Goal: Task Accomplishment & Management: Manage account settings

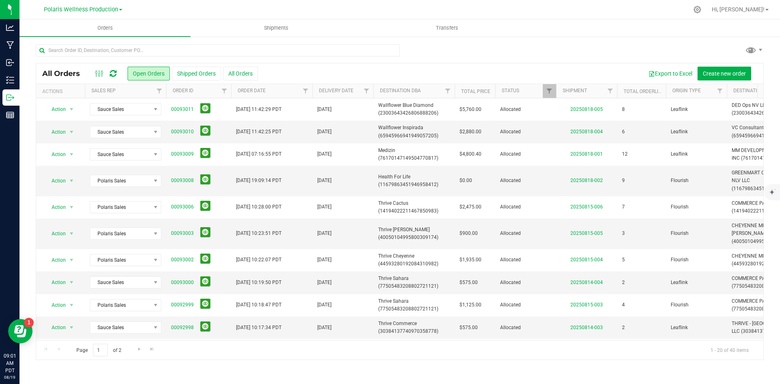
click at [112, 73] on icon at bounding box center [113, 73] width 7 height 8
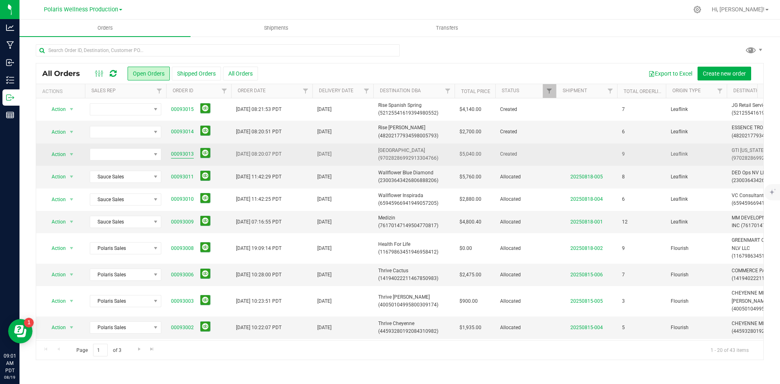
click at [183, 154] on link "00093013" at bounding box center [182, 154] width 23 height 8
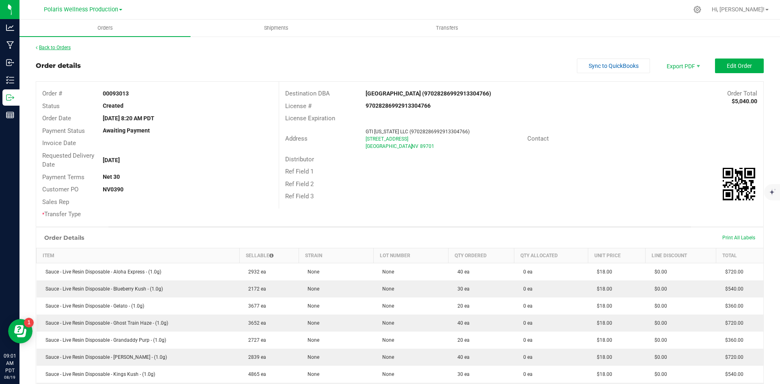
click at [39, 48] on link "Back to Orders" at bounding box center [53, 48] width 35 height 6
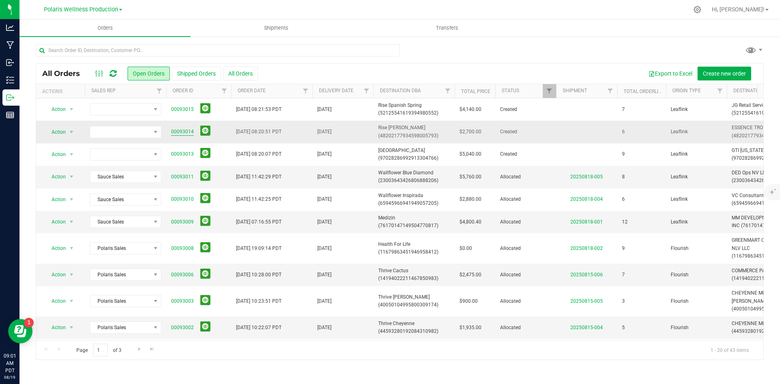
click at [181, 131] on link "00093014" at bounding box center [182, 132] width 23 height 8
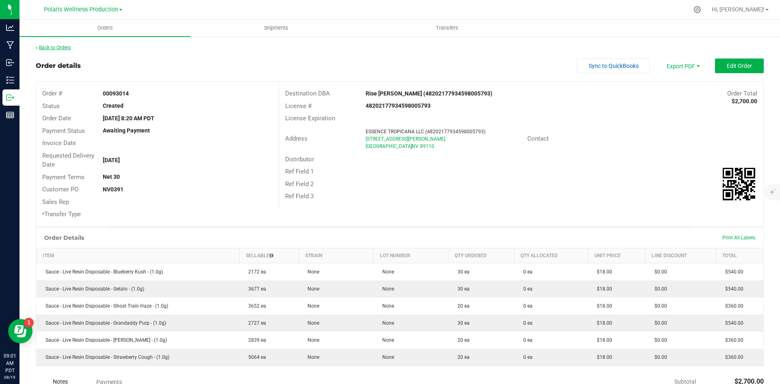
click at [39, 45] on link "Back to Orders" at bounding box center [53, 48] width 35 height 6
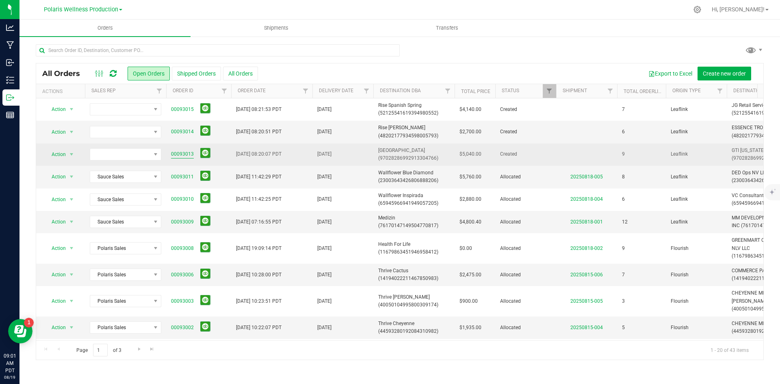
click at [183, 154] on link "00093013" at bounding box center [182, 154] width 23 height 8
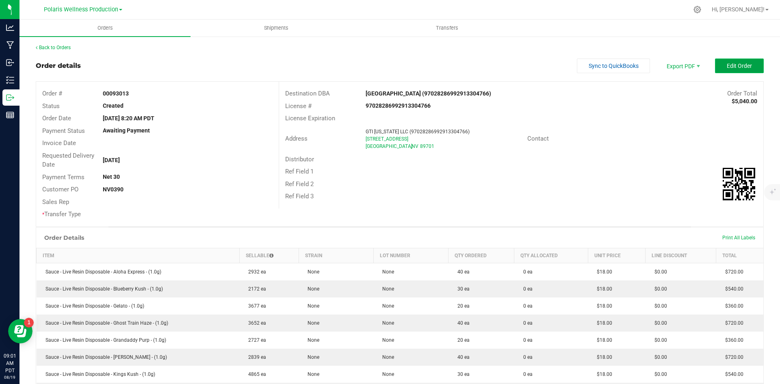
click at [718, 64] on button "Edit Order" at bounding box center [739, 65] width 49 height 15
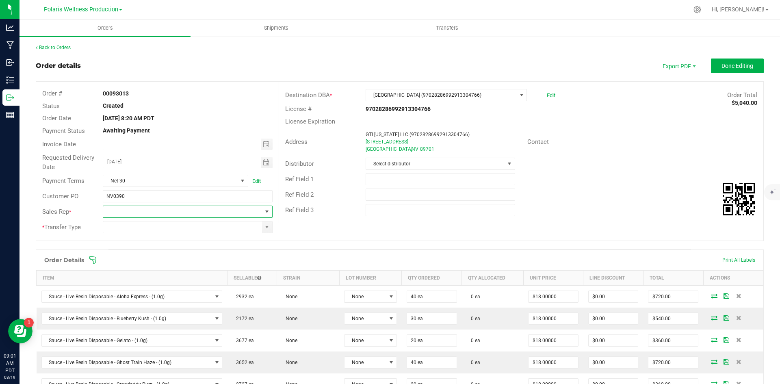
click at [264, 212] on span at bounding box center [267, 211] width 6 height 6
click at [183, 291] on li "Sauce Sales" at bounding box center [186, 286] width 167 height 14
click at [265, 229] on span at bounding box center [267, 227] width 6 height 6
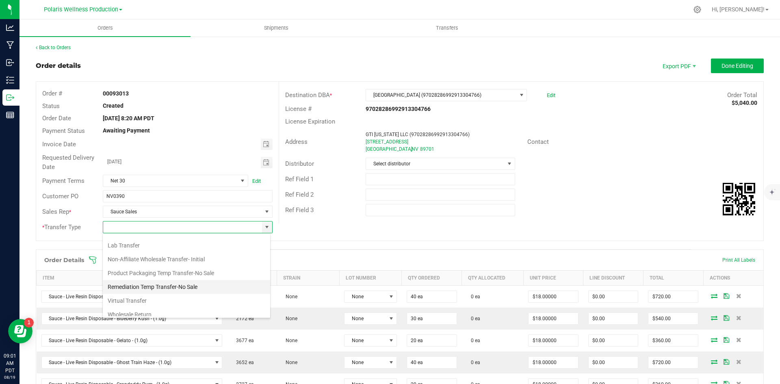
scroll to position [43, 0]
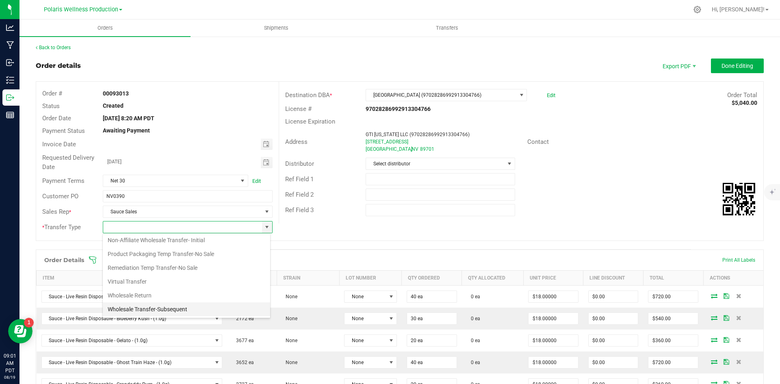
click at [165, 306] on li "Wholesale Transfer-Subsequent" at bounding box center [186, 309] width 167 height 14
type input "Wholesale Transfer-Subsequent"
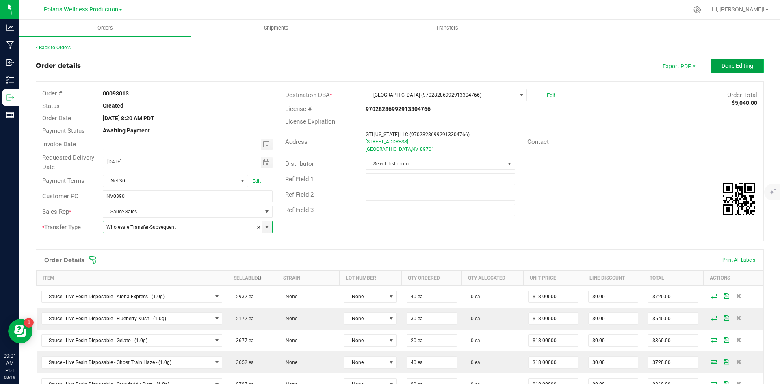
click at [724, 63] on span "Done Editing" at bounding box center [737, 66] width 32 height 6
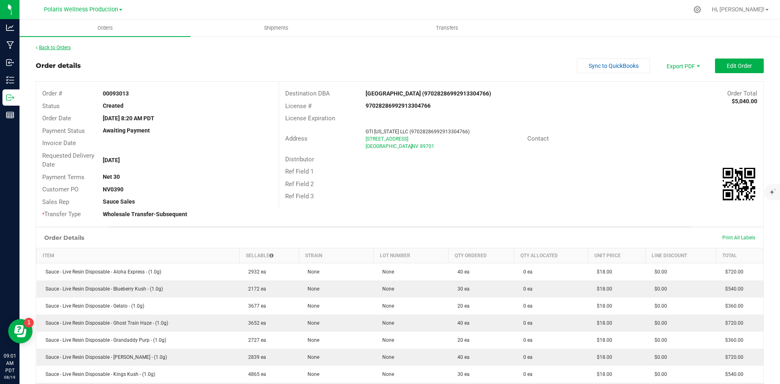
click at [65, 50] on link "Back to Orders" at bounding box center [53, 48] width 35 height 6
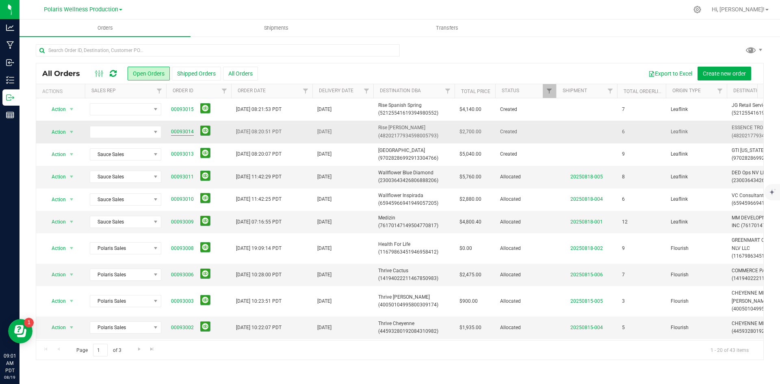
click at [177, 132] on link "00093014" at bounding box center [182, 132] width 23 height 8
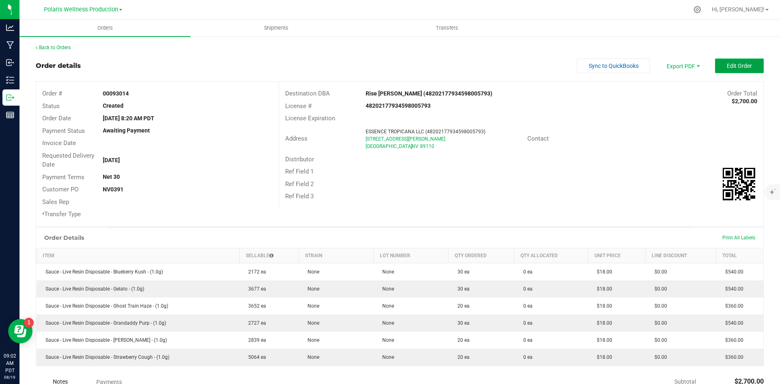
click at [726, 68] on span "Edit Order" at bounding box center [738, 66] width 25 height 6
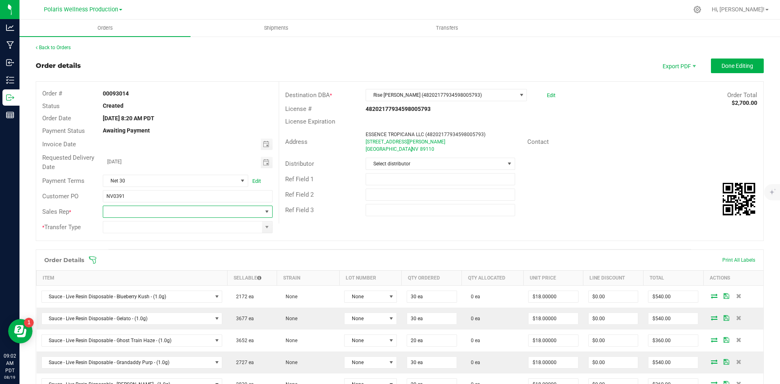
click at [268, 214] on span at bounding box center [267, 211] width 6 height 6
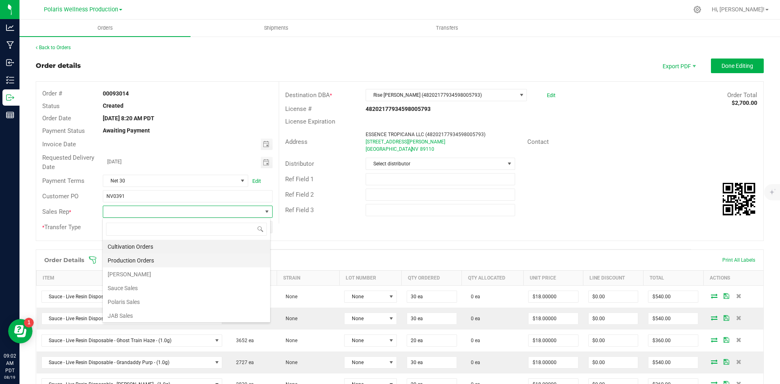
scroll to position [2, 0]
click at [207, 286] on li "Sauce Sales" at bounding box center [186, 286] width 167 height 14
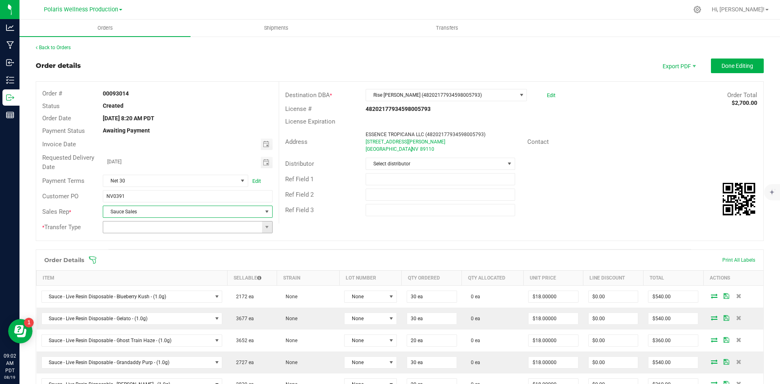
click at [267, 230] on span at bounding box center [267, 226] width 10 height 11
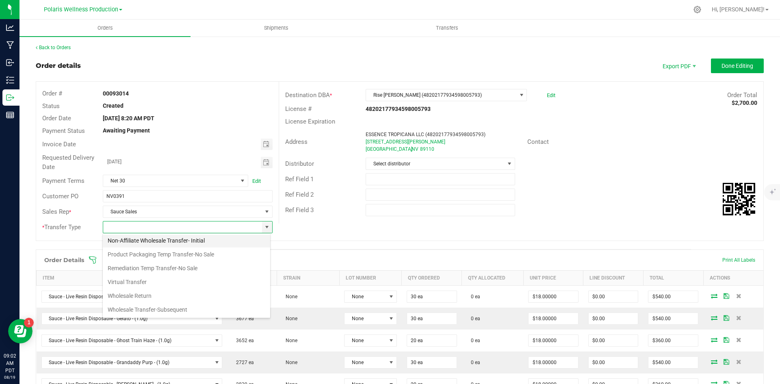
scroll to position [43, 0]
click at [200, 310] on li "Wholesale Transfer-Subsequent" at bounding box center [186, 309] width 167 height 14
type input "Wholesale Transfer-Subsequent"
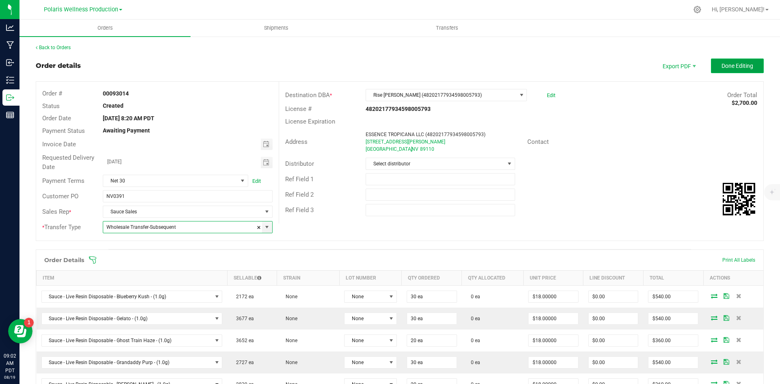
click at [729, 67] on span "Done Editing" at bounding box center [737, 66] width 32 height 6
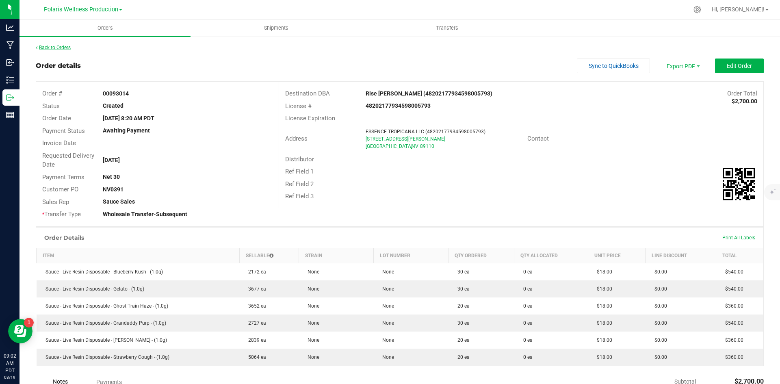
click at [57, 48] on link "Back to Orders" at bounding box center [53, 48] width 35 height 6
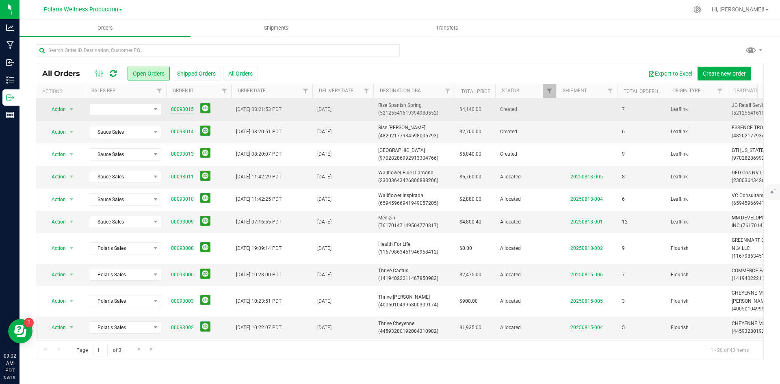
click at [185, 110] on link "00093015" at bounding box center [182, 110] width 23 height 8
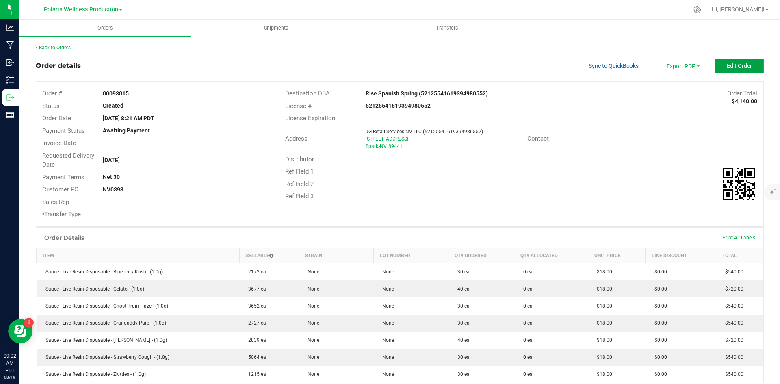
click at [726, 65] on span "Edit Order" at bounding box center [738, 66] width 25 height 6
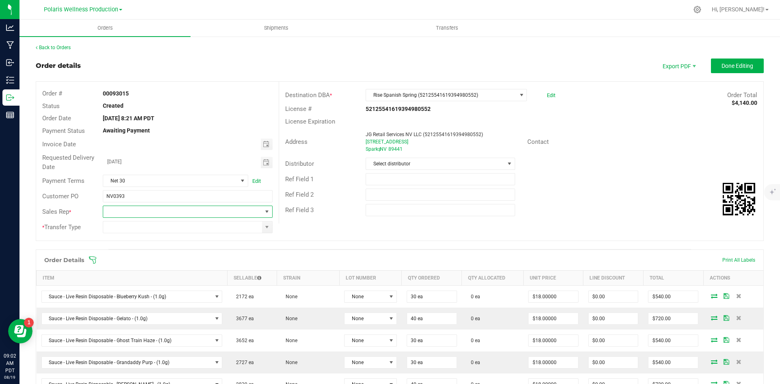
click at [265, 210] on span at bounding box center [267, 211] width 6 height 6
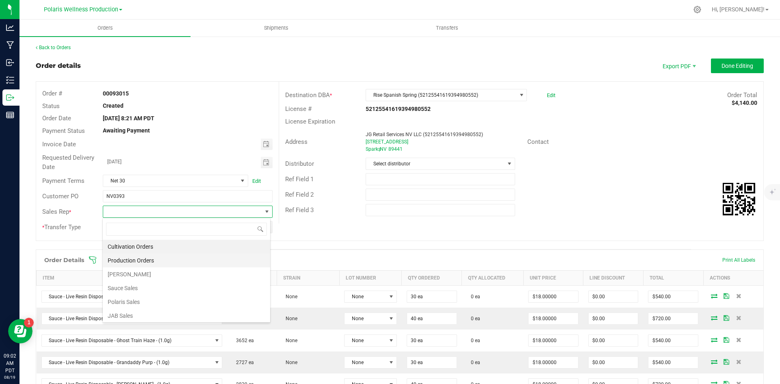
scroll to position [2, 0]
click at [203, 285] on li "Sauce Sales" at bounding box center [186, 286] width 167 height 14
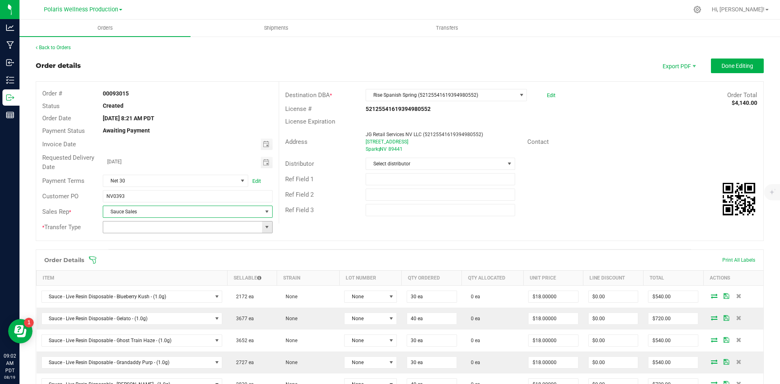
click at [266, 227] on span at bounding box center [267, 227] width 6 height 6
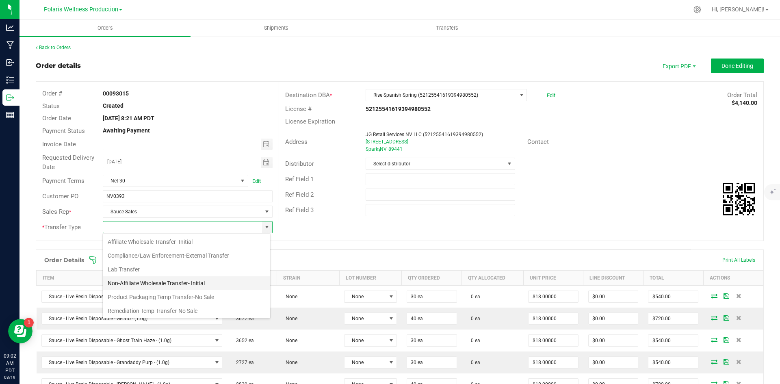
scroll to position [43, 0]
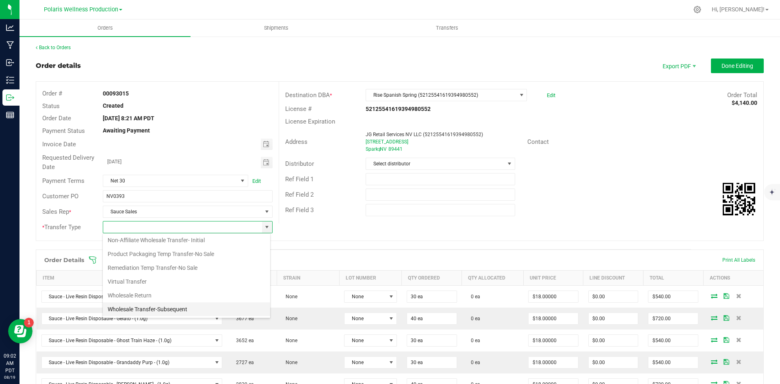
click at [196, 309] on li "Wholesale Transfer-Subsequent" at bounding box center [186, 309] width 167 height 14
type input "Wholesale Transfer-Subsequent"
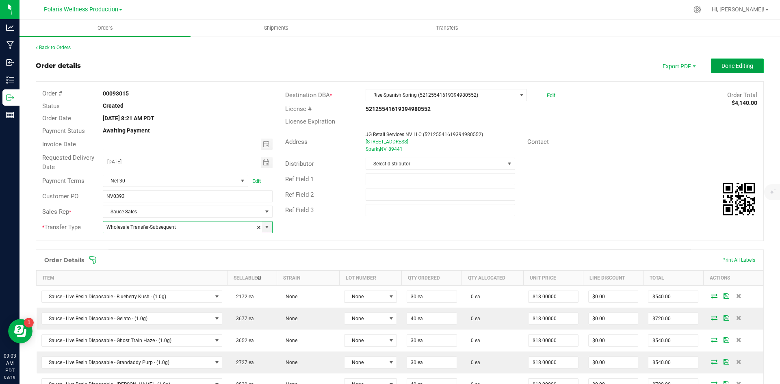
click at [733, 65] on span "Done Editing" at bounding box center [737, 66] width 32 height 6
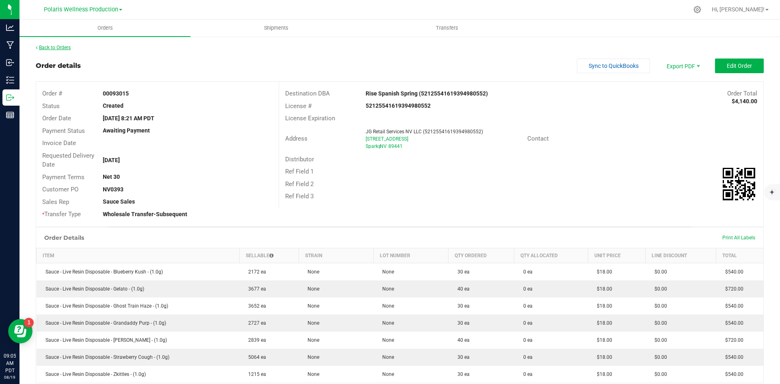
click at [49, 48] on link "Back to Orders" at bounding box center [53, 48] width 35 height 6
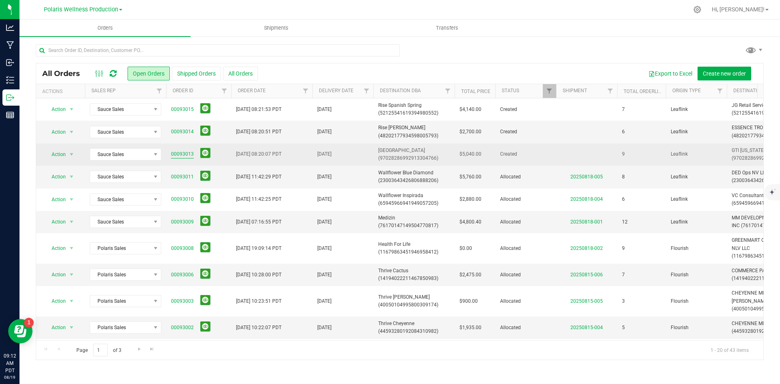
click at [176, 151] on link "00093013" at bounding box center [182, 154] width 23 height 8
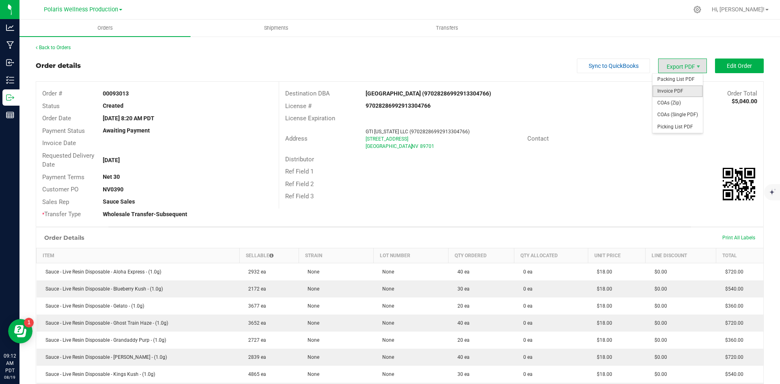
click at [678, 90] on span "Invoice PDF" at bounding box center [677, 91] width 50 height 12
click at [65, 45] on link "Back to Orders" at bounding box center [53, 48] width 35 height 6
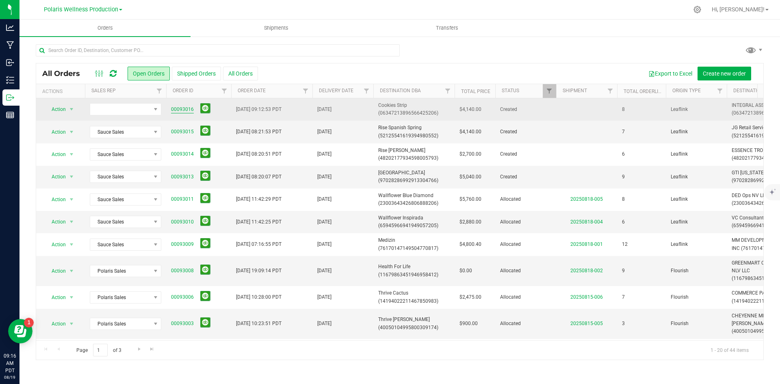
click at [185, 106] on link "00093016" at bounding box center [182, 110] width 23 height 8
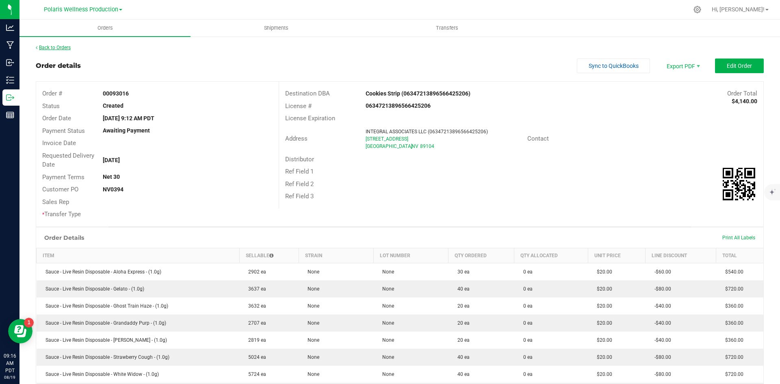
click at [45, 49] on link "Back to Orders" at bounding box center [53, 48] width 35 height 6
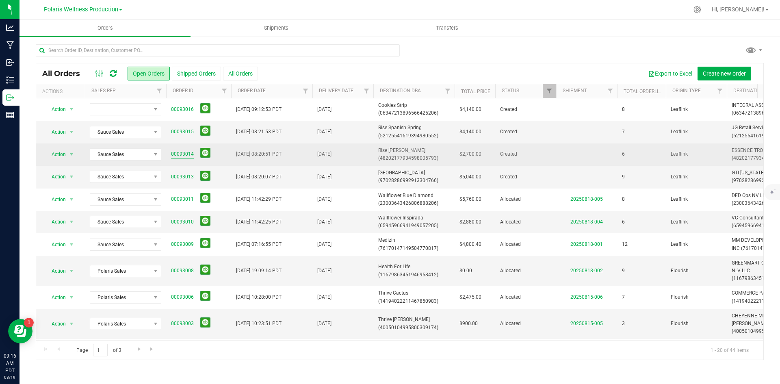
click at [180, 152] on link "00093014" at bounding box center [182, 154] width 23 height 8
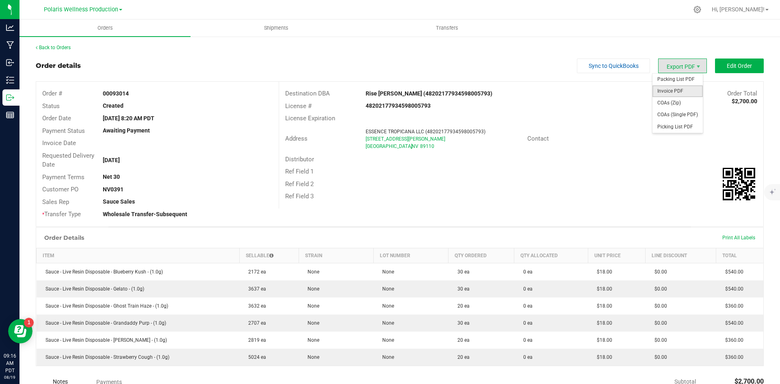
click at [676, 91] on span "Invoice PDF" at bounding box center [677, 91] width 50 height 12
click at [40, 50] on link "Back to Orders" at bounding box center [53, 48] width 35 height 6
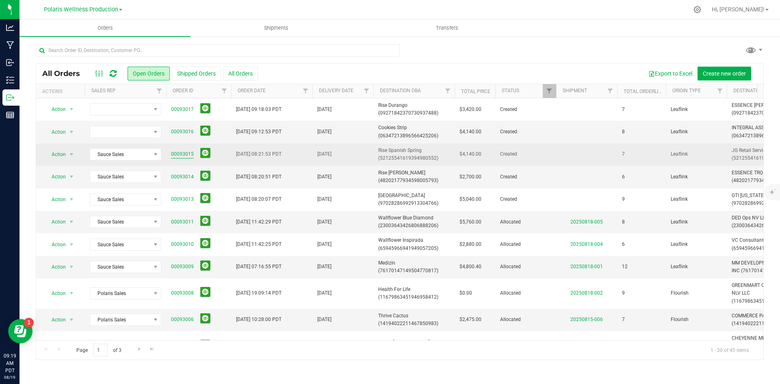
click at [183, 152] on link "00093015" at bounding box center [182, 154] width 23 height 8
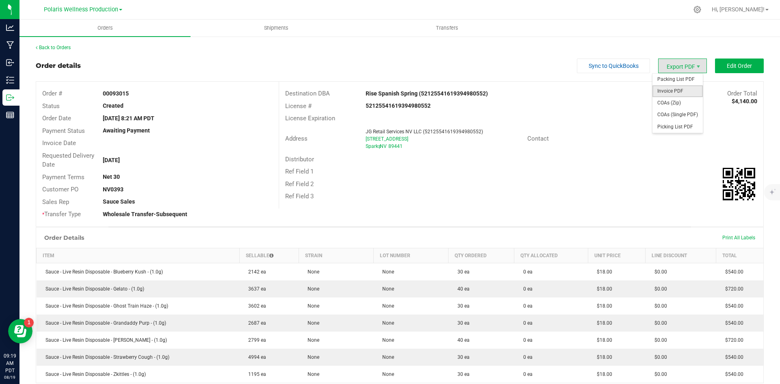
click at [679, 90] on span "Invoice PDF" at bounding box center [677, 91] width 50 height 12
click at [45, 48] on link "Back to Orders" at bounding box center [53, 48] width 35 height 6
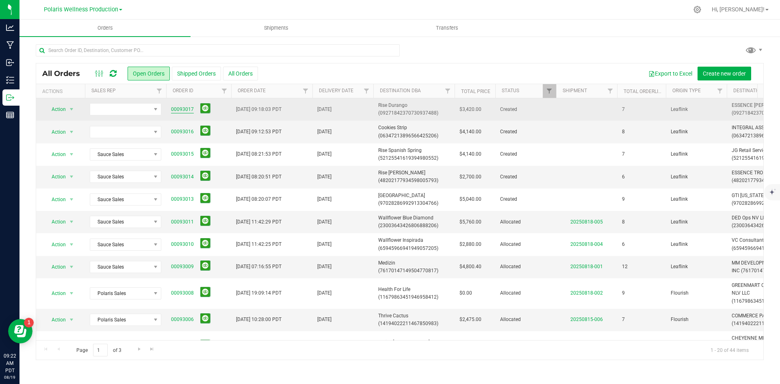
click at [185, 108] on link "00093017" at bounding box center [182, 110] width 23 height 8
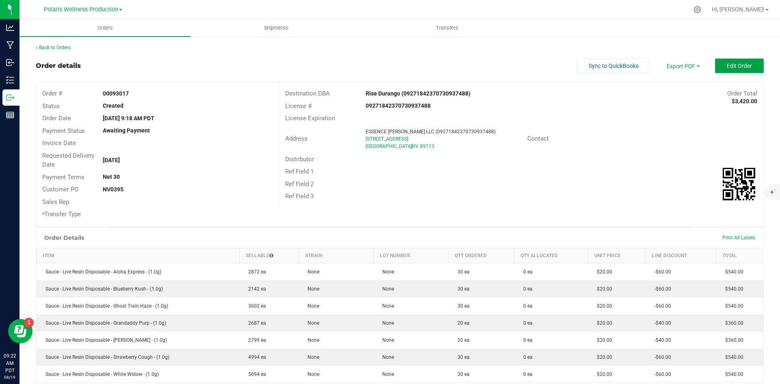
click at [741, 67] on span "Edit Order" at bounding box center [738, 66] width 25 height 6
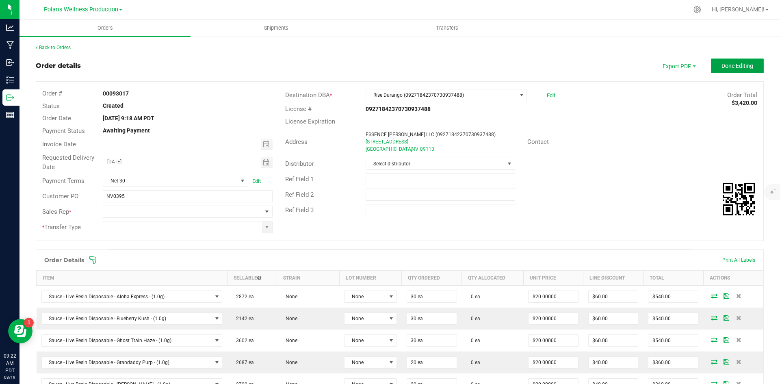
click at [721, 66] on span "Done Editing" at bounding box center [737, 66] width 32 height 6
click at [264, 212] on span at bounding box center [267, 211] width 6 height 6
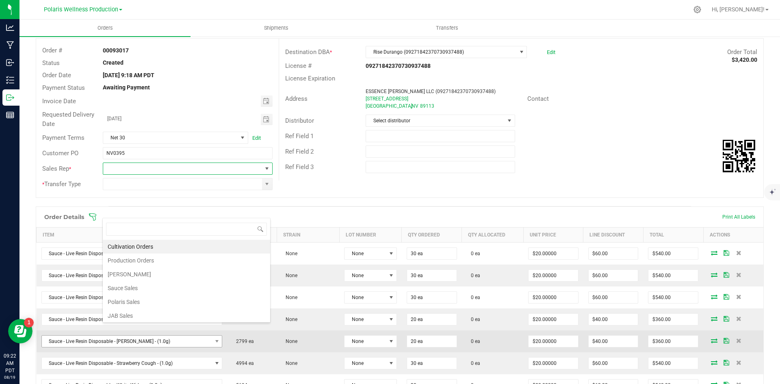
scroll to position [81, 0]
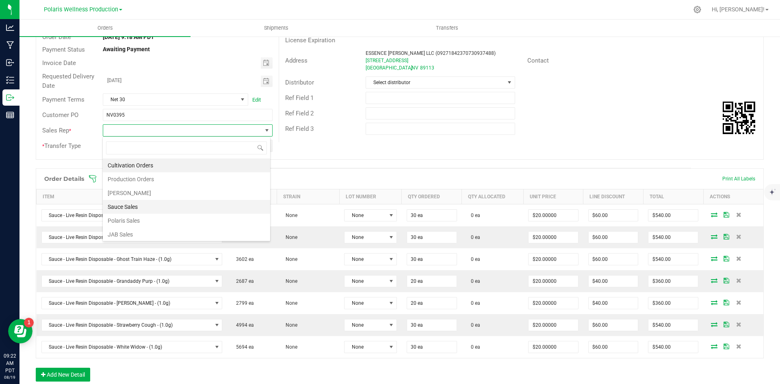
click at [155, 207] on li "Sauce Sales" at bounding box center [186, 207] width 167 height 14
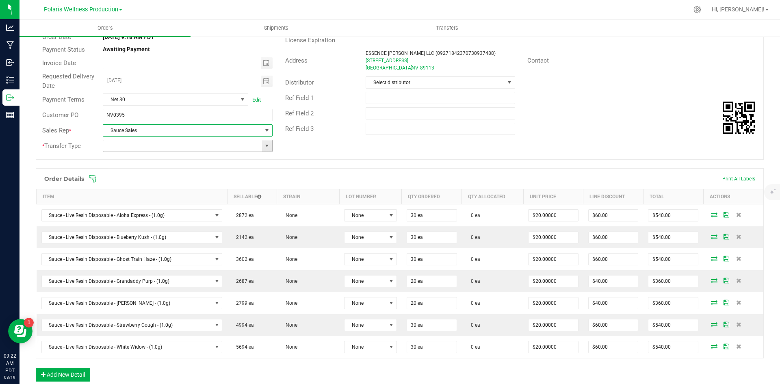
click at [264, 146] on span at bounding box center [267, 146] width 6 height 6
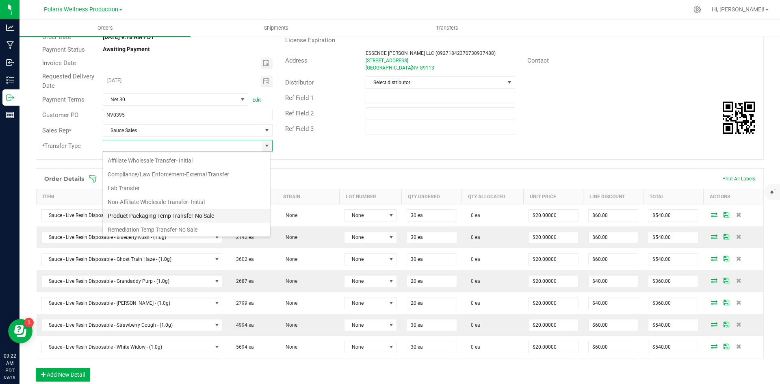
scroll to position [43, 0]
click at [178, 226] on li "Wholesale Transfer-Subsequent" at bounding box center [186, 228] width 167 height 14
type input "Wholesale Transfer-Subsequent"
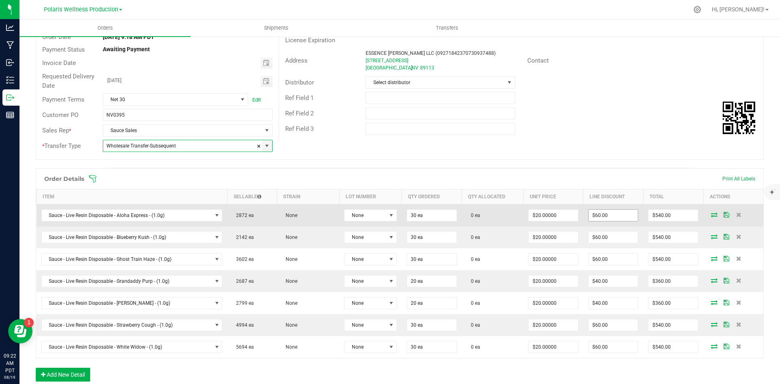
scroll to position [0, 0]
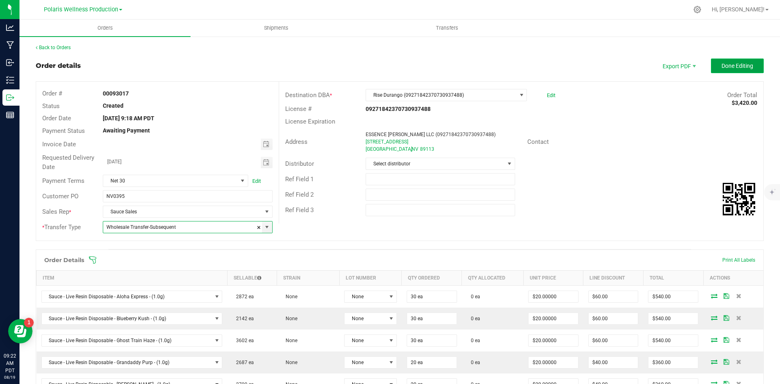
click at [734, 65] on span "Done Editing" at bounding box center [737, 66] width 32 height 6
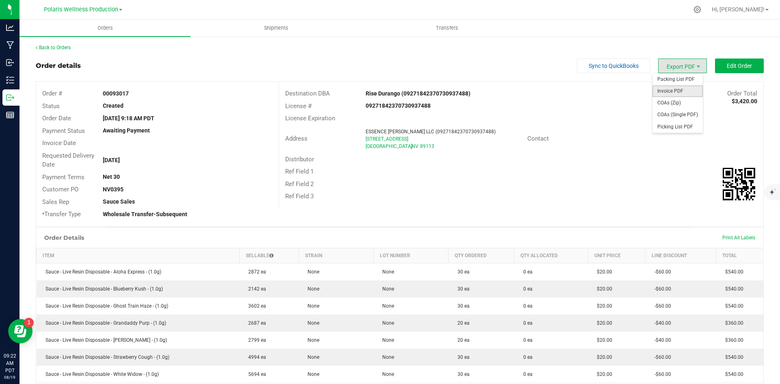
click at [672, 90] on span "Invoice PDF" at bounding box center [677, 91] width 50 height 12
click at [58, 42] on div "Back to Orders Order details Sync to QuickBooks Export PDF Edit Order Order # 0…" at bounding box center [399, 338] width 760 height 604
click at [60, 48] on link "Back to Orders" at bounding box center [53, 48] width 35 height 6
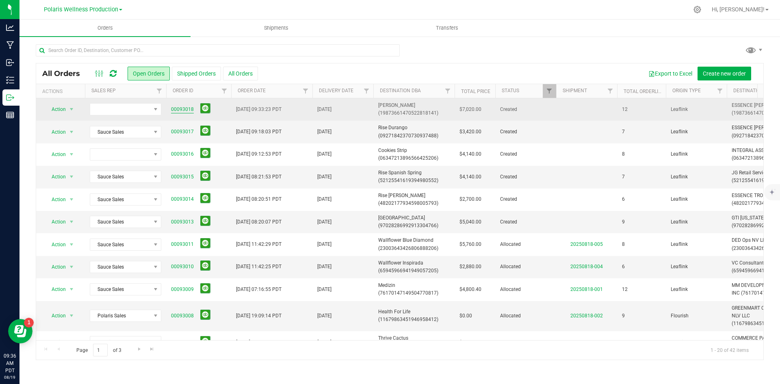
click at [179, 111] on link "00093018" at bounding box center [182, 110] width 23 height 8
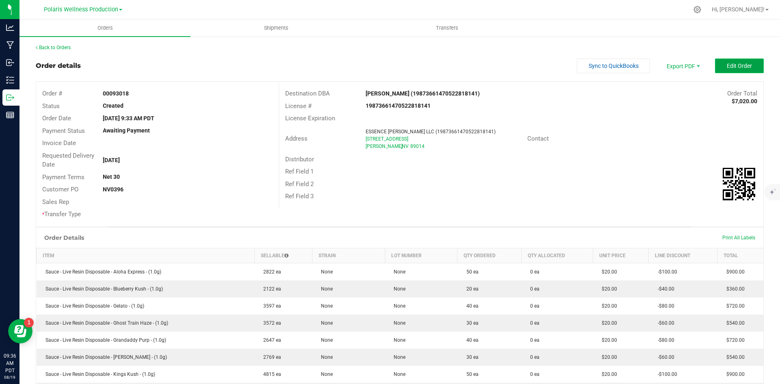
click at [738, 65] on span "Edit Order" at bounding box center [738, 66] width 25 height 6
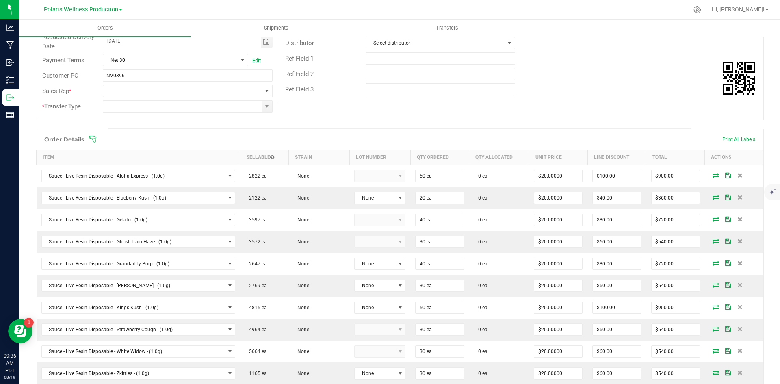
scroll to position [122, 0]
click at [266, 89] on span at bounding box center [267, 89] width 6 height 6
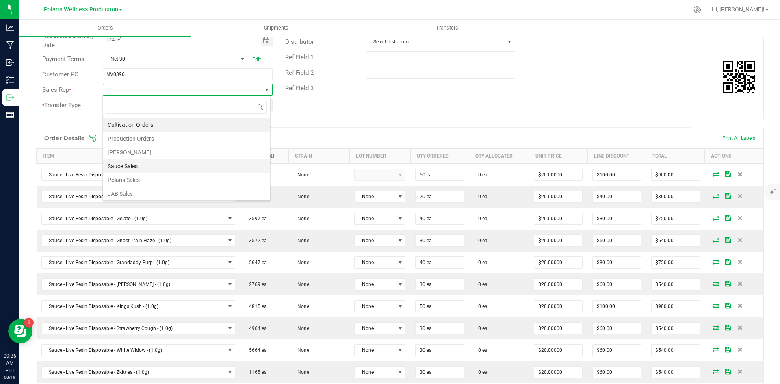
scroll to position [2, 0]
click at [188, 166] on li "Sauce Sales" at bounding box center [186, 165] width 167 height 14
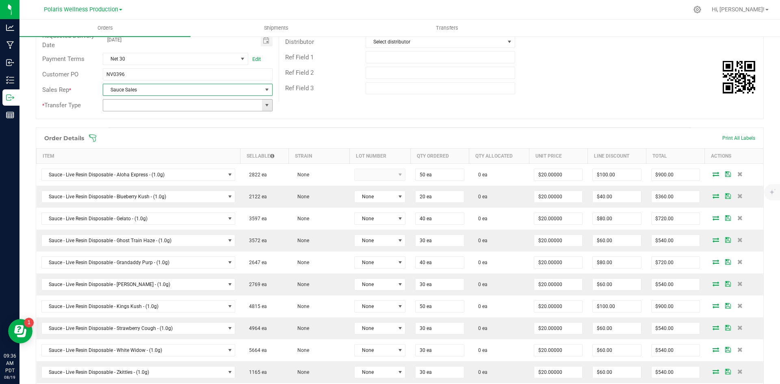
click at [265, 105] on span at bounding box center [267, 105] width 6 height 6
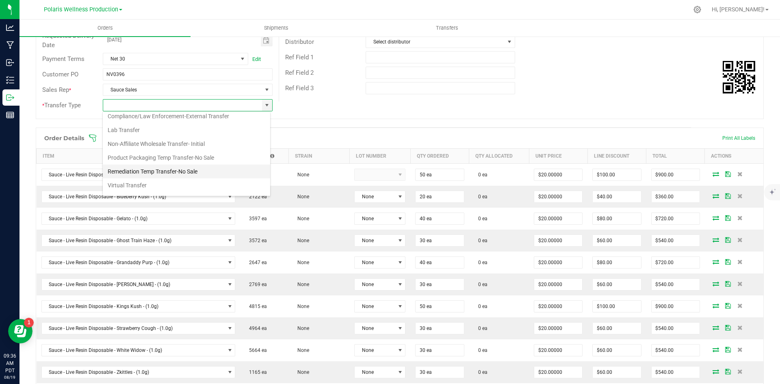
scroll to position [43, 0]
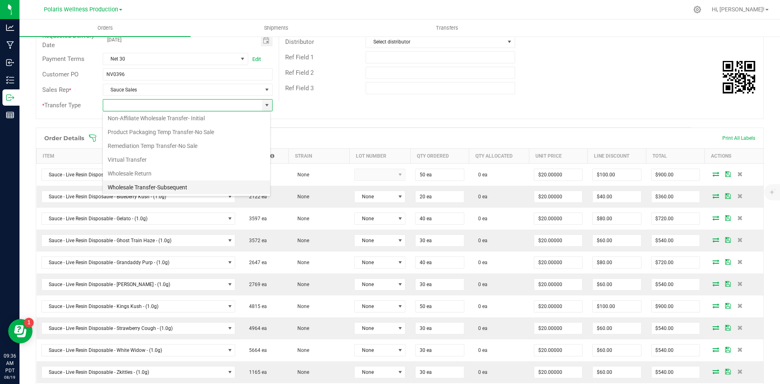
click at [182, 189] on li "Wholesale Transfer-Subsequent" at bounding box center [186, 187] width 167 height 14
type input "Wholesale Transfer-Subsequent"
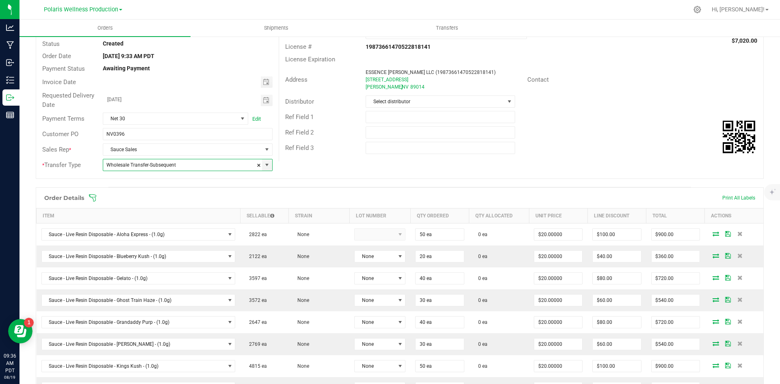
scroll to position [0, 0]
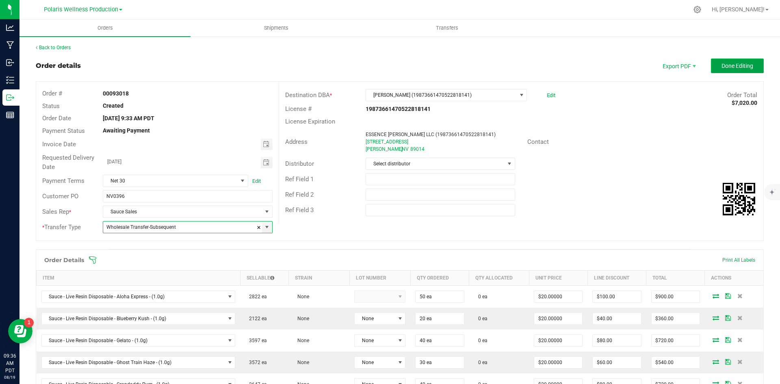
click at [728, 65] on span "Done Editing" at bounding box center [737, 66] width 32 height 6
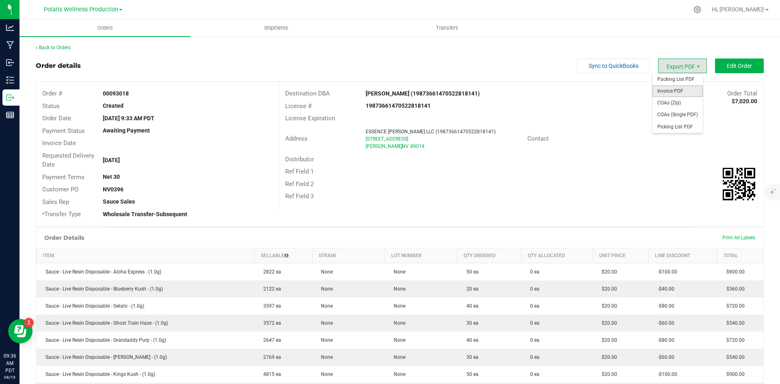
click at [678, 92] on span "Invoice PDF" at bounding box center [677, 91] width 50 height 12
click at [55, 48] on link "Back to Orders" at bounding box center [53, 48] width 35 height 6
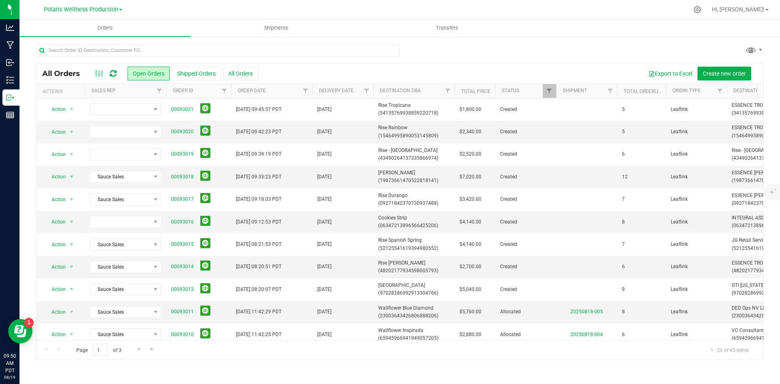
click at [619, 363] on div "All Orders Open Orders Shipped Orders All Orders Export to Excel Create new ord…" at bounding box center [399, 202] width 760 height 332
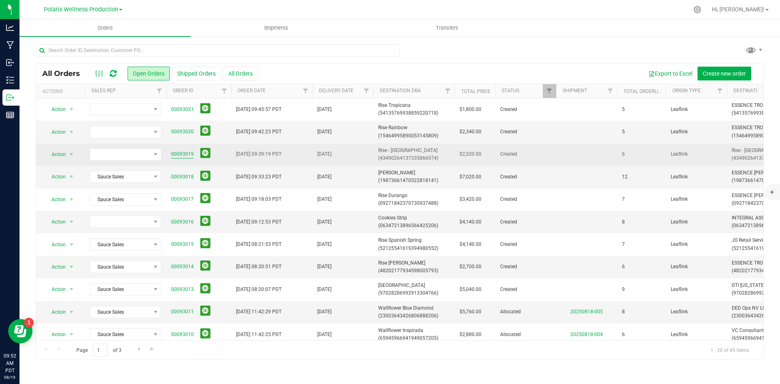
click at [181, 151] on link "00093019" at bounding box center [182, 154] width 23 height 8
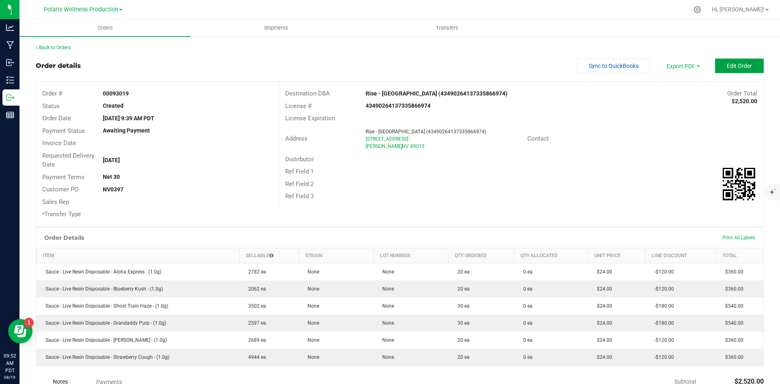
click at [750, 70] on button "Edit Order" at bounding box center [739, 65] width 49 height 15
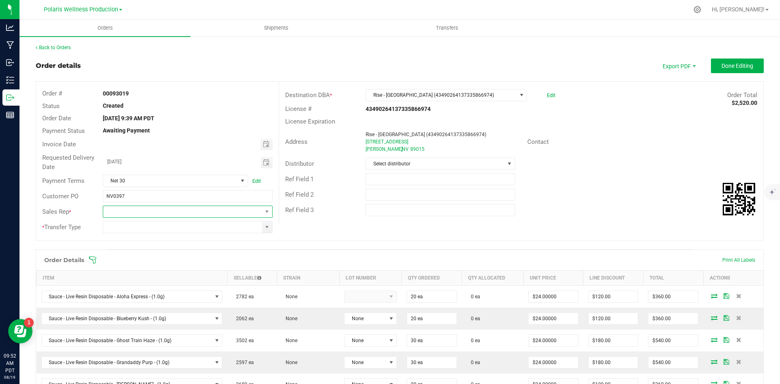
click at [269, 213] on span at bounding box center [267, 211] width 10 height 11
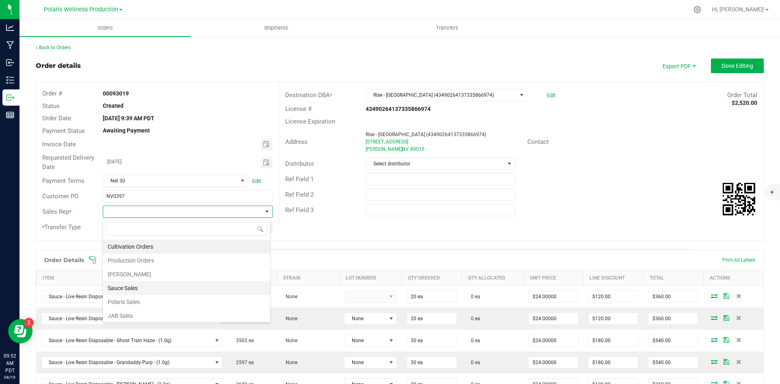
scroll to position [2, 0]
click at [205, 287] on li "Sauce Sales" at bounding box center [186, 286] width 167 height 14
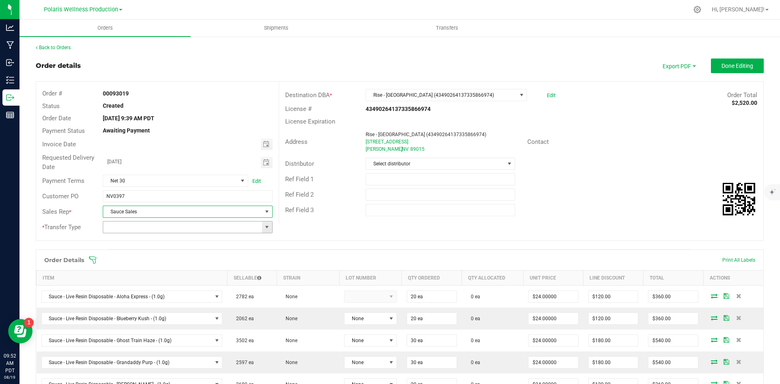
click at [264, 229] on span at bounding box center [267, 227] width 6 height 6
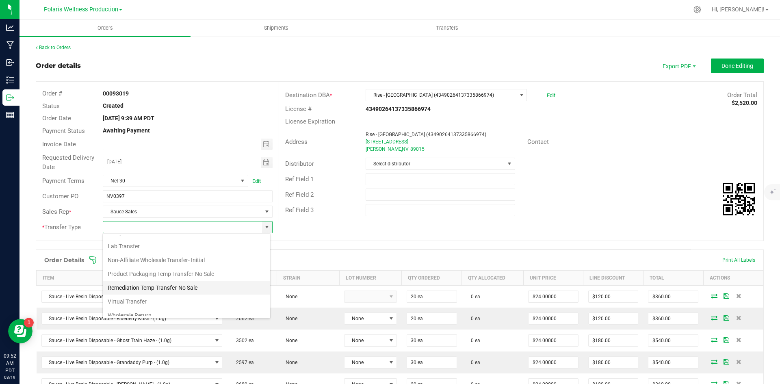
scroll to position [43, 0]
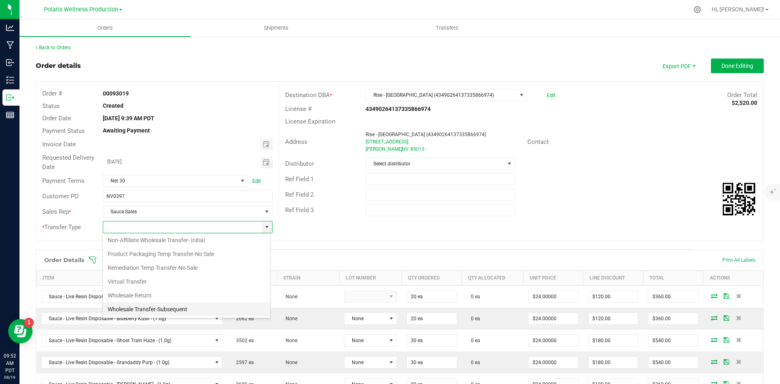
click at [186, 308] on li "Wholesale Transfer-Subsequent" at bounding box center [186, 309] width 167 height 14
type input "Wholesale Transfer-Subsequent"
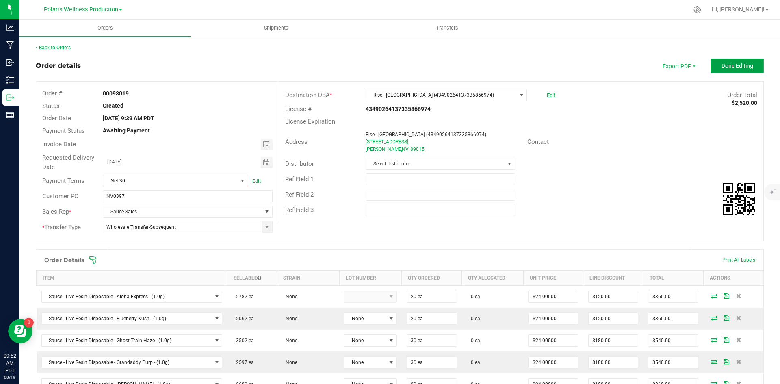
click at [730, 68] on span "Done Editing" at bounding box center [737, 66] width 32 height 6
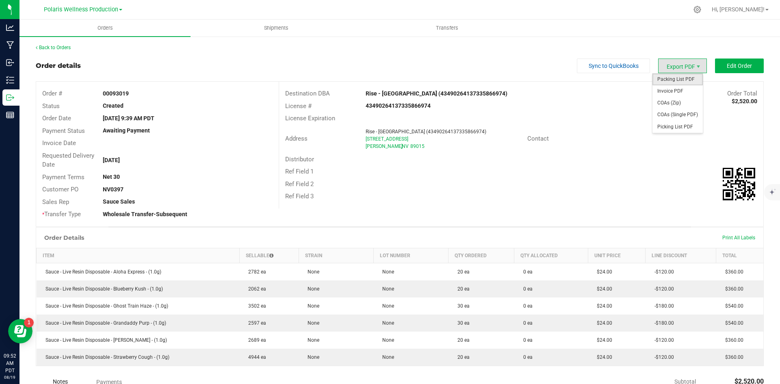
click at [676, 79] on span "Packing List PDF" at bounding box center [677, 80] width 50 height 12
click at [679, 93] on span "Invoice PDF" at bounding box center [677, 91] width 50 height 12
click at [60, 47] on link "Back to Orders" at bounding box center [53, 48] width 35 height 6
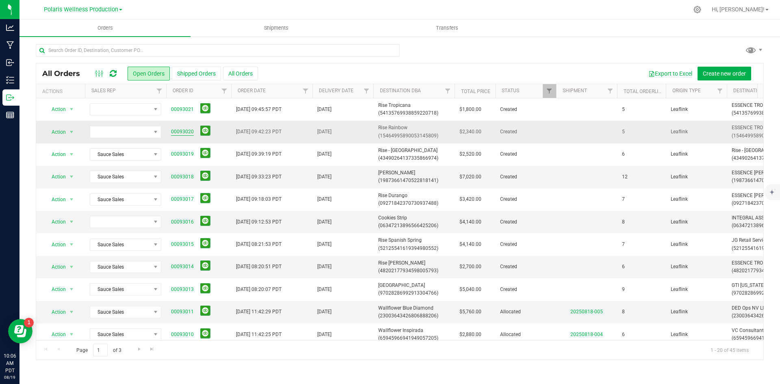
click at [190, 131] on link "00093020" at bounding box center [182, 132] width 23 height 8
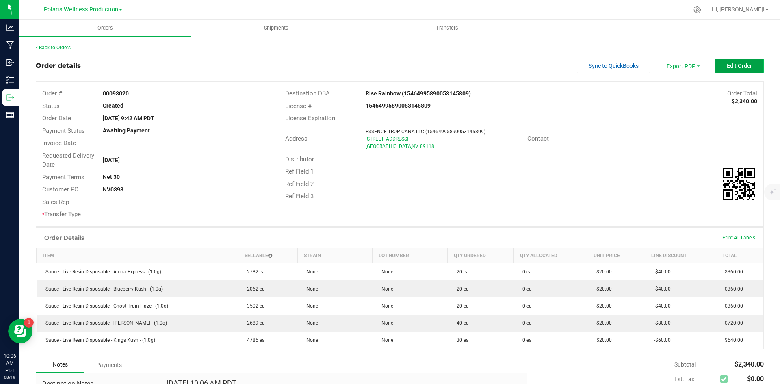
click at [726, 68] on span "Edit Order" at bounding box center [738, 66] width 25 height 6
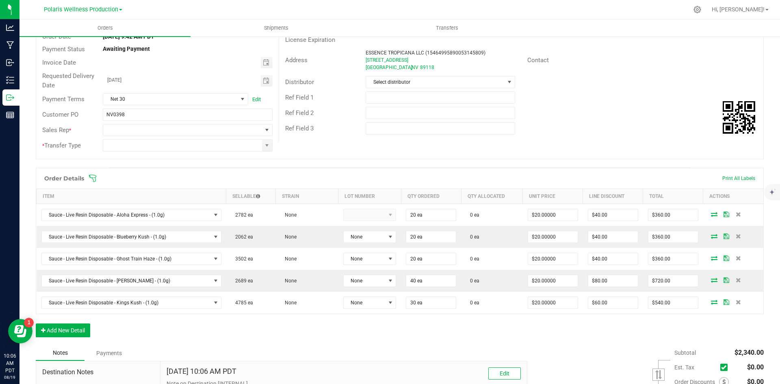
scroll to position [81, 0]
click at [266, 133] on span at bounding box center [267, 130] width 6 height 6
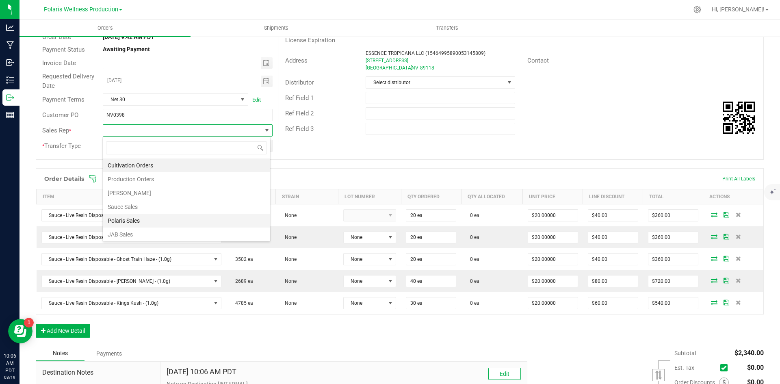
scroll to position [2, 0]
click at [194, 203] on li "Sauce Sales" at bounding box center [186, 205] width 167 height 14
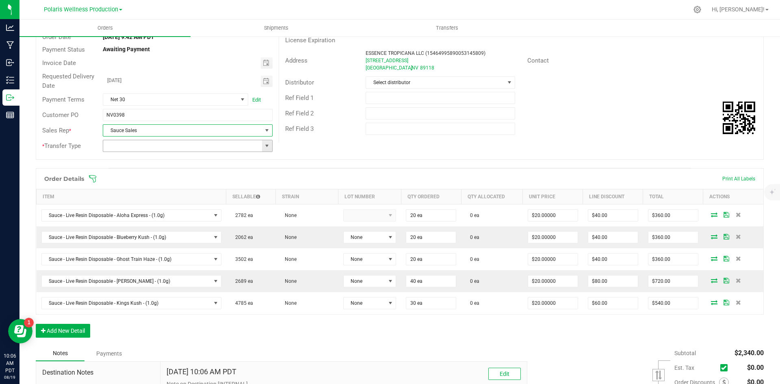
click at [264, 147] on span at bounding box center [267, 146] width 6 height 6
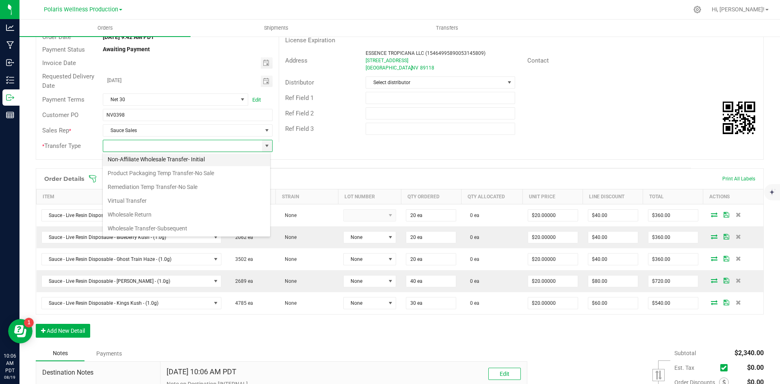
scroll to position [43, 0]
click at [192, 225] on li "Wholesale Transfer-Subsequent" at bounding box center [186, 228] width 167 height 14
type input "Wholesale Transfer-Subsequent"
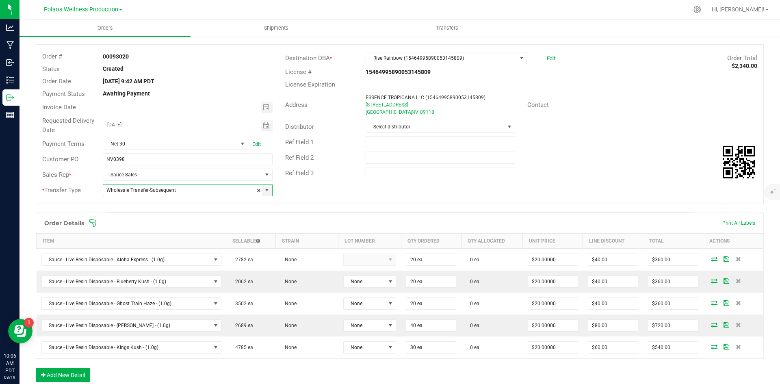
scroll to position [0, 0]
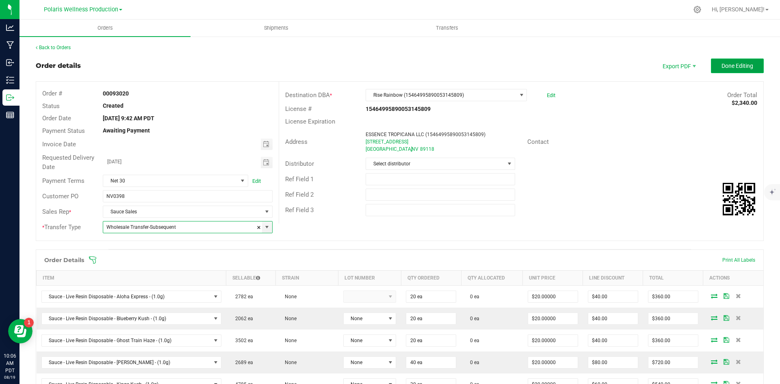
click at [721, 64] on span "Done Editing" at bounding box center [737, 66] width 32 height 6
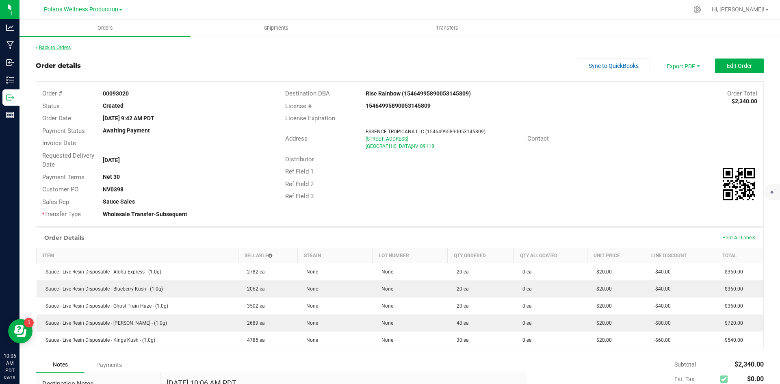
click at [47, 47] on link "Back to Orders" at bounding box center [53, 48] width 35 height 6
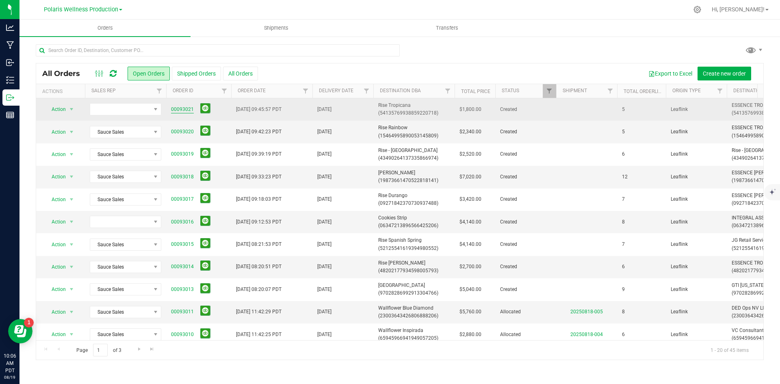
click at [184, 109] on link "00093021" at bounding box center [182, 110] width 23 height 8
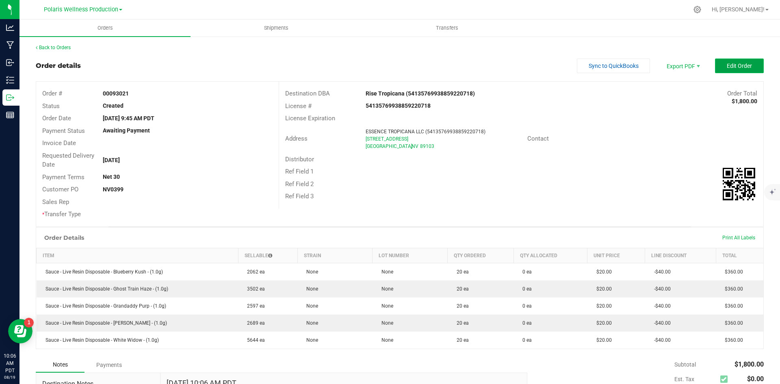
click at [740, 61] on button "Edit Order" at bounding box center [739, 65] width 49 height 15
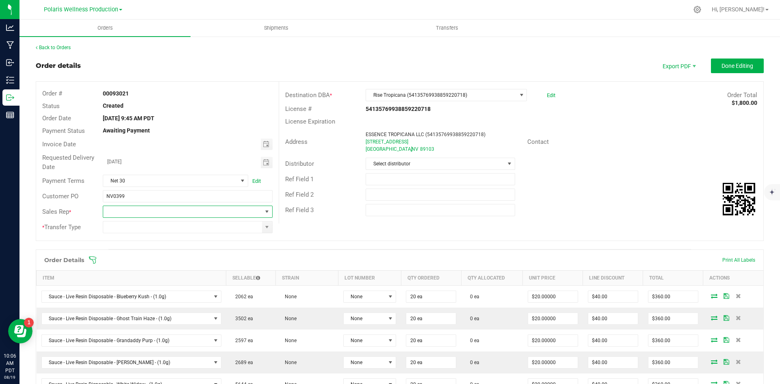
click at [264, 211] on span at bounding box center [267, 211] width 6 height 6
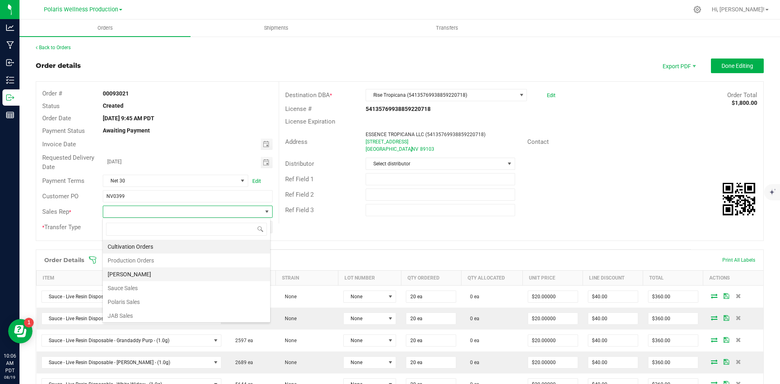
scroll to position [2, 0]
click at [194, 281] on li "Sauce Sales" at bounding box center [186, 286] width 167 height 14
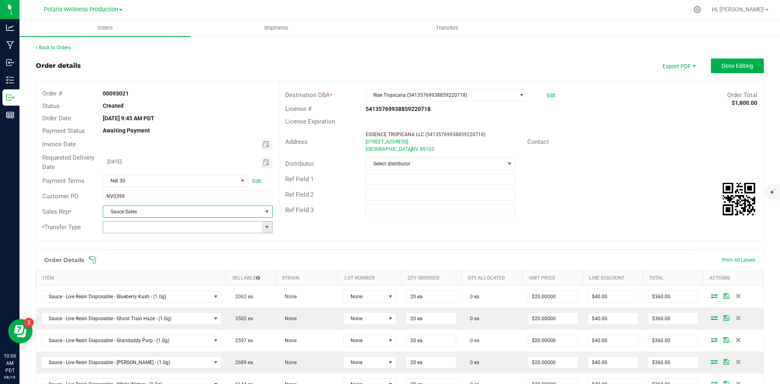
click at [266, 229] on span at bounding box center [267, 227] width 6 height 6
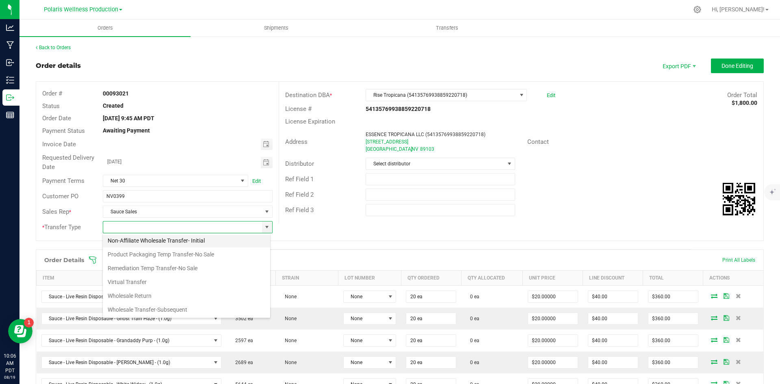
scroll to position [43, 0]
click at [165, 309] on li "Wholesale Transfer-Subsequent" at bounding box center [186, 309] width 167 height 14
type input "Wholesale Transfer-Subsequent"
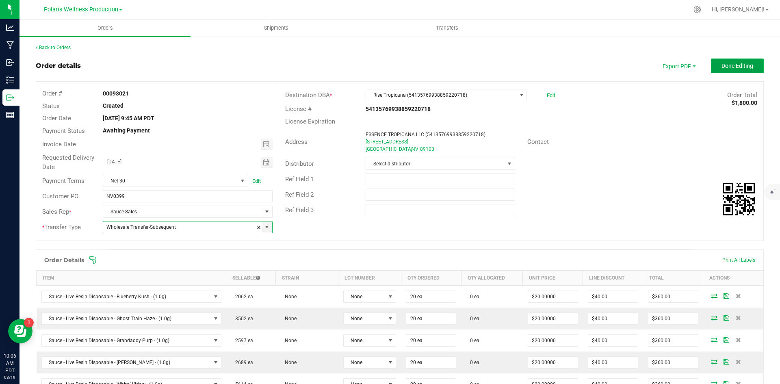
click at [721, 69] on span "Done Editing" at bounding box center [737, 66] width 32 height 6
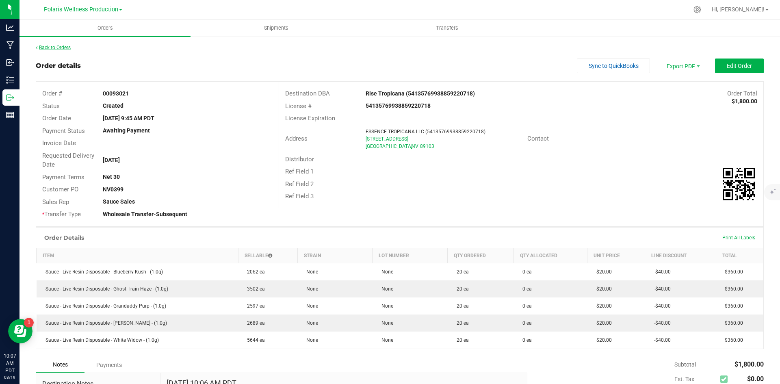
click at [67, 49] on link "Back to Orders" at bounding box center [53, 48] width 35 height 6
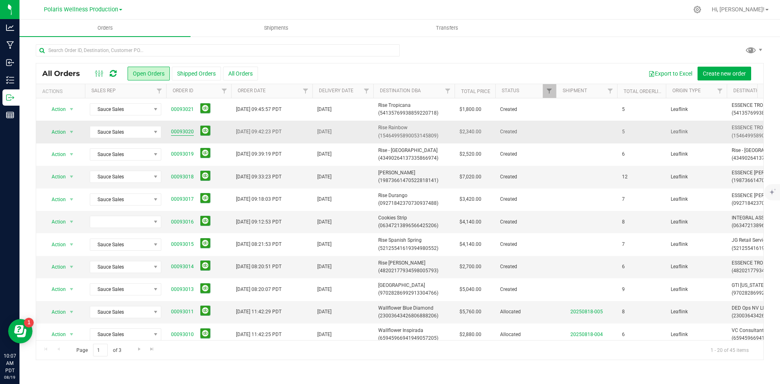
click at [187, 130] on link "00093020" at bounding box center [182, 132] width 23 height 8
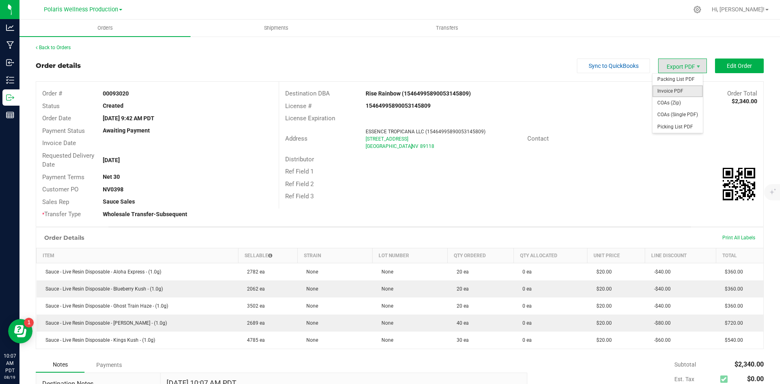
click at [685, 90] on span "Invoice PDF" at bounding box center [677, 91] width 50 height 12
click at [57, 43] on div "Back to Orders Order details Sync to QuickBooks Export PDF Edit Order Order # 0…" at bounding box center [399, 338] width 760 height 604
click at [58, 48] on link "Back to Orders" at bounding box center [53, 48] width 35 height 6
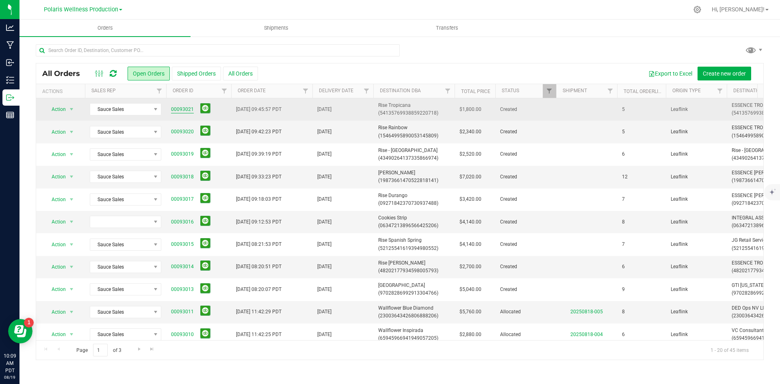
click at [181, 108] on link "00093021" at bounding box center [182, 110] width 23 height 8
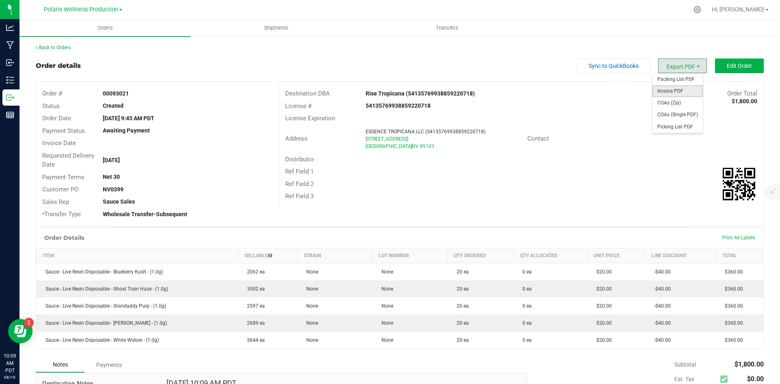
click at [677, 89] on span "Invoice PDF" at bounding box center [677, 91] width 50 height 12
click at [56, 48] on link "Back to Orders" at bounding box center [53, 48] width 35 height 6
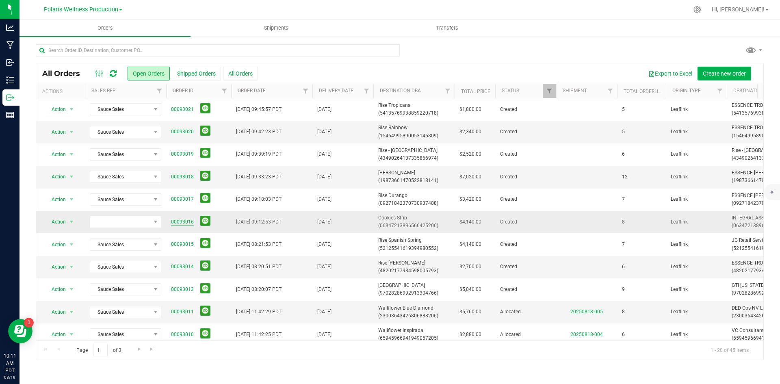
click at [190, 225] on link "00093016" at bounding box center [182, 222] width 23 height 8
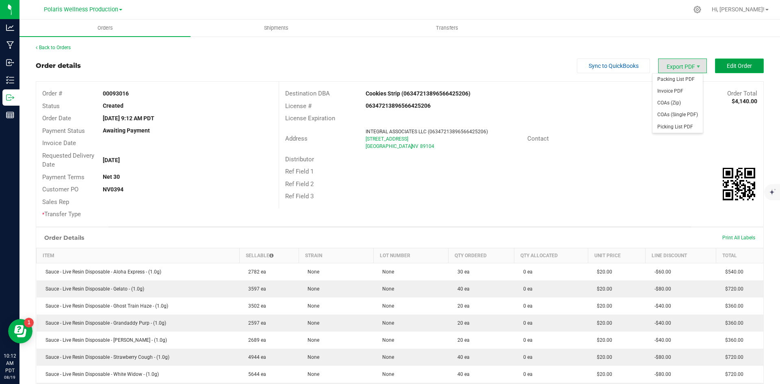
click at [748, 64] on button "Edit Order" at bounding box center [739, 65] width 49 height 15
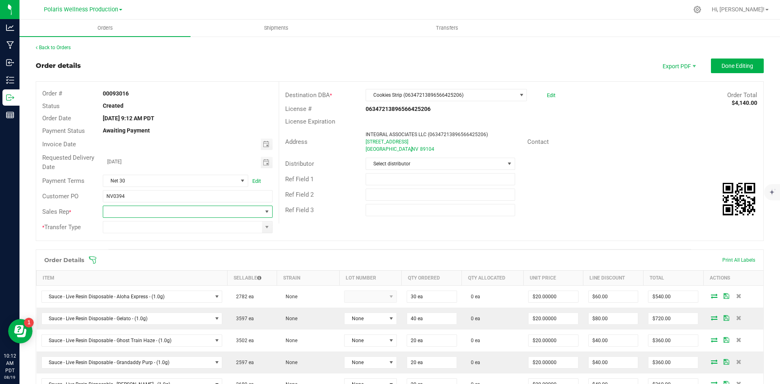
click at [268, 213] on span at bounding box center [267, 211] width 6 height 6
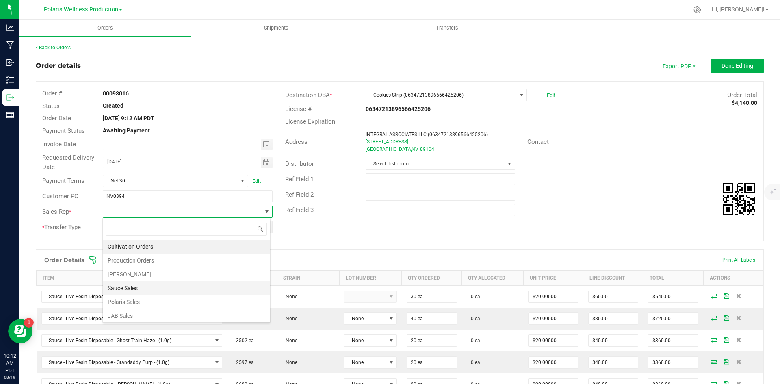
scroll to position [2, 0]
click at [175, 282] on li "Sauce Sales" at bounding box center [186, 286] width 167 height 14
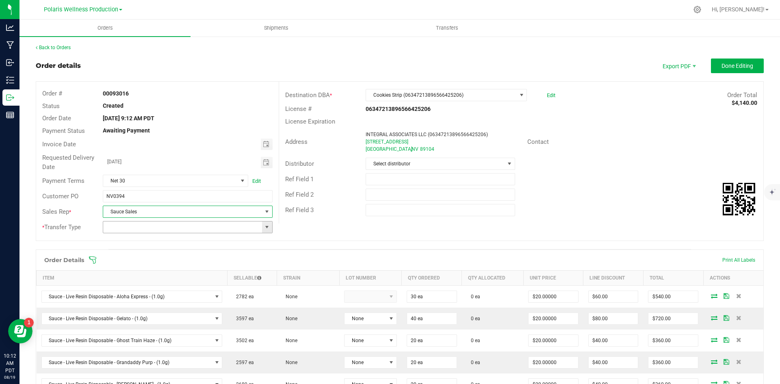
click at [264, 226] on span at bounding box center [267, 227] width 6 height 6
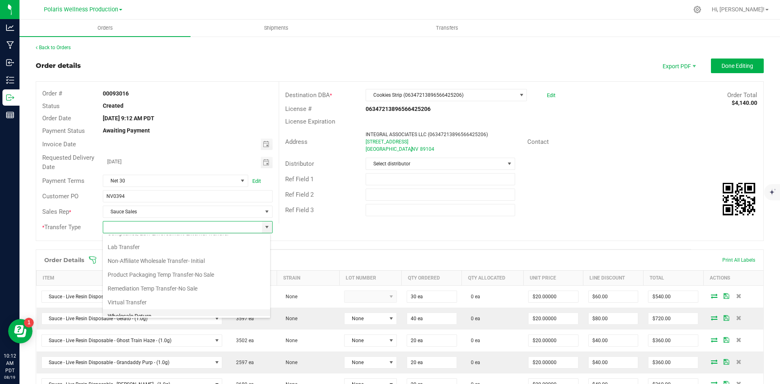
scroll to position [43, 0]
click at [183, 305] on li "Wholesale Transfer-Subsequent" at bounding box center [186, 309] width 167 height 14
type input "Wholesale Transfer-Subsequent"
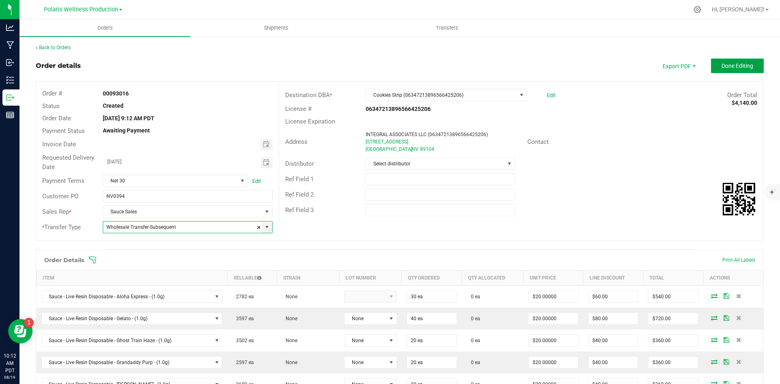
click at [722, 72] on button "Done Editing" at bounding box center [737, 65] width 53 height 15
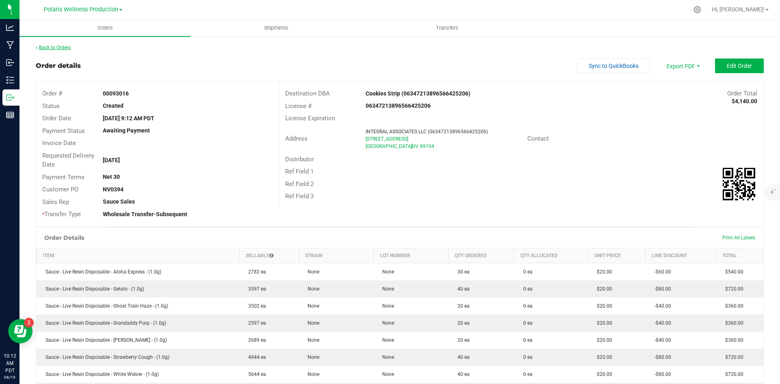
click at [63, 45] on link "Back to Orders" at bounding box center [53, 48] width 35 height 6
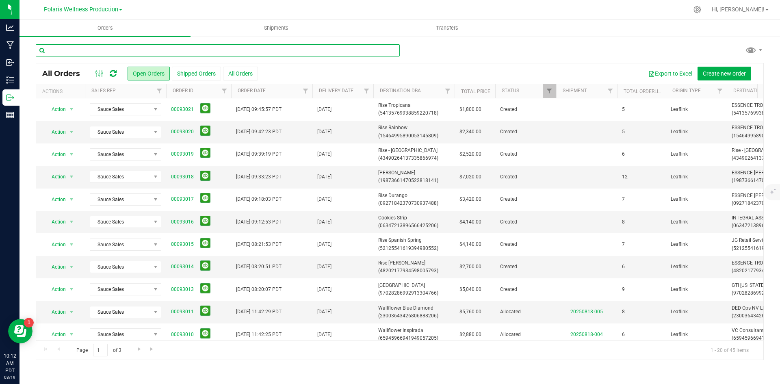
click at [107, 53] on input "text" at bounding box center [218, 50] width 364 height 12
type input "rise"
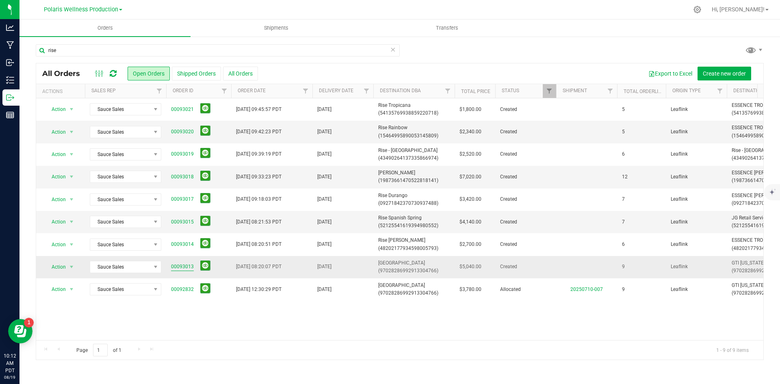
click at [186, 268] on link "00093013" at bounding box center [182, 267] width 23 height 8
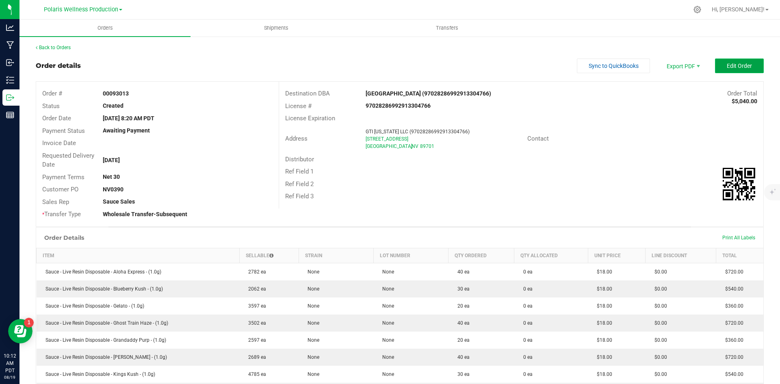
click at [727, 61] on button "Edit Order" at bounding box center [739, 65] width 49 height 15
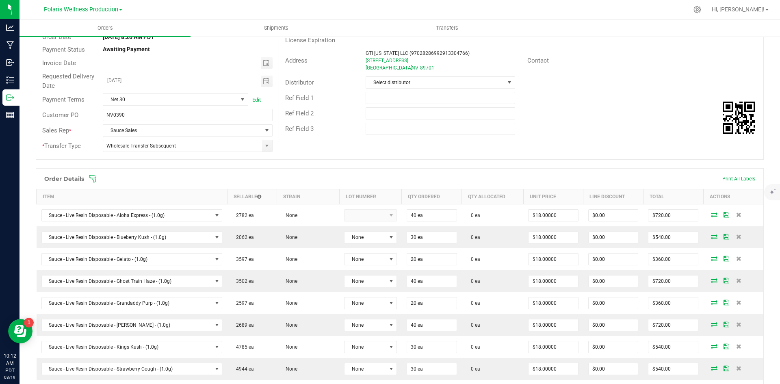
scroll to position [122, 0]
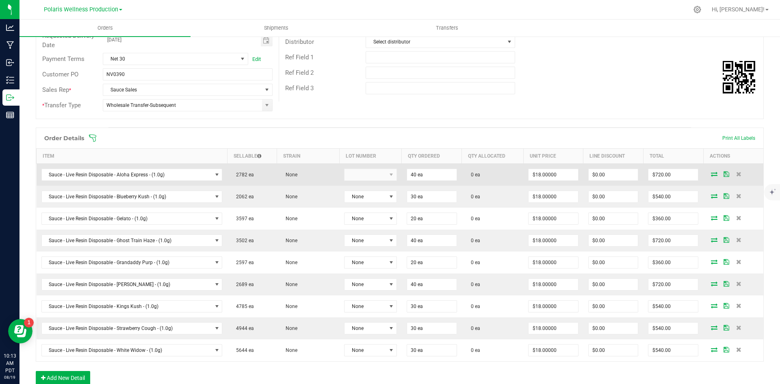
click at [711, 175] on icon at bounding box center [714, 173] width 6 height 5
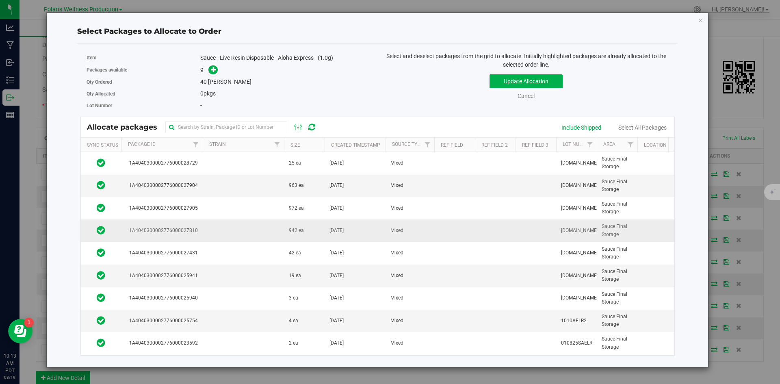
scroll to position [5, 0]
click at [311, 227] on td "942 ea" at bounding box center [304, 230] width 41 height 22
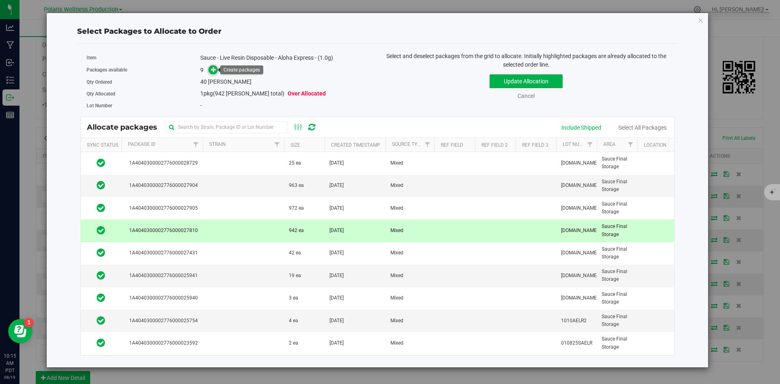
click at [212, 69] on icon at bounding box center [214, 70] width 6 height 6
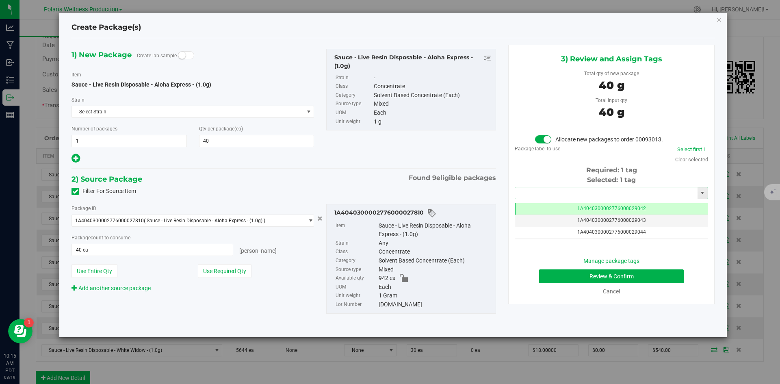
click at [594, 191] on input "text" at bounding box center [606, 192] width 182 height 11
type input "0"
click at [582, 206] on li "1A4040300002776000029144" at bounding box center [611, 207] width 192 height 12
type input "1A4040300002776000029144"
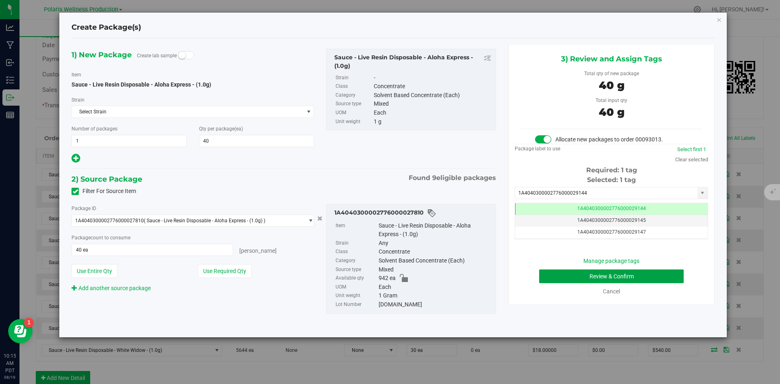
click at [547, 272] on button "Review & Confirm" at bounding box center [611, 276] width 145 height 14
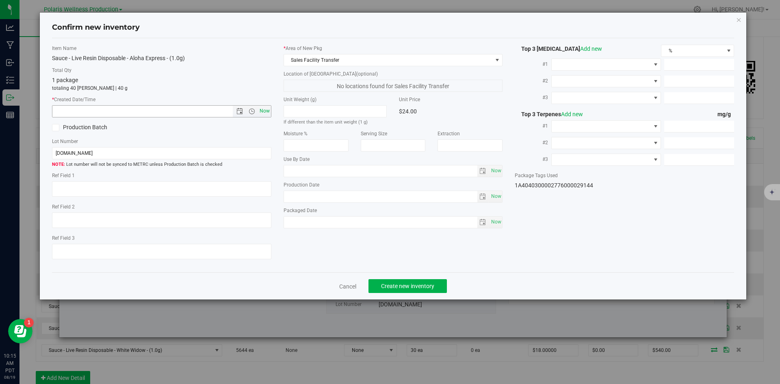
click at [261, 111] on span "Now" at bounding box center [264, 111] width 14 height 12
type input "[DATE] 10:15 AM"
click at [411, 289] on span "Create new inventory" at bounding box center [407, 286] width 53 height 6
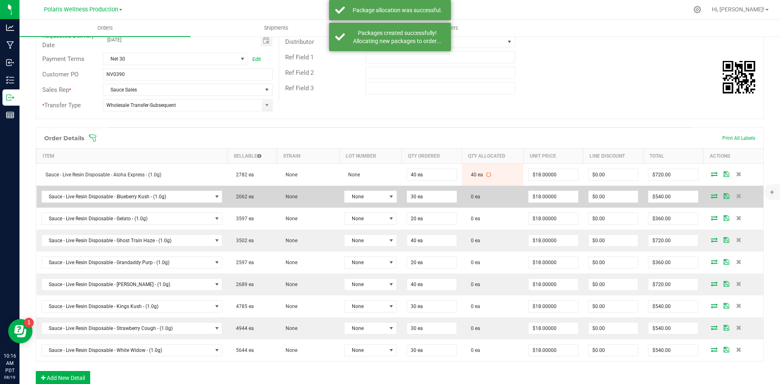
click at [711, 197] on icon at bounding box center [714, 195] width 6 height 5
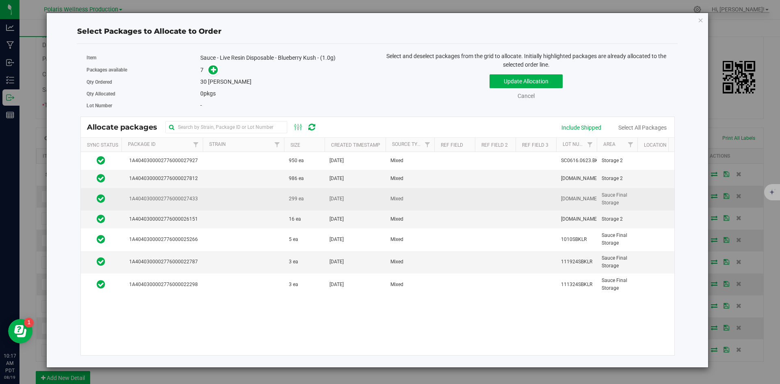
click at [277, 195] on td at bounding box center [243, 199] width 81 height 22
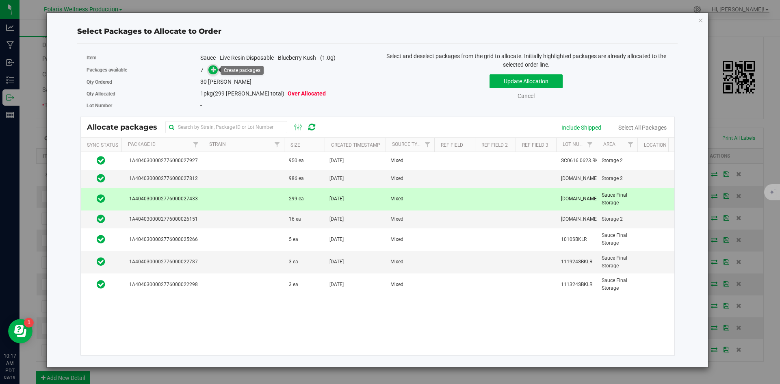
click at [214, 72] on icon at bounding box center [214, 70] width 6 height 6
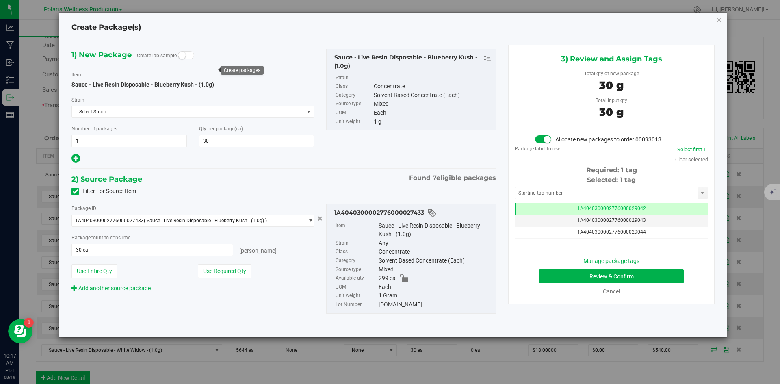
scroll to position [0, 0]
click at [571, 194] on input "text" at bounding box center [606, 192] width 182 height 11
click at [537, 190] on input "text" at bounding box center [606, 192] width 182 height 11
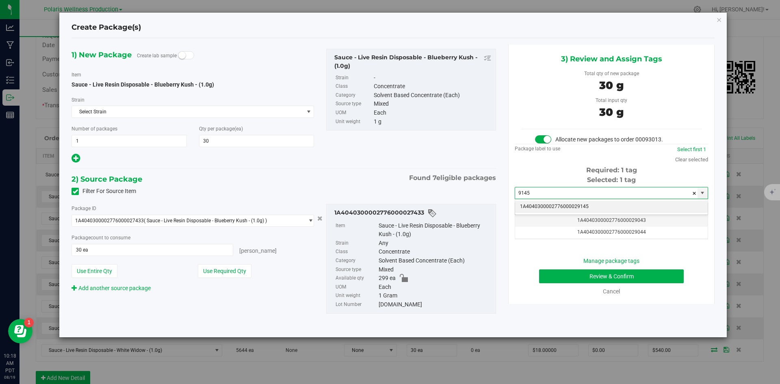
click at [568, 210] on li "1A4040300002776000029145" at bounding box center [611, 207] width 192 height 12
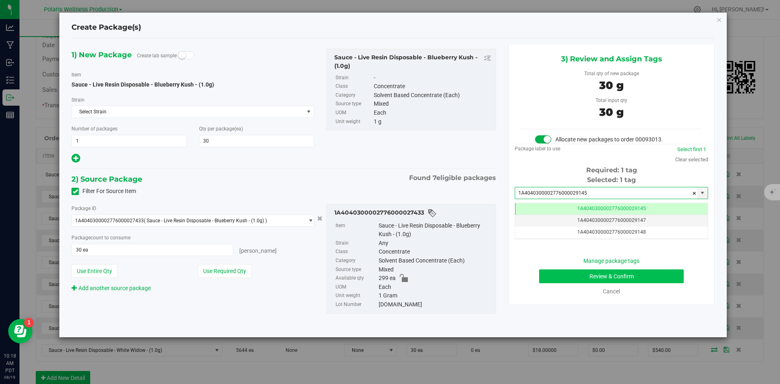
type input "1A4040300002776000029145"
click at [561, 279] on button "Review & Confirm" at bounding box center [611, 276] width 145 height 14
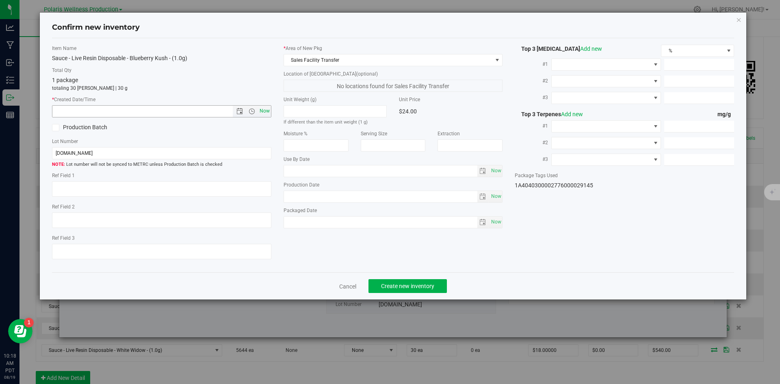
click at [267, 112] on span "Now" at bounding box center [264, 111] width 14 height 12
type input "[DATE] 10:18 AM"
click at [403, 283] on span "Create new inventory" at bounding box center [407, 286] width 53 height 6
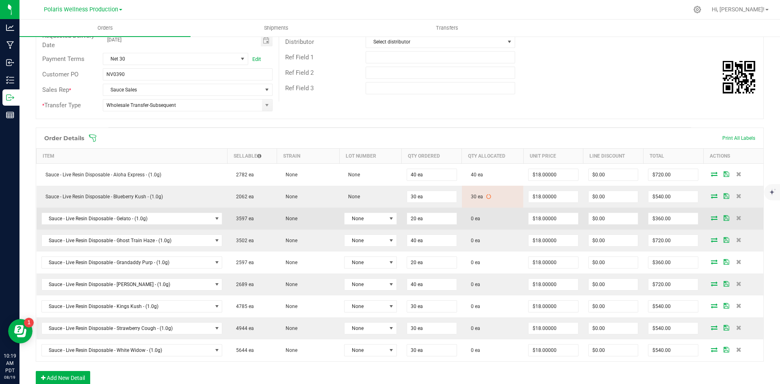
click at [711, 219] on icon at bounding box center [714, 217] width 6 height 5
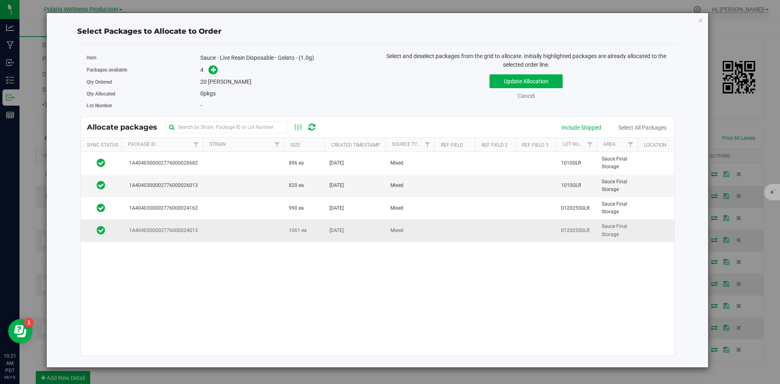
click at [268, 236] on td at bounding box center [243, 230] width 81 height 22
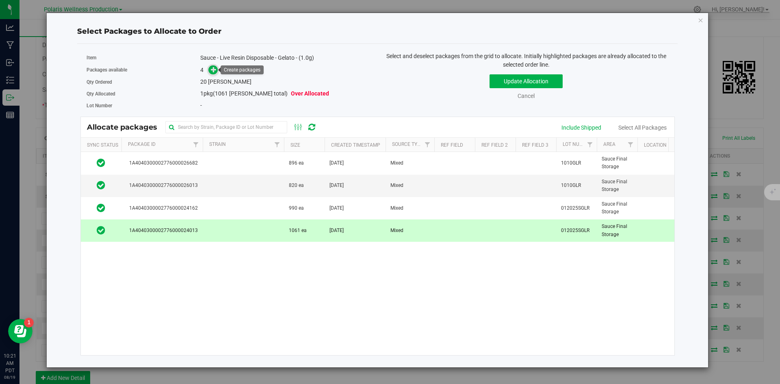
click at [215, 71] on icon at bounding box center [214, 70] width 6 height 6
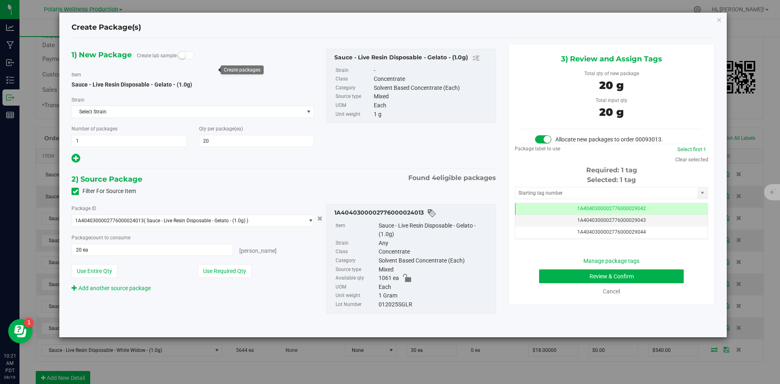
scroll to position [0, 0]
click at [609, 185] on div "Selected: 1 tag Tag 1A4040300002776000029042 1A4040300002776000029043 1A4040300…" at bounding box center [611, 207] width 193 height 64
click at [608, 192] on input "text" at bounding box center [606, 192] width 182 height 11
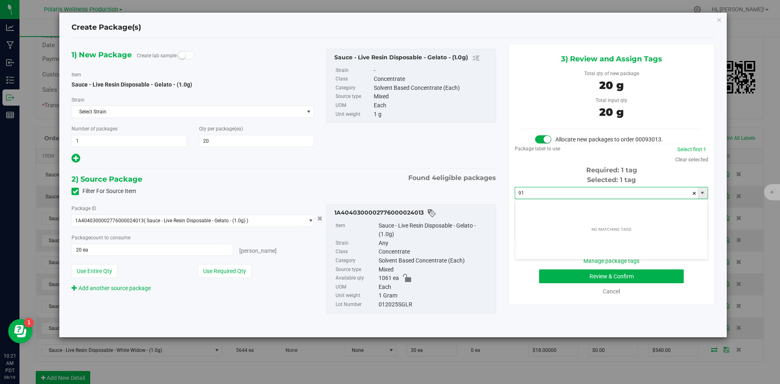
type input "9"
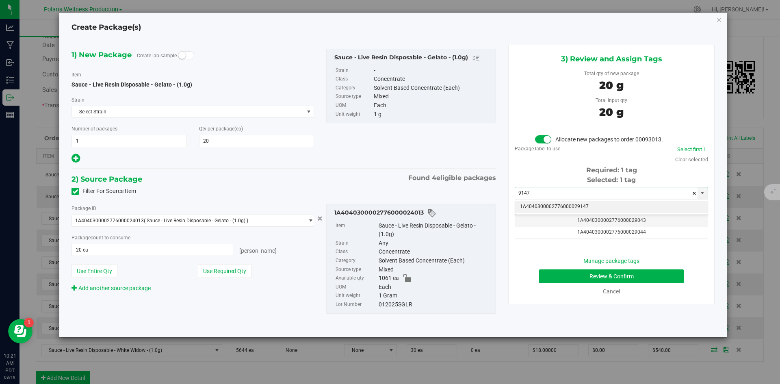
click at [601, 206] on li "1A4040300002776000029147" at bounding box center [611, 207] width 192 height 12
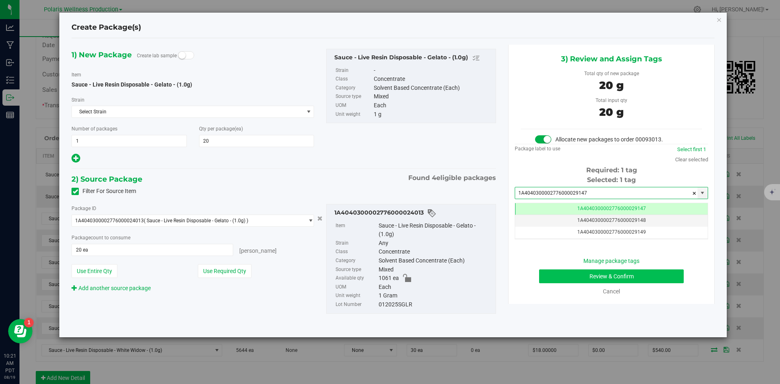
type input "1A4040300002776000029147"
click at [547, 275] on button "Review & Confirm" at bounding box center [611, 276] width 145 height 14
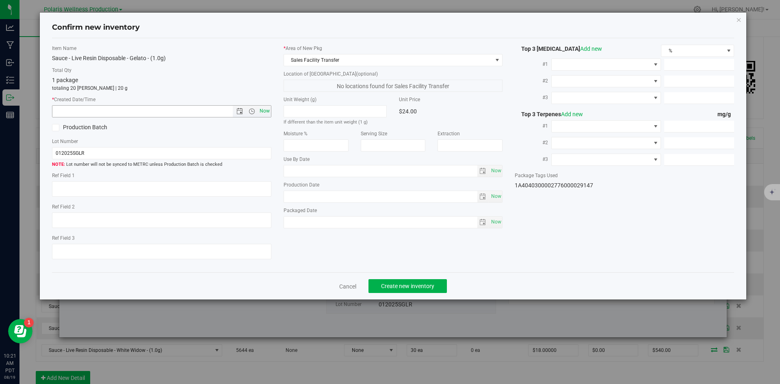
click at [261, 114] on span "Now" at bounding box center [264, 111] width 14 height 12
type input "[DATE] 10:21 AM"
click at [400, 281] on button "Create new inventory" at bounding box center [407, 286] width 78 height 14
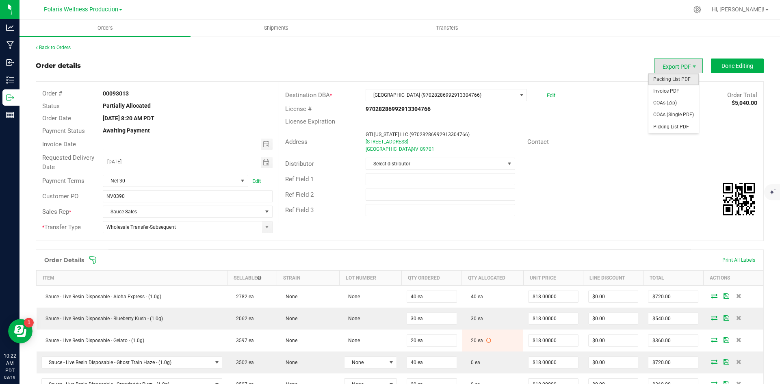
click at [673, 76] on span "Packing List PDF" at bounding box center [673, 80] width 50 height 12
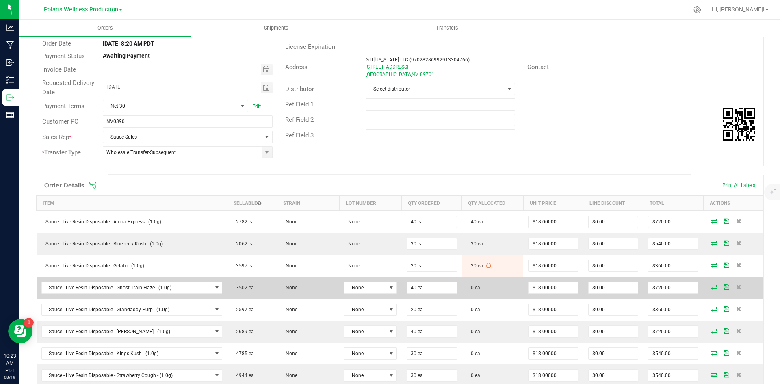
scroll to position [122, 0]
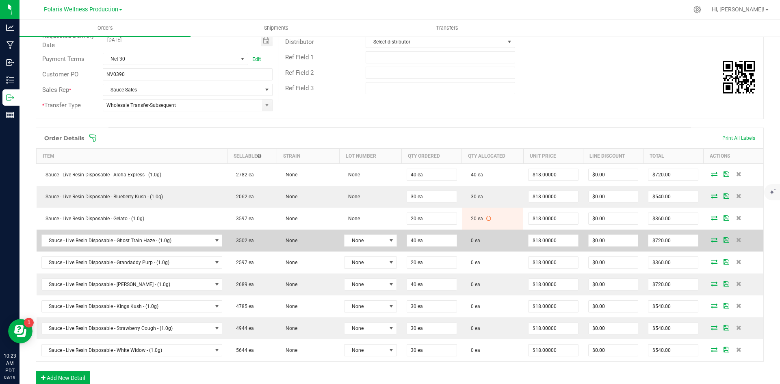
click at [711, 238] on icon at bounding box center [714, 239] width 6 height 5
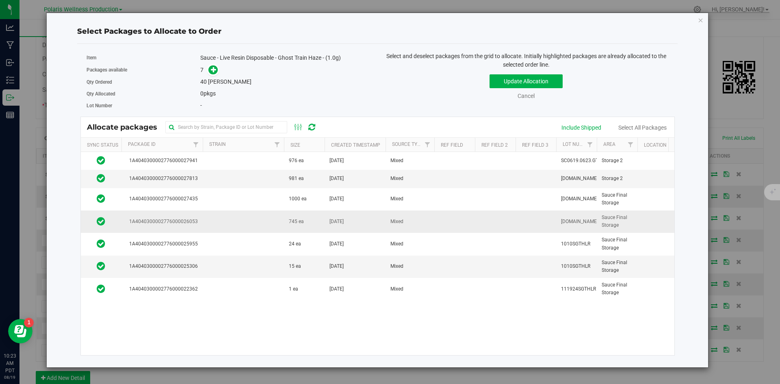
click at [270, 223] on td at bounding box center [243, 221] width 81 height 22
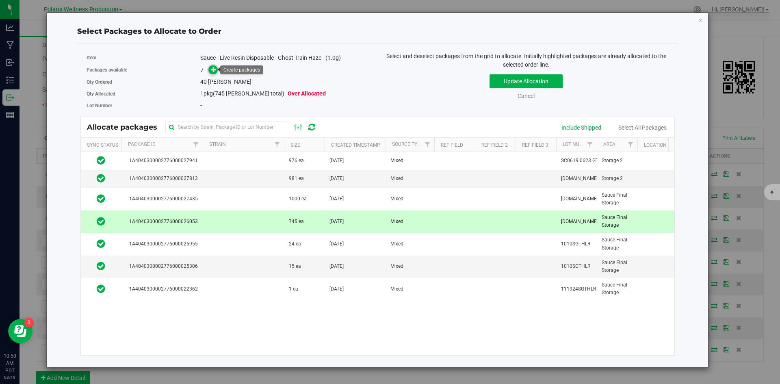
click at [215, 70] on icon at bounding box center [214, 70] width 6 height 6
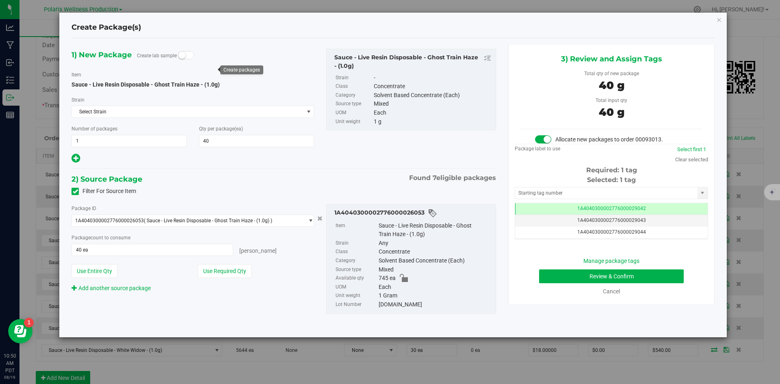
scroll to position [0, 0]
click at [612, 192] on input "text" at bounding box center [606, 192] width 182 height 11
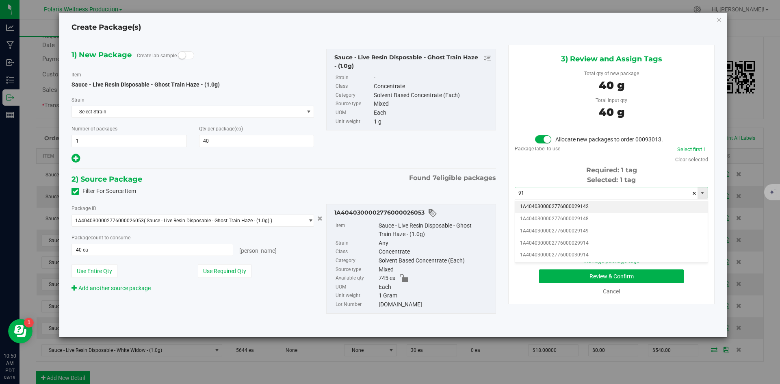
type input "9"
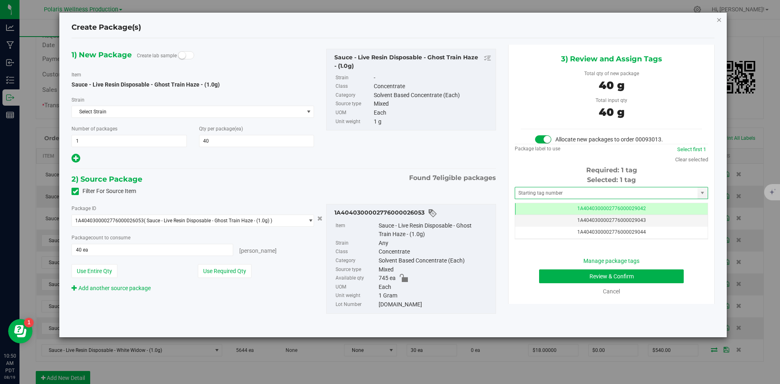
click at [717, 22] on icon "button" at bounding box center [719, 20] width 6 height 10
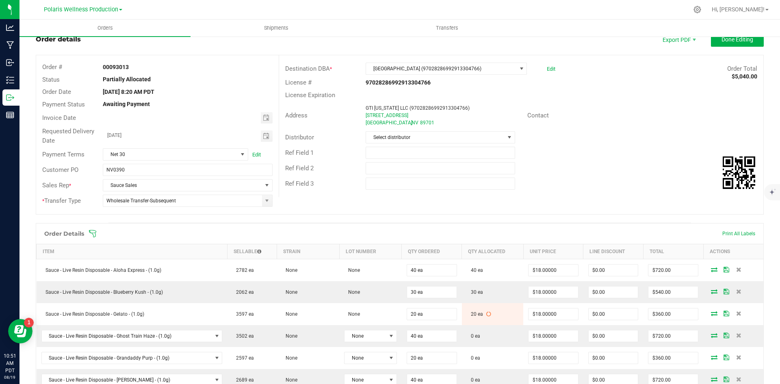
scroll to position [41, 0]
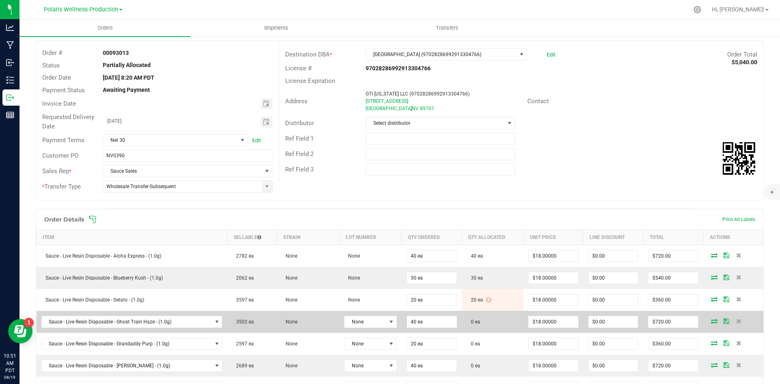
click at [711, 321] on icon at bounding box center [714, 320] width 6 height 5
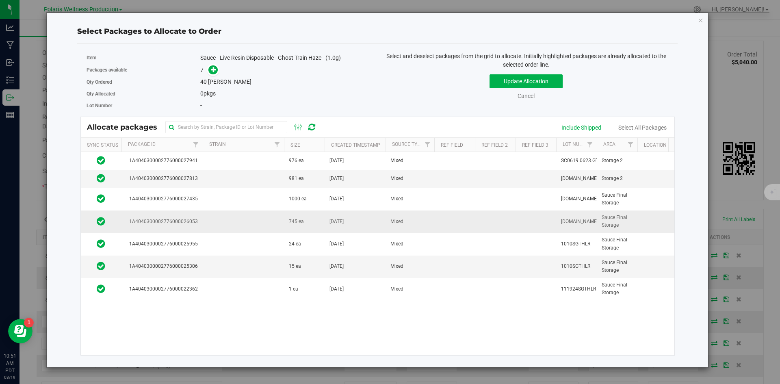
click at [263, 220] on td at bounding box center [243, 221] width 81 height 22
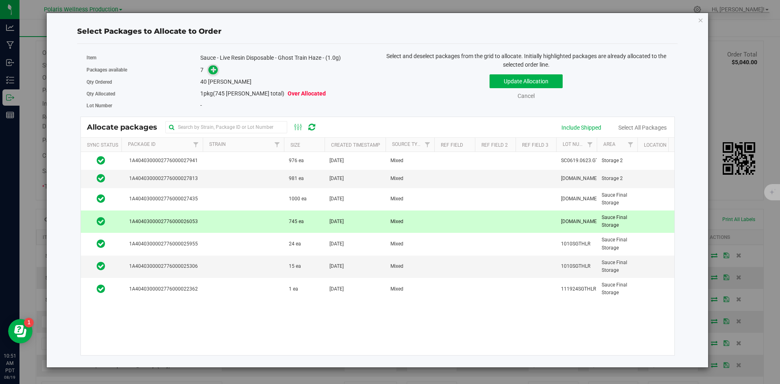
click at [216, 67] on icon at bounding box center [214, 70] width 6 height 6
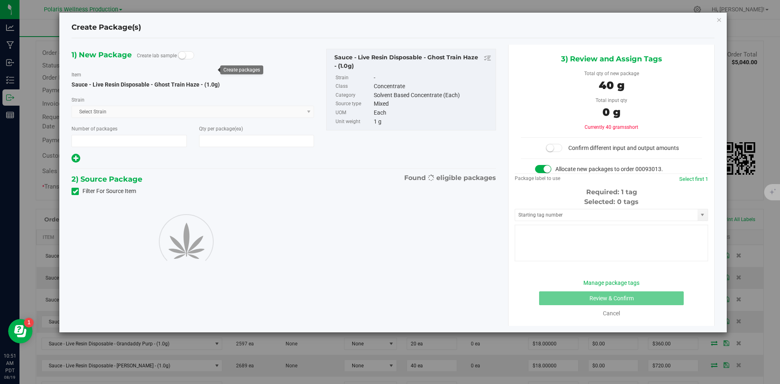
type input "1"
type input "40"
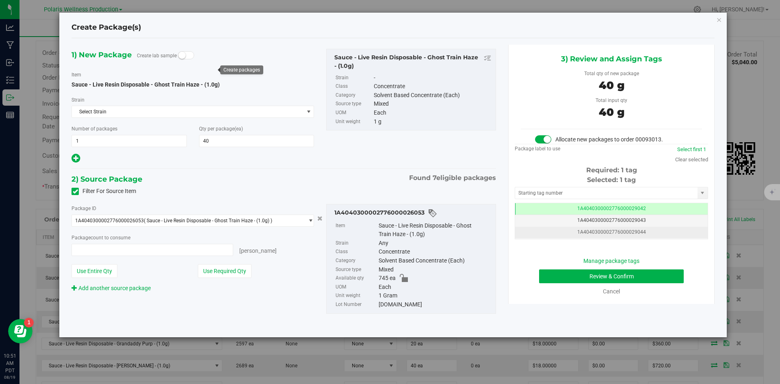
type input "40 ea"
click at [606, 195] on input "text" at bounding box center [606, 192] width 182 height 11
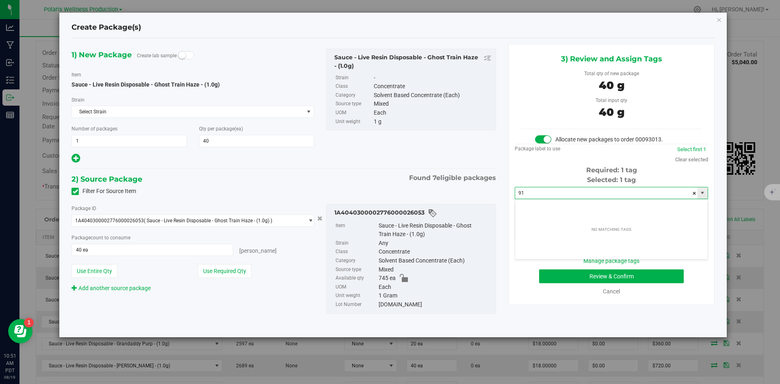
type input "9"
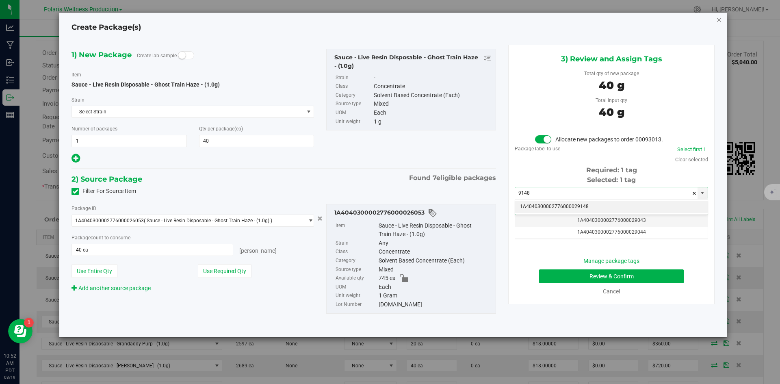
type input "9148"
click at [719, 21] on icon "button" at bounding box center [719, 20] width 6 height 10
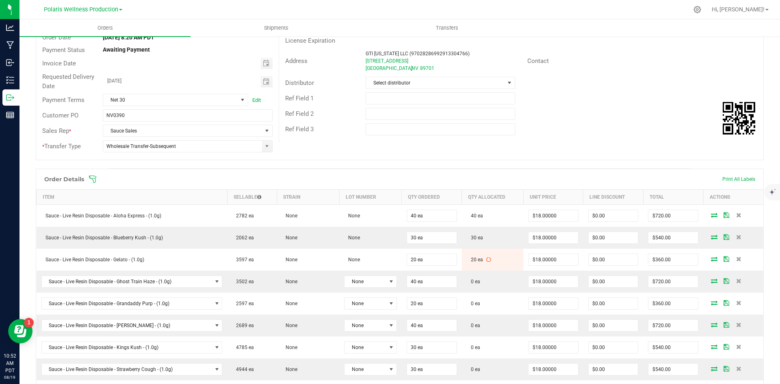
scroll to position [81, 0]
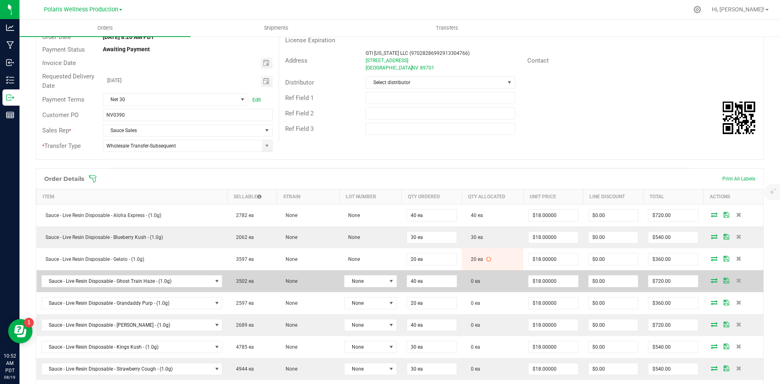
click at [711, 282] on icon at bounding box center [714, 280] width 6 height 5
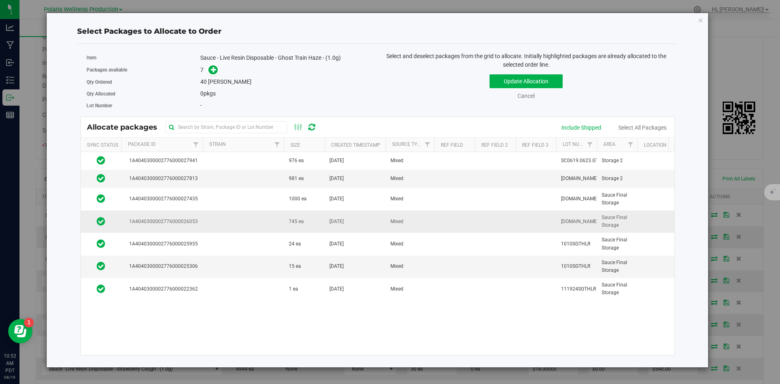
click at [264, 223] on td at bounding box center [243, 221] width 81 height 22
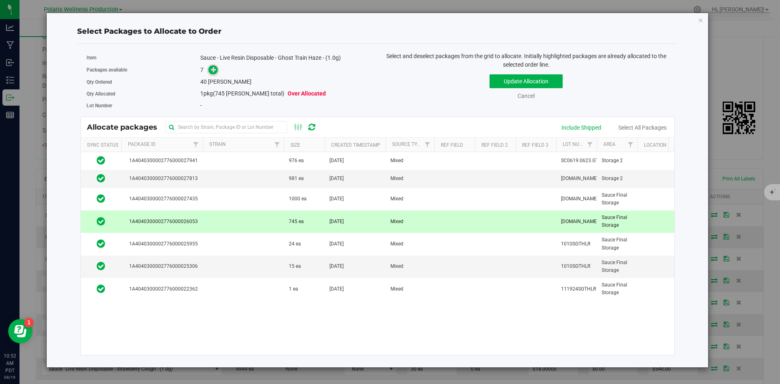
click at [215, 70] on icon at bounding box center [214, 70] width 6 height 6
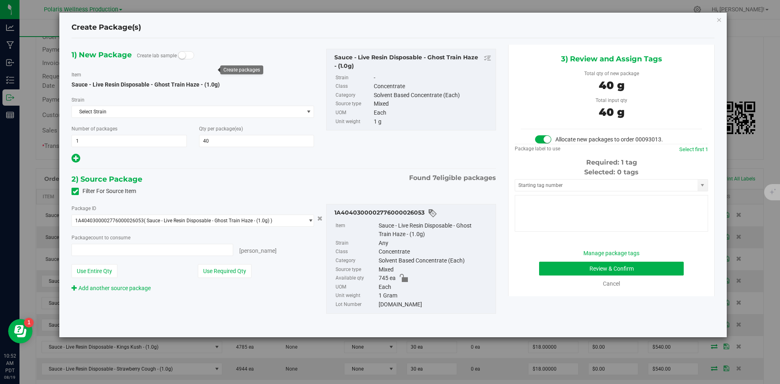
type input "40 ea"
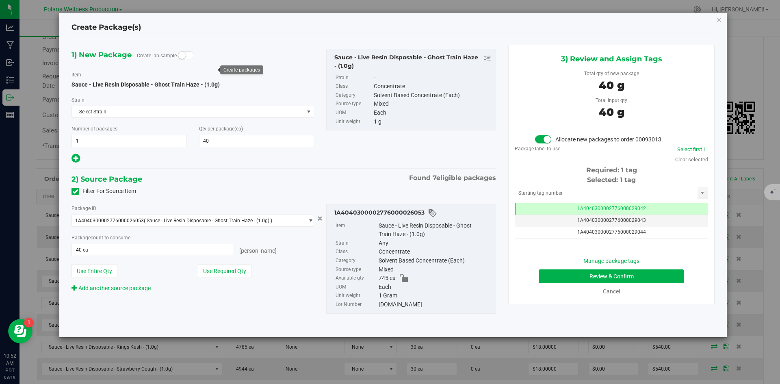
scroll to position [0, 0]
click at [549, 191] on input "text" at bounding box center [606, 192] width 182 height 11
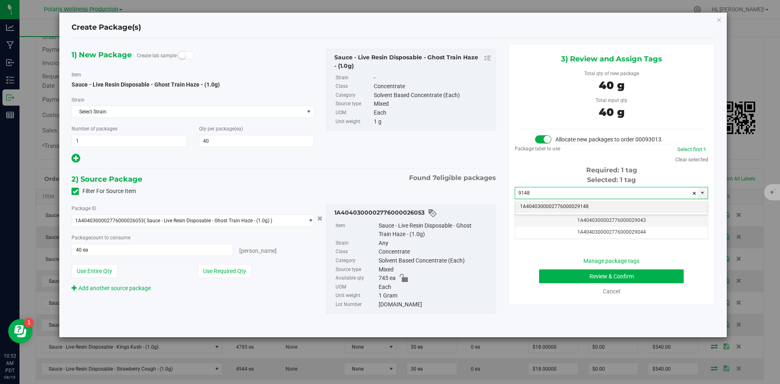
click at [554, 204] on li "1A4040300002776000029148" at bounding box center [611, 207] width 192 height 12
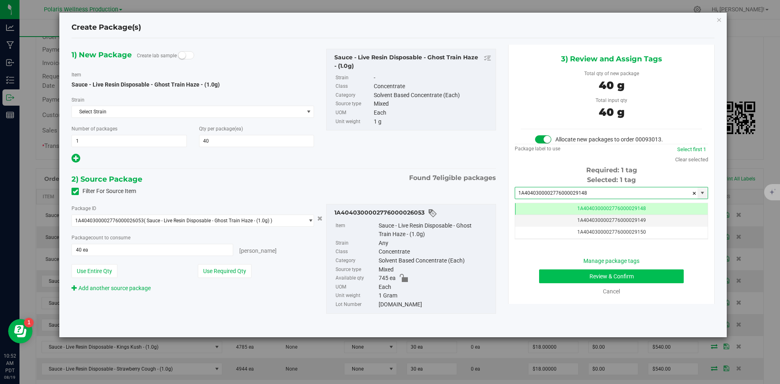
type input "1A4040300002776000029148"
click at [555, 272] on button "Review & Confirm" at bounding box center [611, 276] width 145 height 14
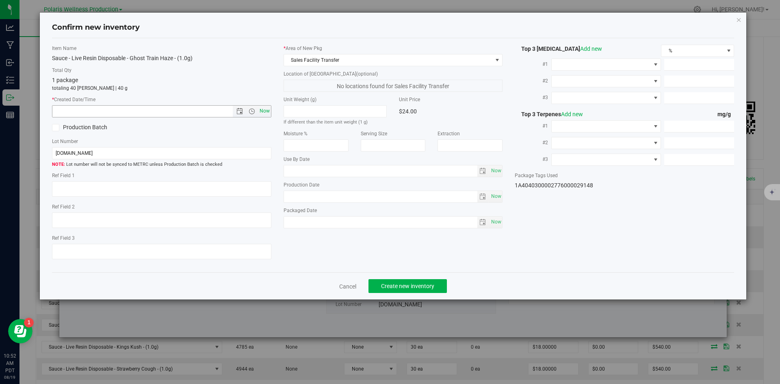
click at [262, 108] on span "Now" at bounding box center [264, 111] width 14 height 12
type input "[DATE] 10:52 AM"
click at [433, 283] on span "Create new inventory" at bounding box center [407, 286] width 53 height 6
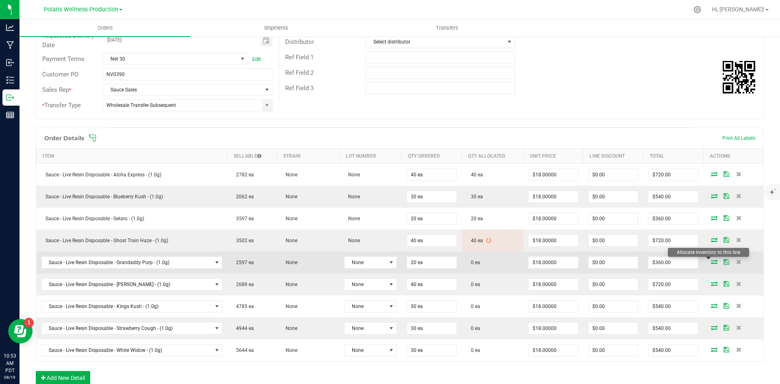
click at [711, 263] on icon at bounding box center [714, 261] width 6 height 5
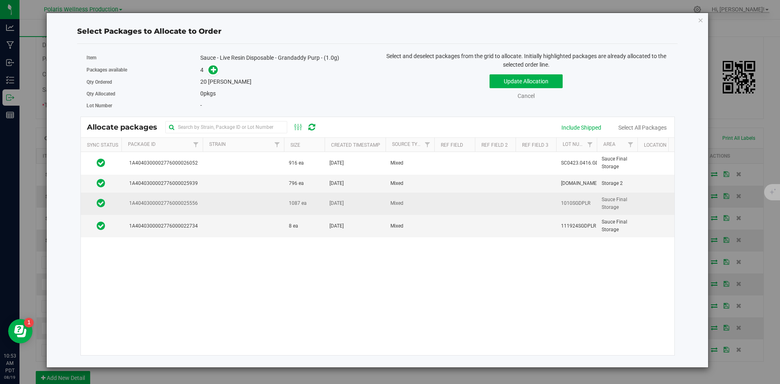
click at [266, 204] on td at bounding box center [243, 203] width 81 height 22
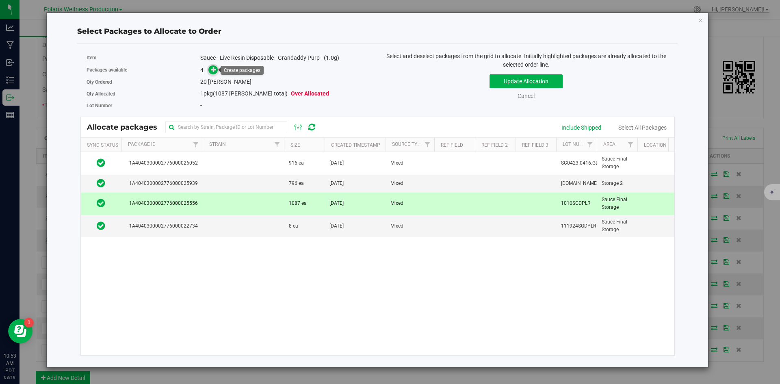
click at [216, 73] on span at bounding box center [212, 69] width 9 height 9
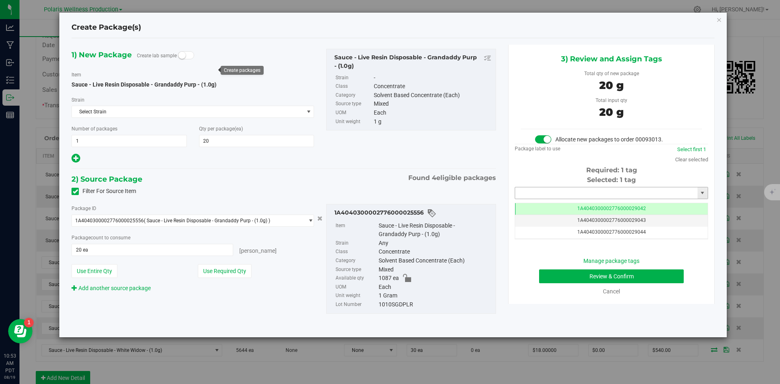
click at [544, 192] on input "text" at bounding box center [606, 192] width 182 height 11
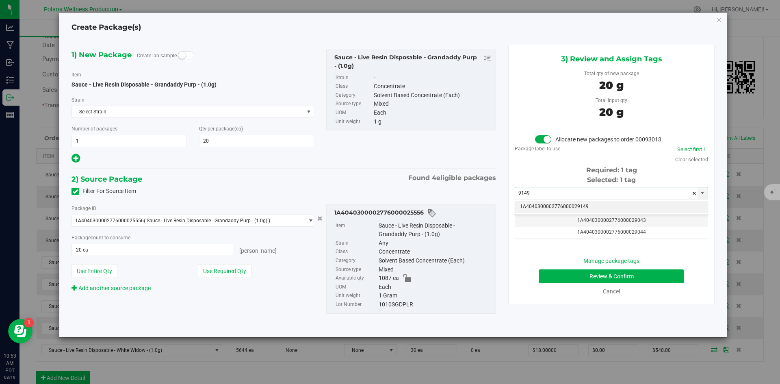
click at [541, 205] on li "1A4040300002776000029149" at bounding box center [611, 207] width 192 height 12
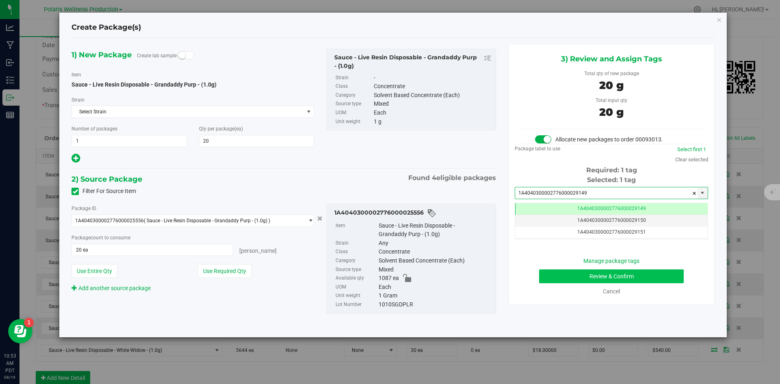
type input "1A4040300002776000029149"
click at [557, 280] on button "Review & Confirm" at bounding box center [611, 276] width 145 height 14
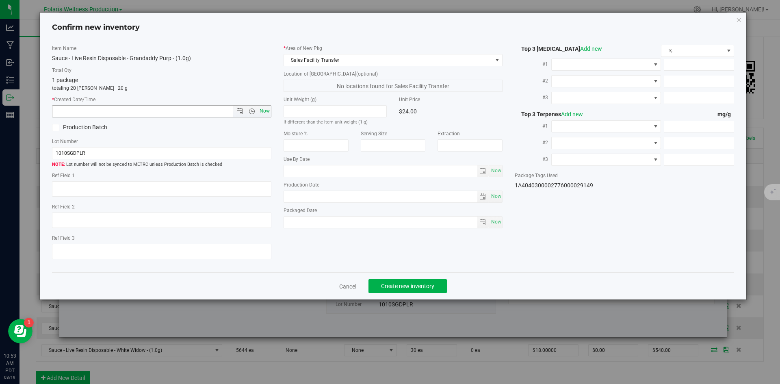
click at [259, 111] on span "Now" at bounding box center [264, 111] width 14 height 12
type input "[DATE] 10:53 AM"
click at [405, 284] on span "Create new inventory" at bounding box center [407, 286] width 53 height 6
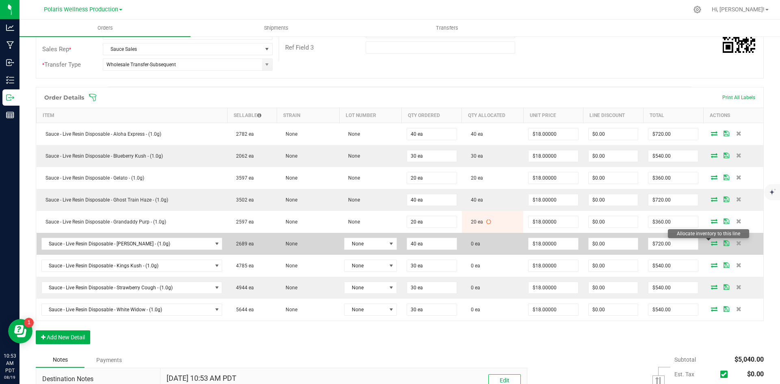
click at [711, 245] on icon at bounding box center [714, 242] width 6 height 5
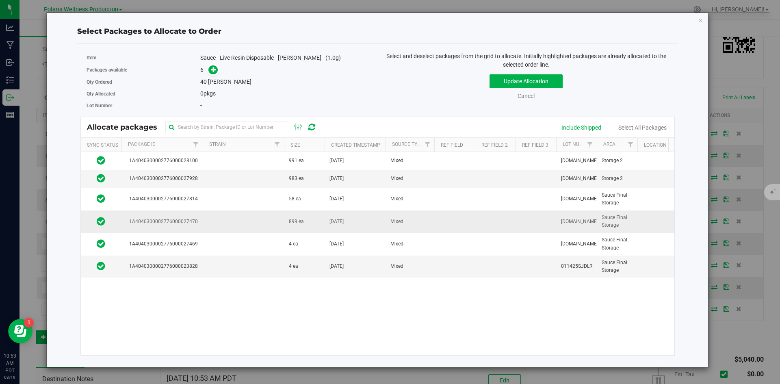
click at [278, 218] on td at bounding box center [243, 221] width 81 height 22
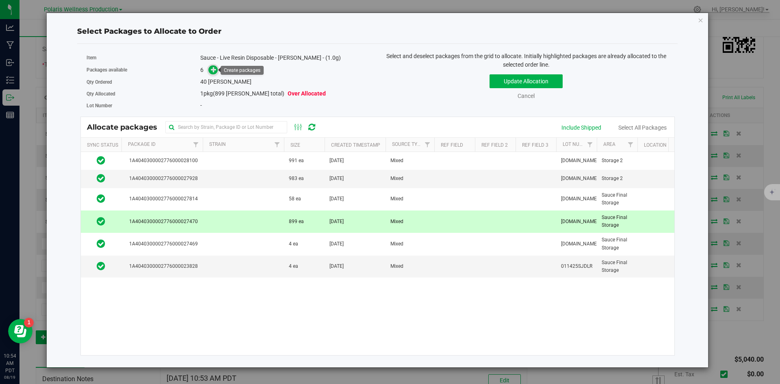
click at [212, 71] on icon at bounding box center [214, 70] width 6 height 6
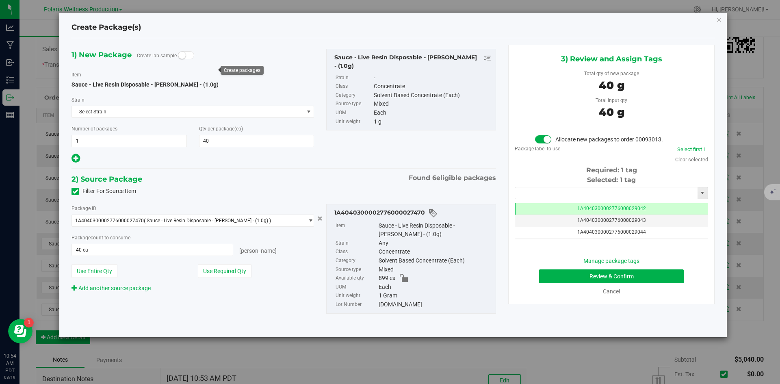
click at [571, 192] on input "text" at bounding box center [606, 192] width 182 height 11
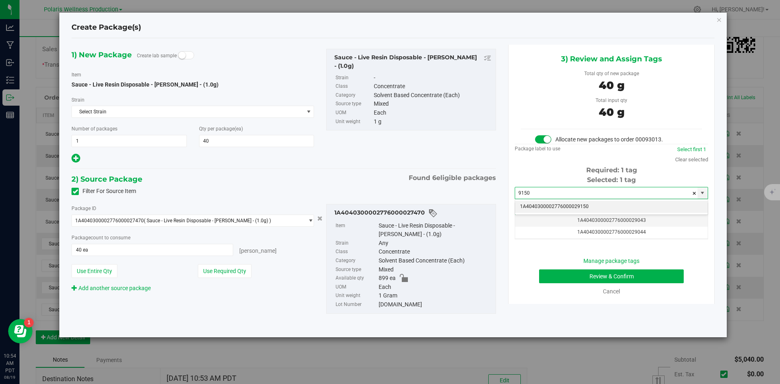
click at [556, 206] on li "1A4040300002776000029150" at bounding box center [611, 207] width 192 height 12
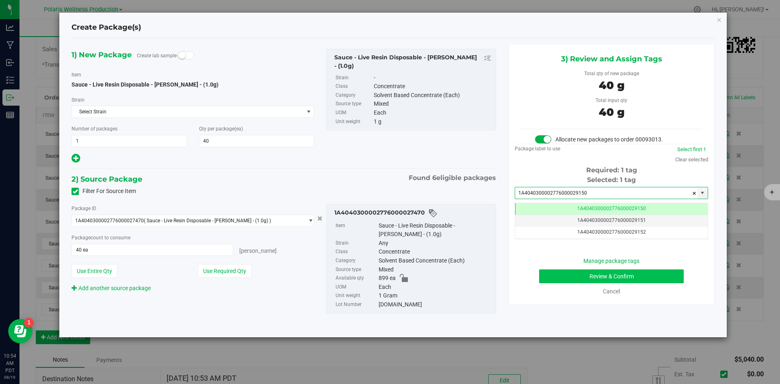
type input "1A4040300002776000029150"
click at [566, 274] on button "Review & Confirm" at bounding box center [611, 276] width 145 height 14
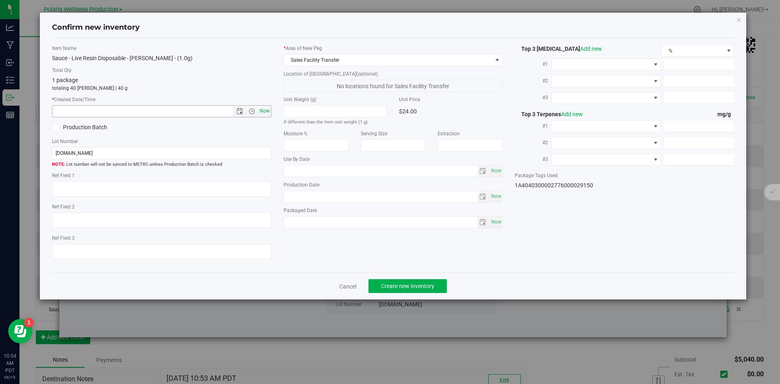
click at [263, 115] on span "Now" at bounding box center [264, 111] width 14 height 12
type input "[DATE] 10:54 AM"
click at [421, 281] on button "Create new inventory" at bounding box center [407, 286] width 78 height 14
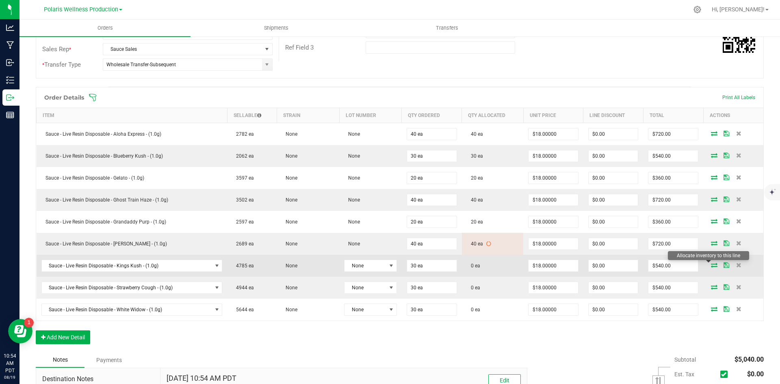
click at [711, 264] on icon at bounding box center [714, 264] width 6 height 5
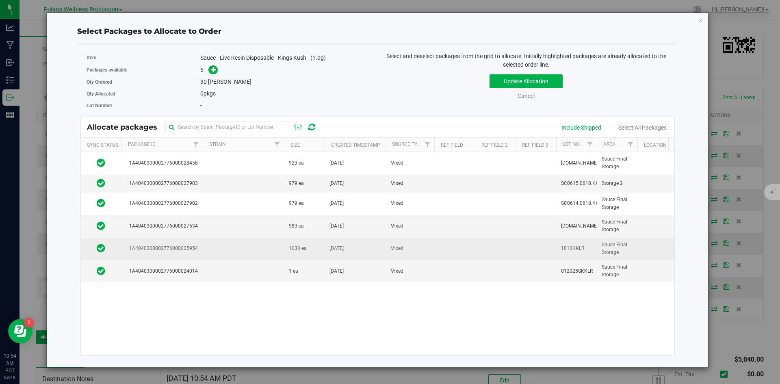
click at [248, 247] on td at bounding box center [243, 249] width 81 height 22
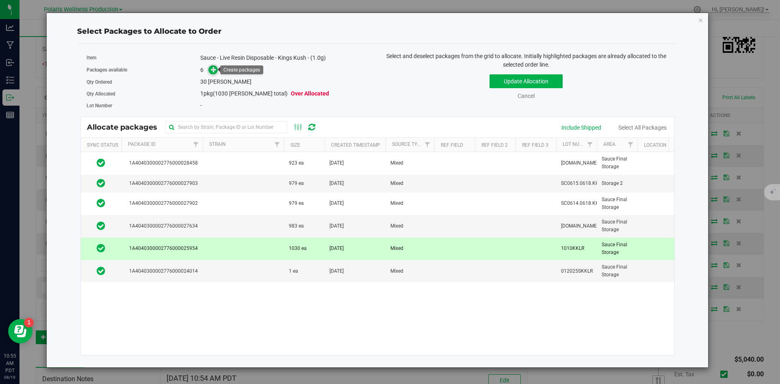
click at [213, 70] on icon at bounding box center [214, 70] width 6 height 6
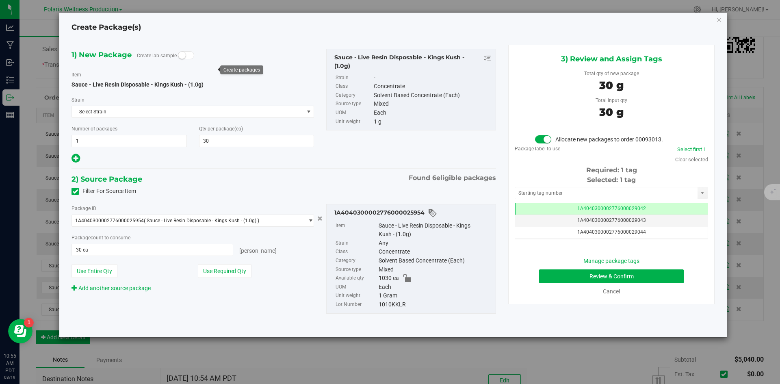
scroll to position [0, 0]
click at [557, 193] on input "text" at bounding box center [606, 192] width 182 height 11
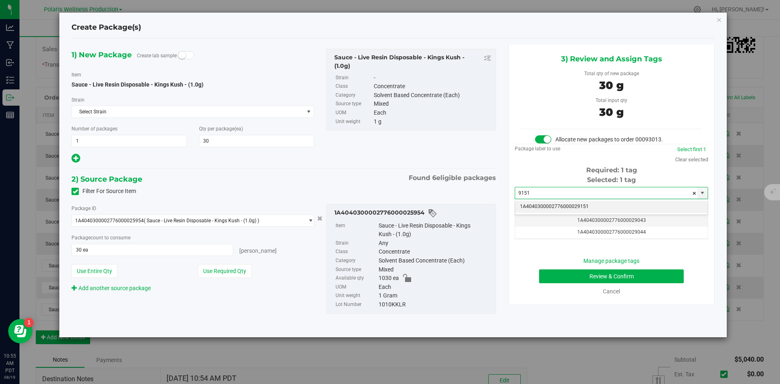
click at [558, 206] on li "1A4040300002776000029151" at bounding box center [611, 207] width 192 height 12
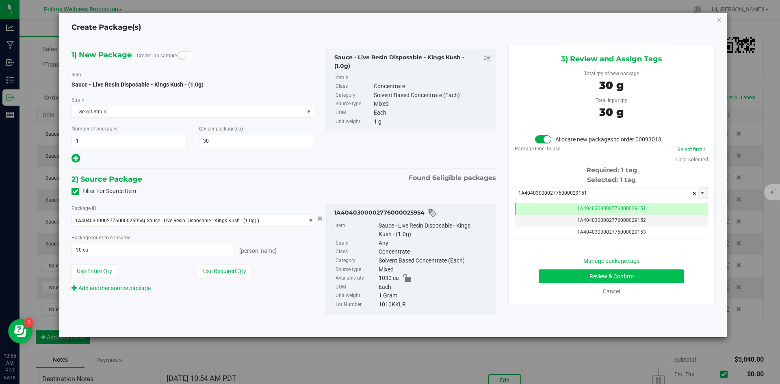
type input "1A4040300002776000029151"
click at [568, 272] on button "Review & Confirm" at bounding box center [611, 276] width 145 height 14
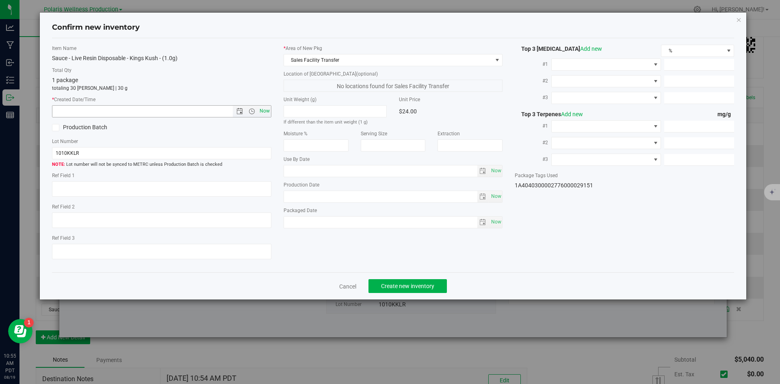
click at [267, 114] on span "Now" at bounding box center [264, 111] width 14 height 12
type input "[DATE] 10:55 AM"
click at [427, 284] on span "Create new inventory" at bounding box center [407, 286] width 53 height 6
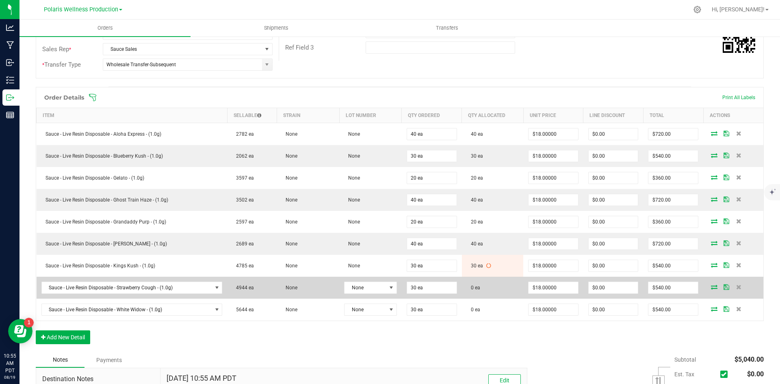
click at [711, 286] on icon at bounding box center [714, 286] width 6 height 5
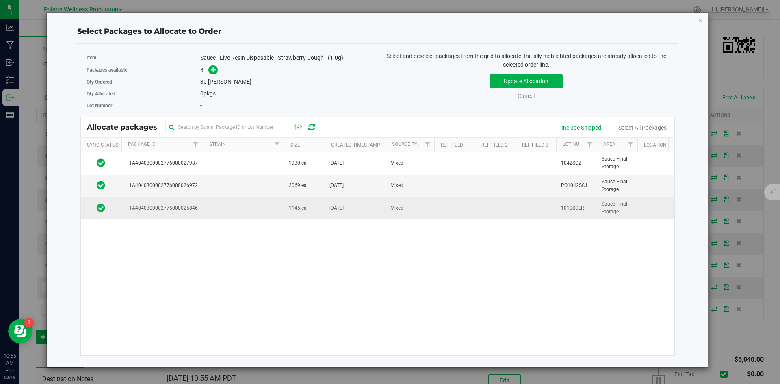
click at [270, 211] on td at bounding box center [243, 208] width 81 height 22
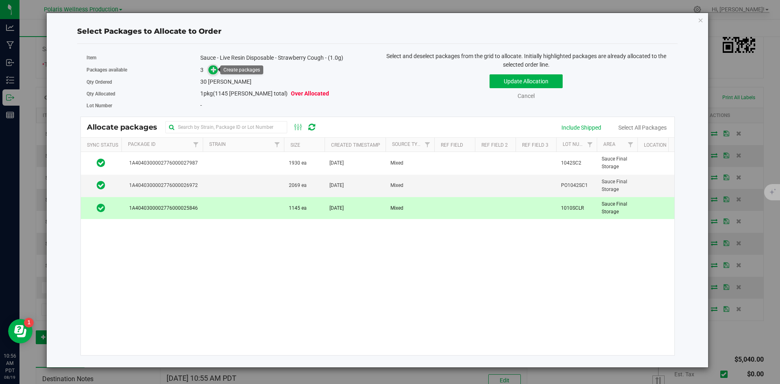
click at [215, 69] on icon at bounding box center [214, 70] width 6 height 6
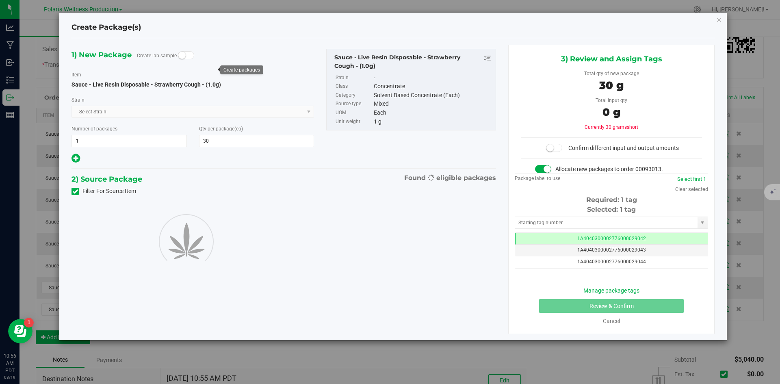
scroll to position [0, 0]
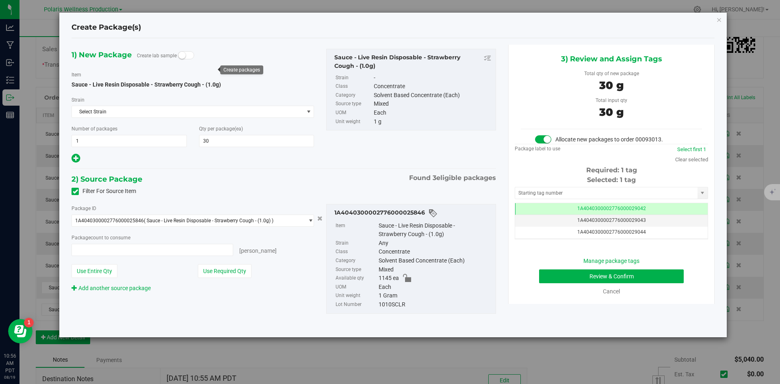
type input "30 ea"
click at [560, 192] on input "text" at bounding box center [606, 192] width 182 height 11
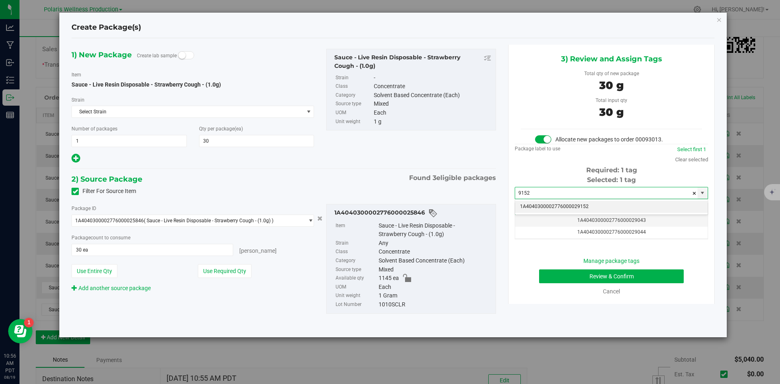
click at [559, 207] on li "1A4040300002776000029152" at bounding box center [611, 207] width 192 height 12
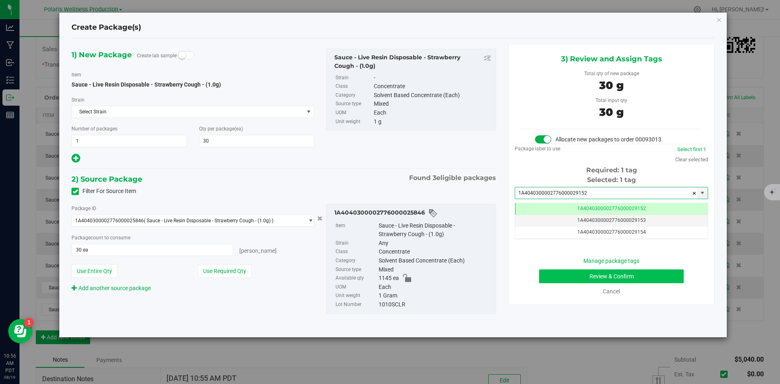
type input "1A4040300002776000029152"
click at [571, 272] on button "Review & Confirm" at bounding box center [611, 276] width 145 height 14
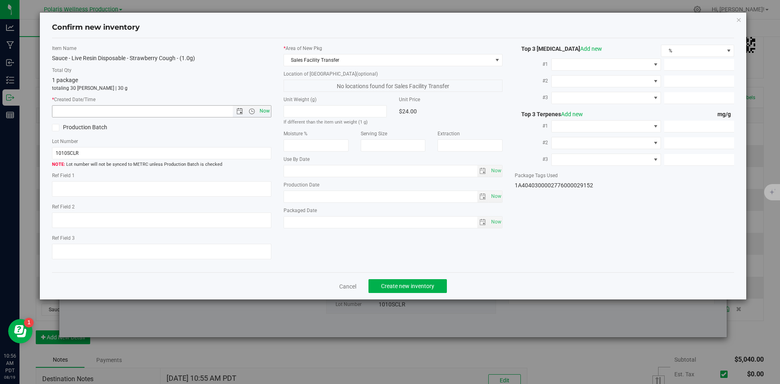
click at [266, 112] on span "Now" at bounding box center [264, 111] width 14 height 12
type input "[DATE] 10:56 AM"
click at [413, 283] on span "Create new inventory" at bounding box center [407, 286] width 53 height 6
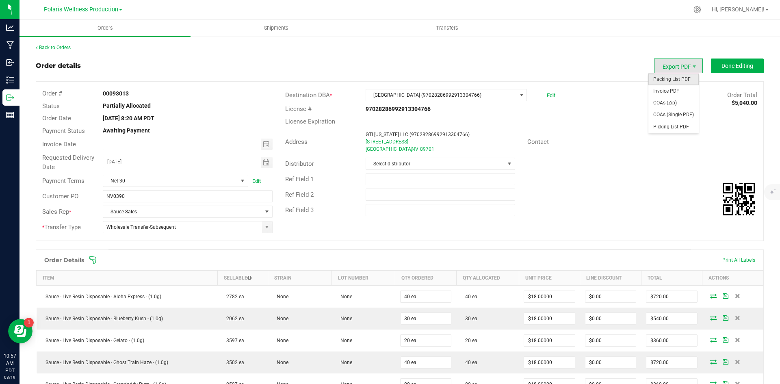
click at [678, 78] on span "Packing List PDF" at bounding box center [673, 80] width 50 height 12
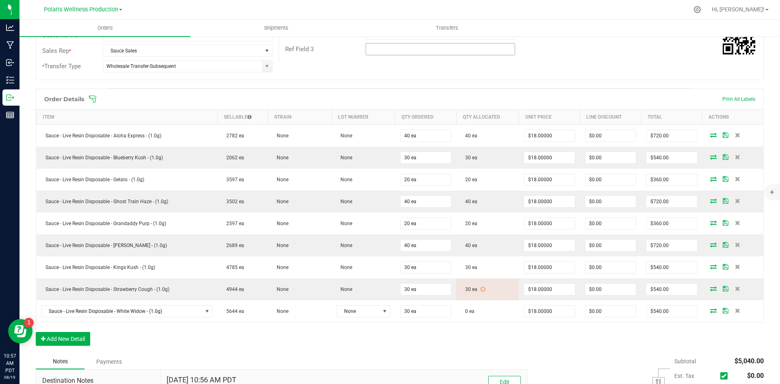
scroll to position [162, 0]
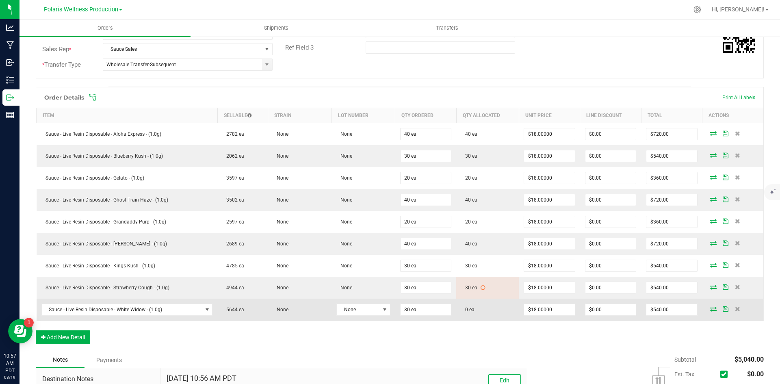
click at [710, 311] on icon at bounding box center [713, 308] width 6 height 5
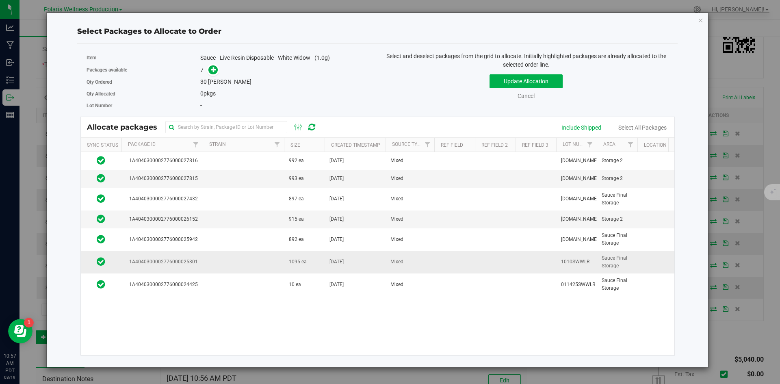
click at [247, 263] on td at bounding box center [243, 262] width 81 height 22
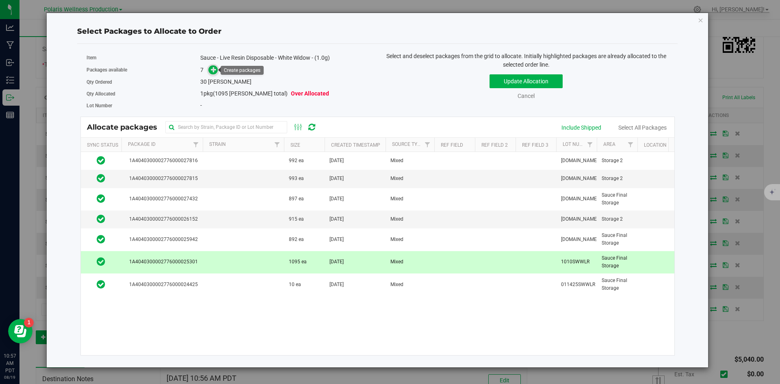
click at [216, 70] on icon at bounding box center [214, 70] width 6 height 6
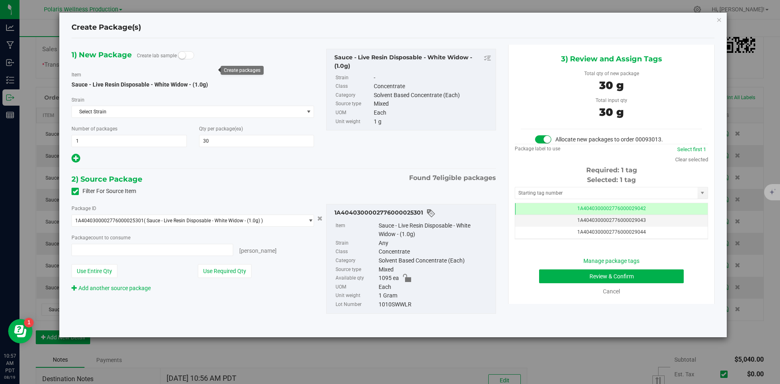
type input "30 ea"
click at [625, 195] on input "text" at bounding box center [606, 192] width 182 height 11
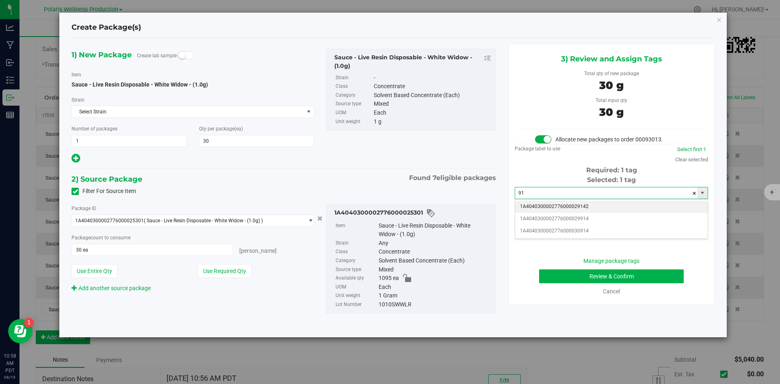
type input "9"
click at [581, 205] on li "1A4040300002776000029153" at bounding box center [611, 207] width 192 height 12
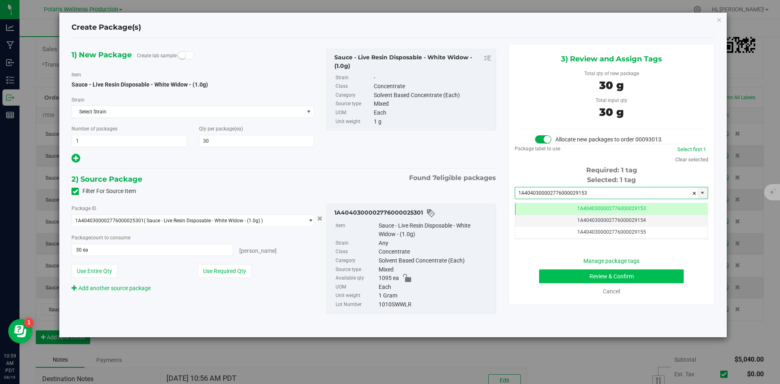
type input "1A4040300002776000029153"
click at [543, 278] on button "Review & Confirm" at bounding box center [611, 276] width 145 height 14
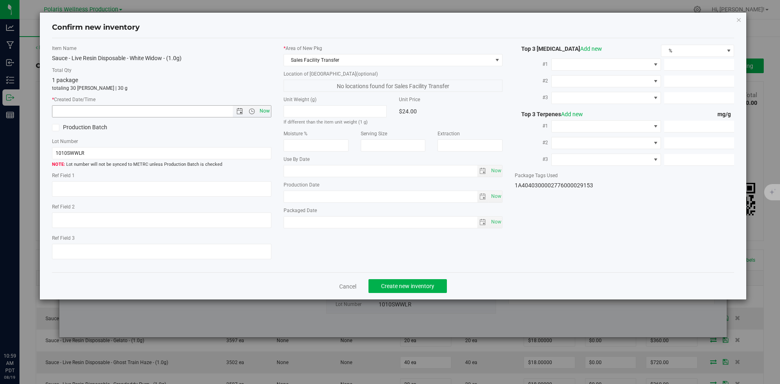
click at [262, 110] on span "Now" at bounding box center [264, 111] width 14 height 12
type input "8/19/2025 10:59 AM"
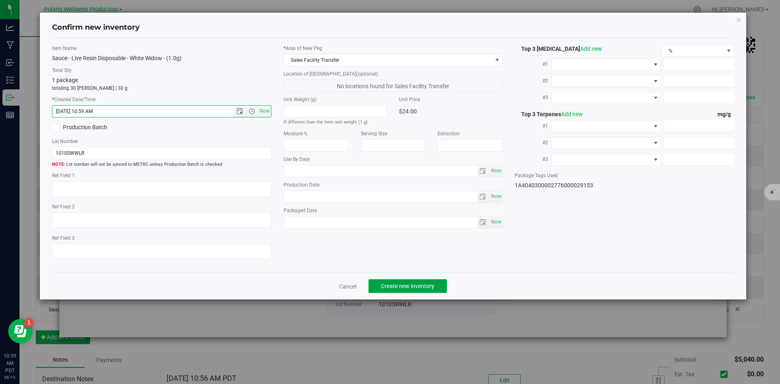
click at [404, 288] on span "Create new inventory" at bounding box center [407, 286] width 53 height 6
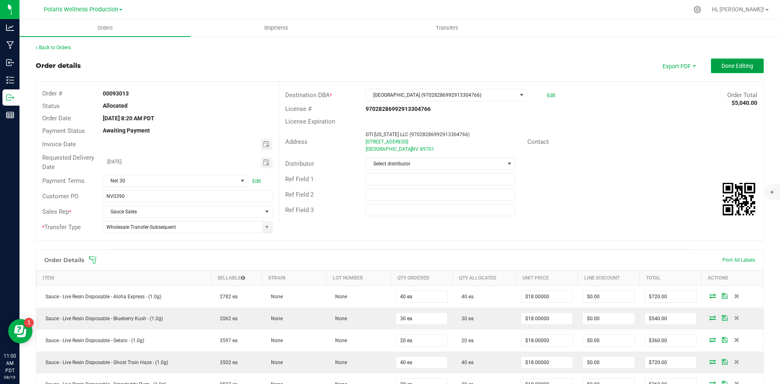
click at [733, 68] on span "Done Editing" at bounding box center [737, 66] width 32 height 6
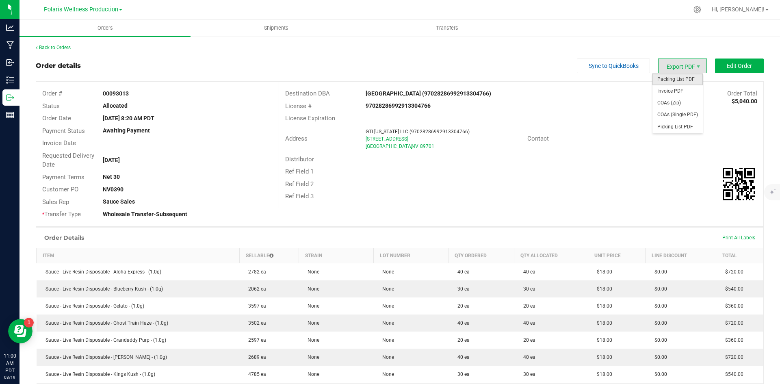
click at [683, 81] on span "Packing List PDF" at bounding box center [677, 80] width 50 height 12
click at [675, 79] on span "Packing List PDF" at bounding box center [677, 80] width 50 height 12
click at [62, 47] on link "Back to Orders" at bounding box center [53, 48] width 35 height 6
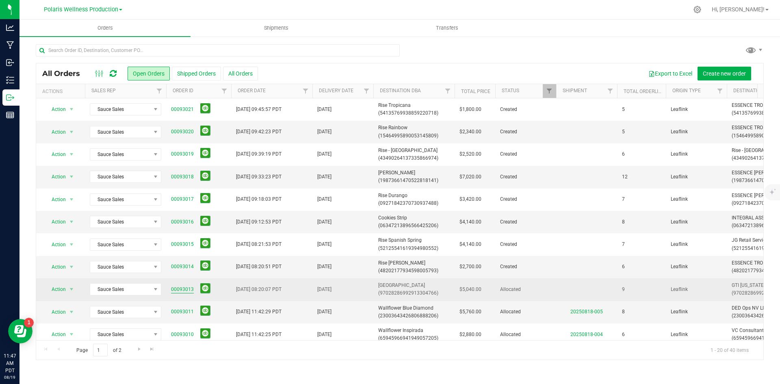
click at [187, 290] on link "00093013" at bounding box center [182, 289] width 23 height 8
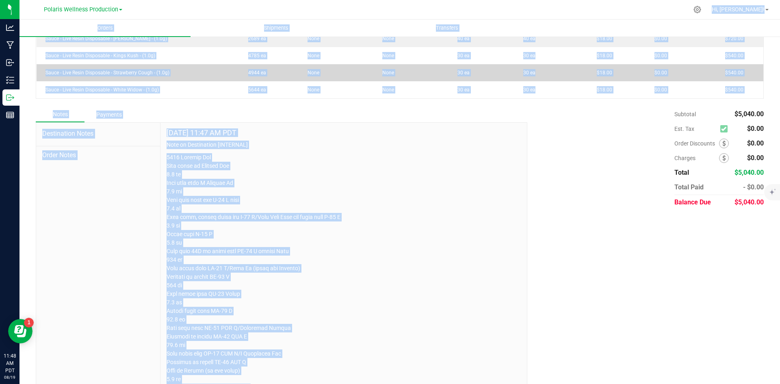
scroll to position [201, 0]
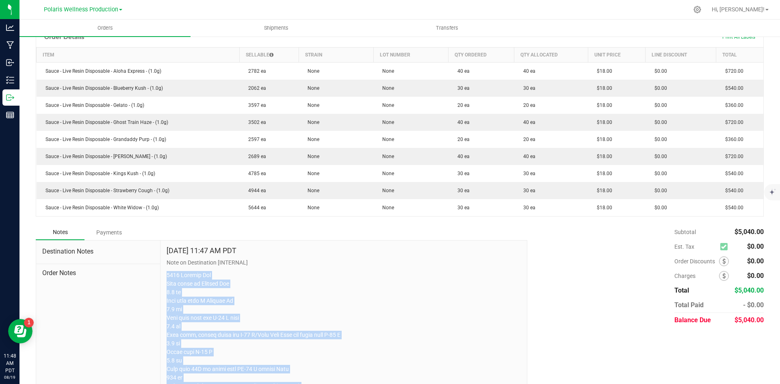
drag, startPoint x: 402, startPoint y: 365, endPoint x: 165, endPoint y: 272, distance: 254.0
copy p "5385 Polaris Ave Head south on Polaris Ave 0.4 mi Turn left onto W Russell Rd 0…"
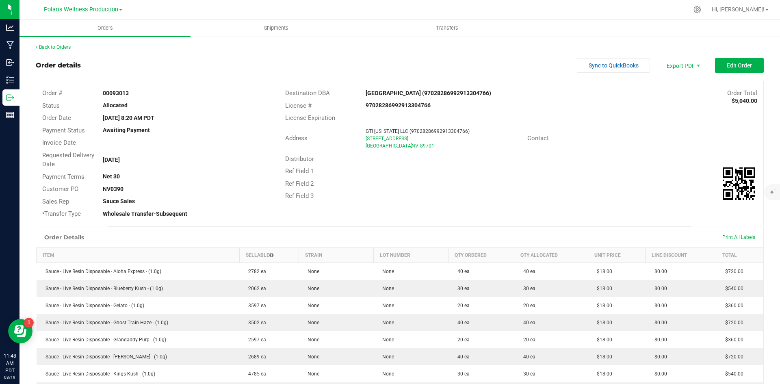
scroll to position [0, 0]
click at [67, 47] on link "Back to Orders" at bounding box center [53, 48] width 35 height 6
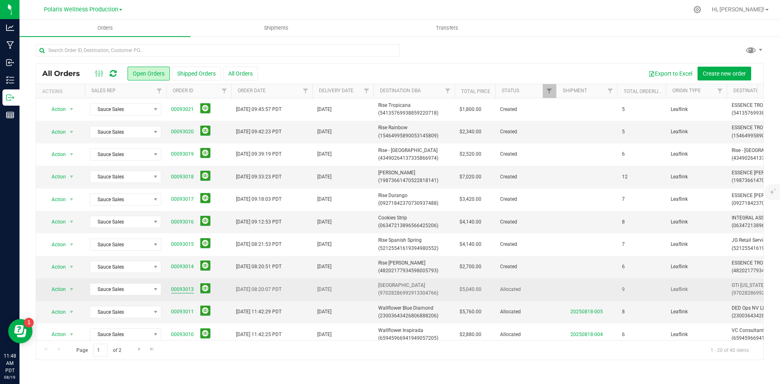
click at [188, 288] on link "00093013" at bounding box center [182, 289] width 23 height 8
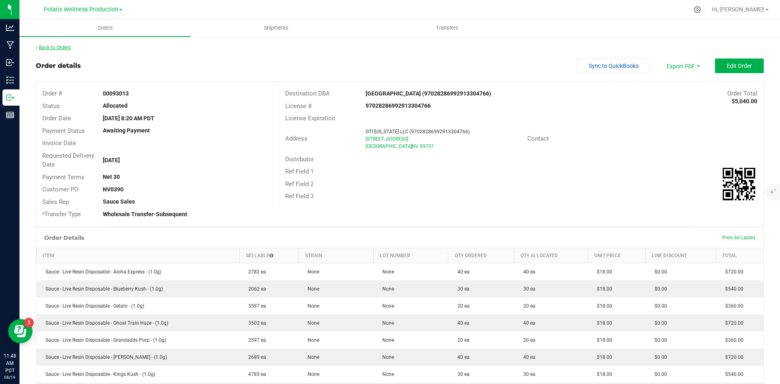
click at [40, 45] on link "Back to Orders" at bounding box center [53, 48] width 35 height 6
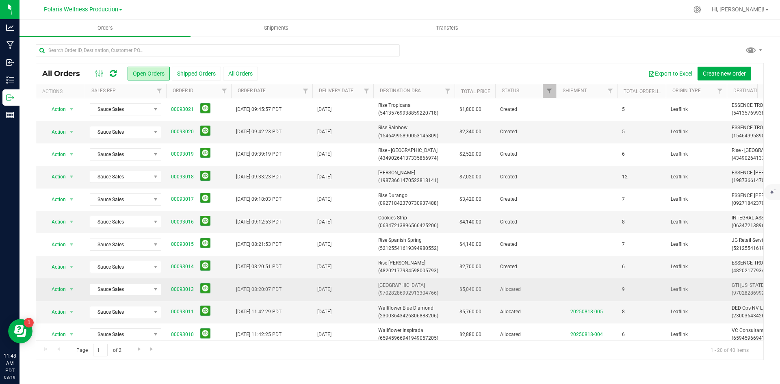
click at [402, 285] on span "[GEOGRAPHIC_DATA] (97028286992913304766)" at bounding box center [413, 288] width 71 height 15
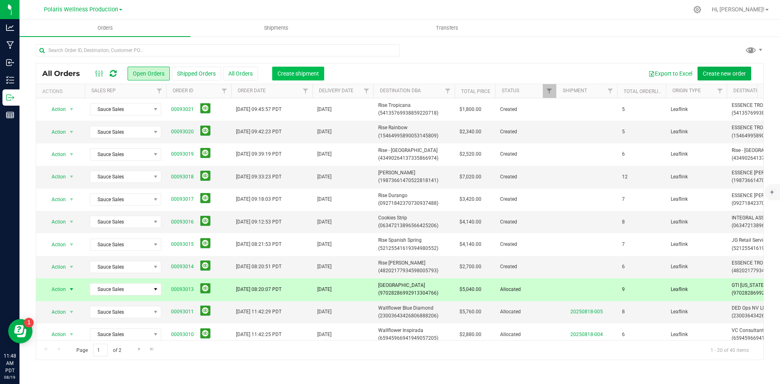
click at [306, 75] on span "Create shipment" at bounding box center [297, 73] width 41 height 6
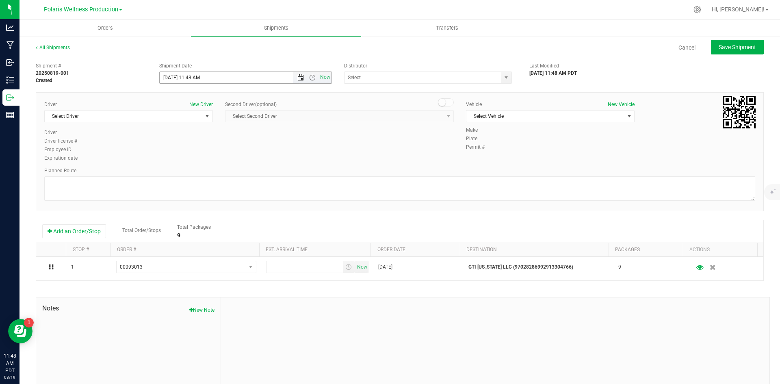
click at [297, 79] on span "Open the date view" at bounding box center [300, 77] width 6 height 6
click at [181, 173] on link "25" at bounding box center [177, 172] width 12 height 13
click at [312, 77] on span "Open the time view" at bounding box center [312, 77] width 6 height 6
click at [225, 120] on li "9:00 AM" at bounding box center [243, 116] width 170 height 11
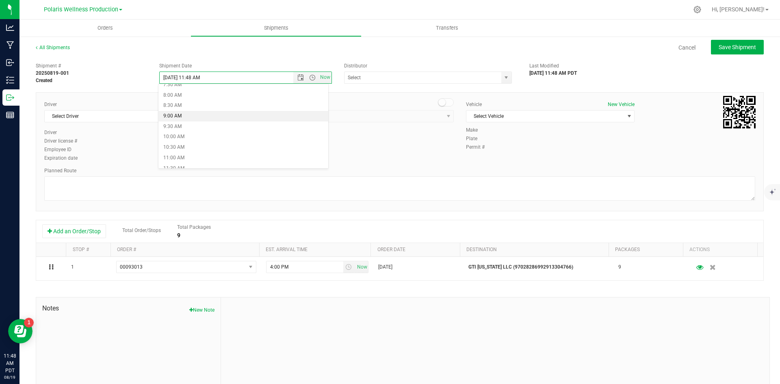
type input "8/25/2025 9:00 AM"
click at [501, 83] on span "select" at bounding box center [506, 77] width 10 height 11
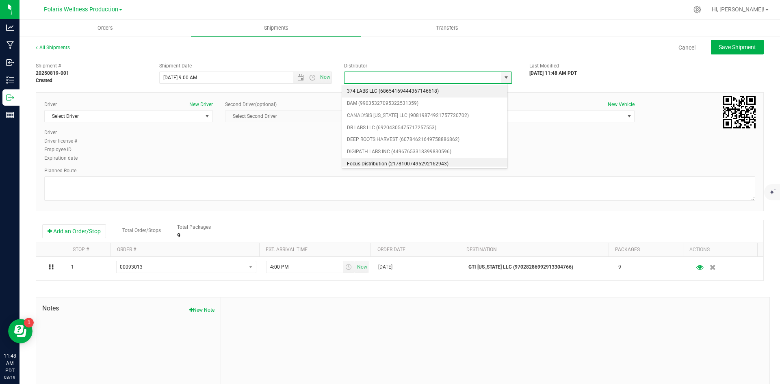
click at [409, 160] on li "Focus Distribution (21781007495292162943)" at bounding box center [424, 164] width 165 height 12
type input "Focus Distribution (21781007495292162943)"
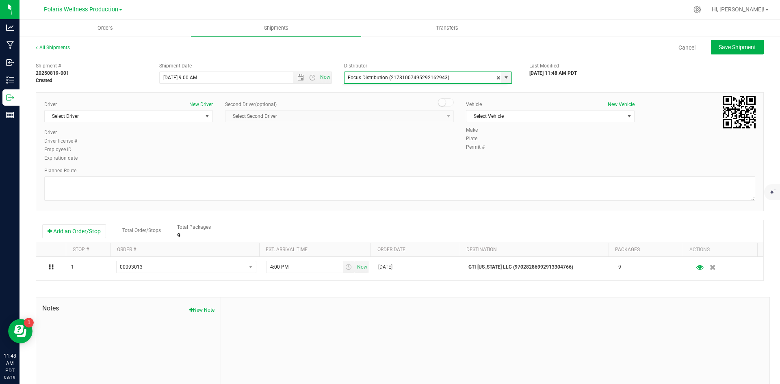
scroll to position [3, 0]
click at [182, 115] on span "Select Driver" at bounding box center [124, 115] width 158 height 11
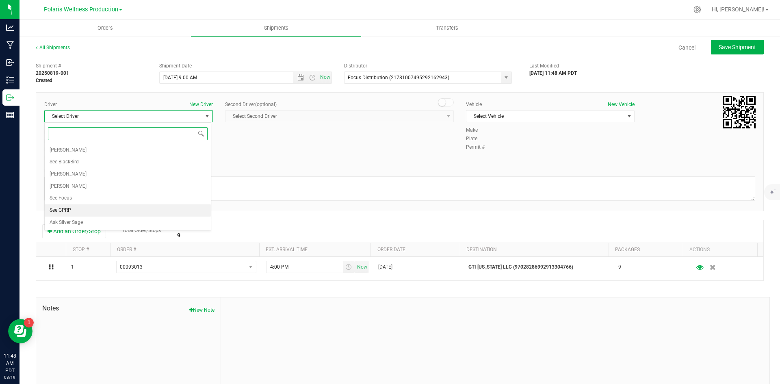
click at [138, 205] on li "See GPRP" at bounding box center [128, 210] width 166 height 12
click at [136, 119] on span "See GPRP" at bounding box center [124, 115] width 158 height 11
click at [112, 191] on li "Doug Boulier" at bounding box center [128, 186] width 166 height 12
click at [126, 120] on span "Doug Boulier" at bounding box center [124, 115] width 158 height 11
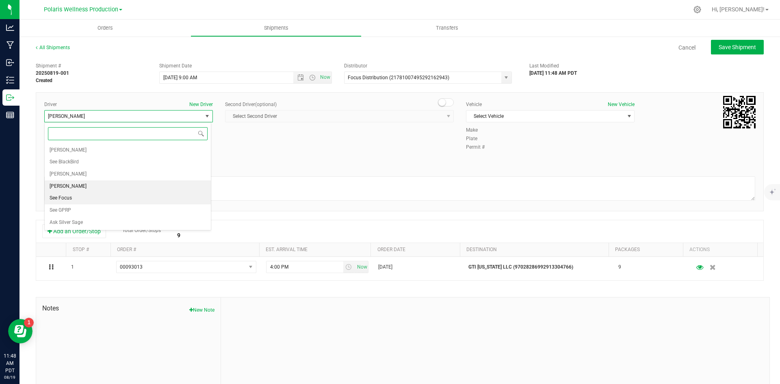
click at [97, 195] on li "See Focus" at bounding box center [128, 198] width 166 height 12
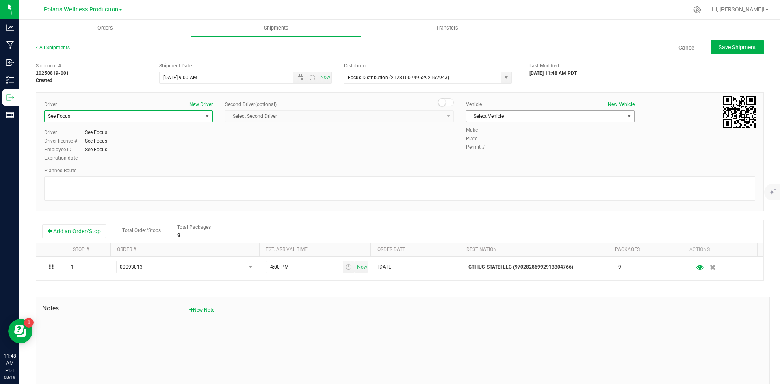
click at [562, 120] on span "Select Vehicle" at bounding box center [545, 115] width 158 height 11
click at [499, 153] on li "See Focus" at bounding box center [546, 154] width 166 height 12
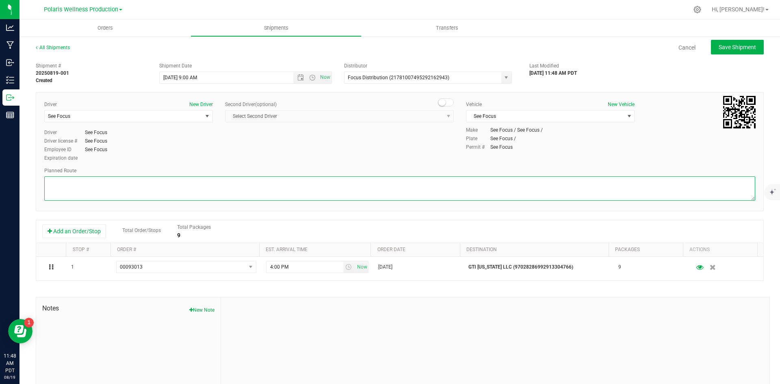
click at [412, 181] on textarea at bounding box center [399, 188] width 711 height 24
paste textarea "5385 Polaris Ave Head south on Polaris Ave 0.4 mi Turn left onto W Russell Rd 0…"
type textarea "5385 Polaris Ave Head south on Polaris Ave 0.4 mi Turn left onto W Russell Rd 0…"
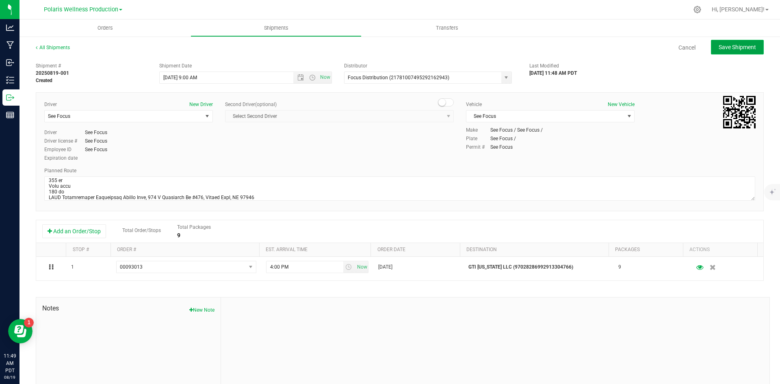
click at [725, 44] on span "Save Shipment" at bounding box center [736, 47] width 37 height 6
type input "8/25/2025 4:00 PM"
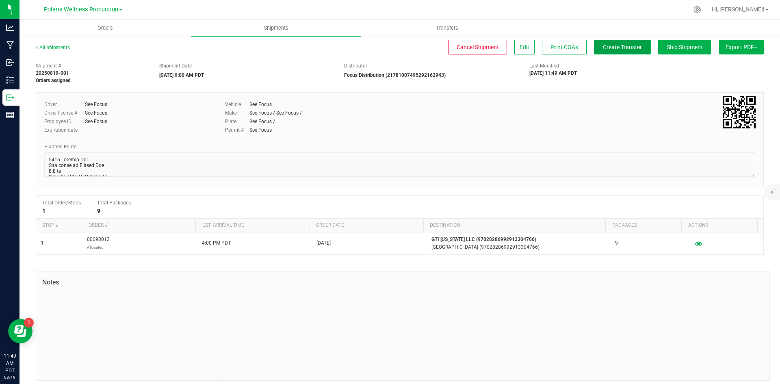
click at [616, 49] on span "Create Transfer" at bounding box center [622, 47] width 39 height 6
click at [117, 30] on span "Orders" at bounding box center [104, 27] width 37 height 7
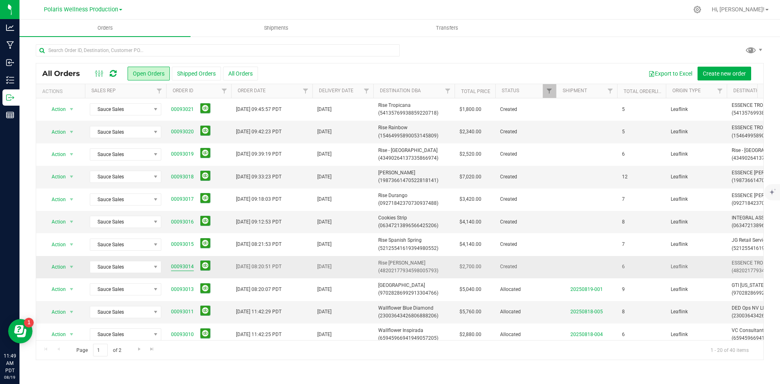
click at [184, 268] on link "00093014" at bounding box center [182, 267] width 23 height 8
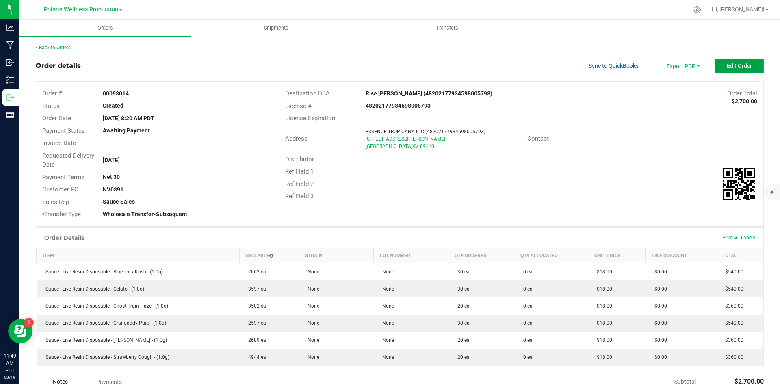
click at [727, 70] on button "Edit Order" at bounding box center [739, 65] width 49 height 15
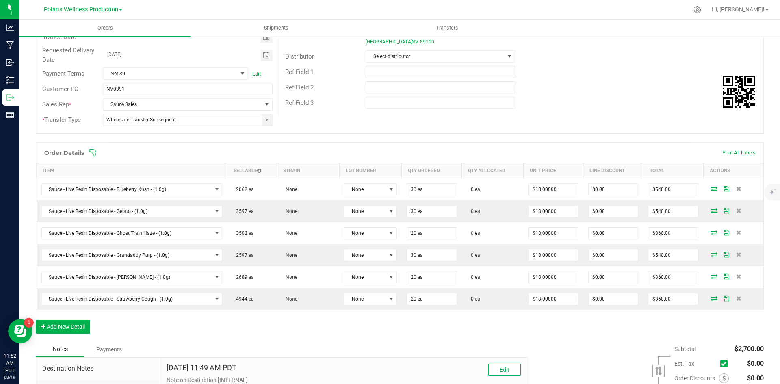
scroll to position [122, 0]
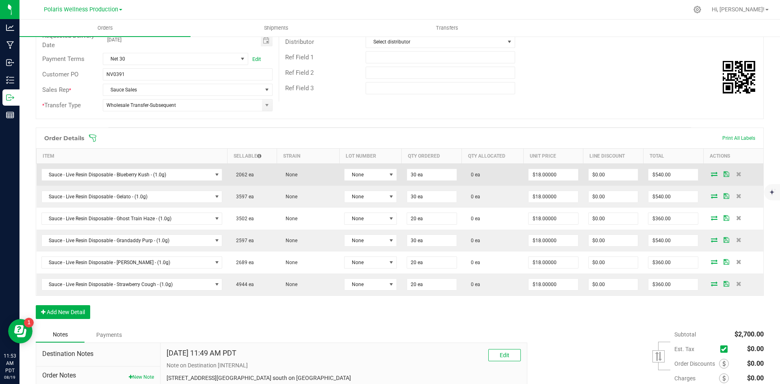
click at [711, 176] on icon at bounding box center [714, 173] width 6 height 5
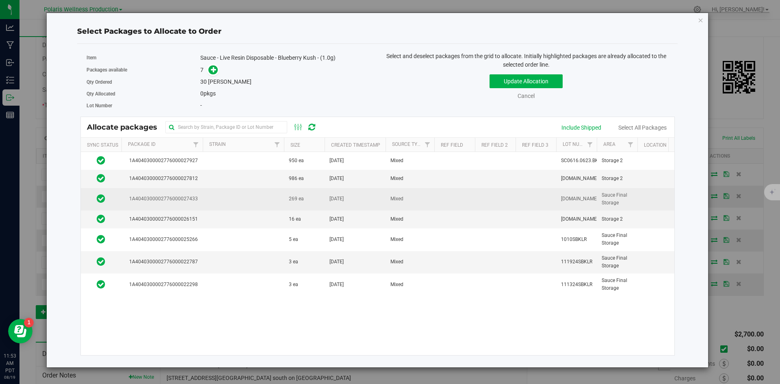
click at [230, 195] on td at bounding box center [243, 199] width 81 height 22
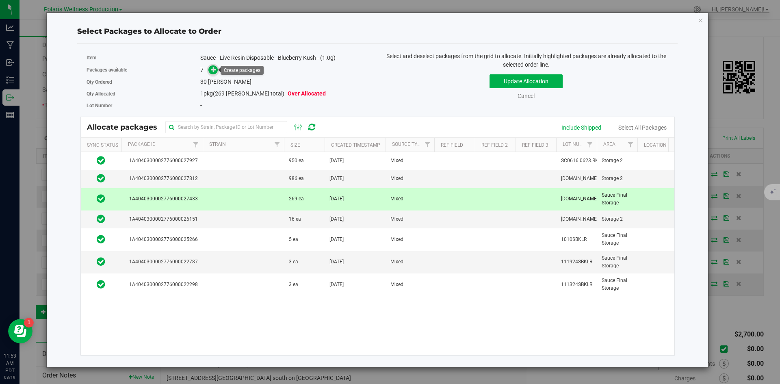
click at [215, 71] on icon at bounding box center [214, 70] width 6 height 6
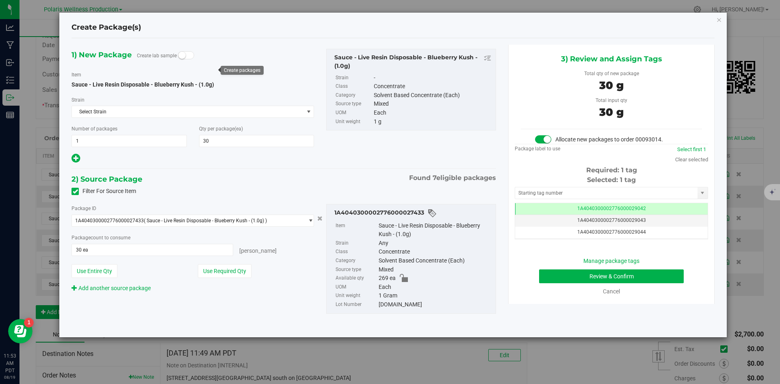
scroll to position [0, 0]
click at [615, 190] on input "text" at bounding box center [606, 192] width 182 height 11
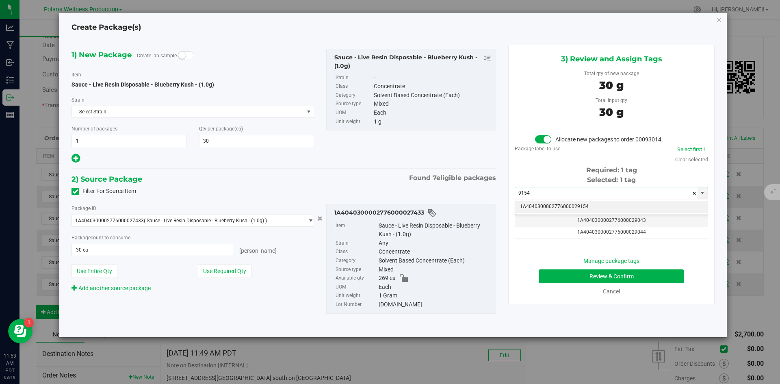
click at [547, 209] on li "1A4040300002776000029154" at bounding box center [611, 207] width 192 height 12
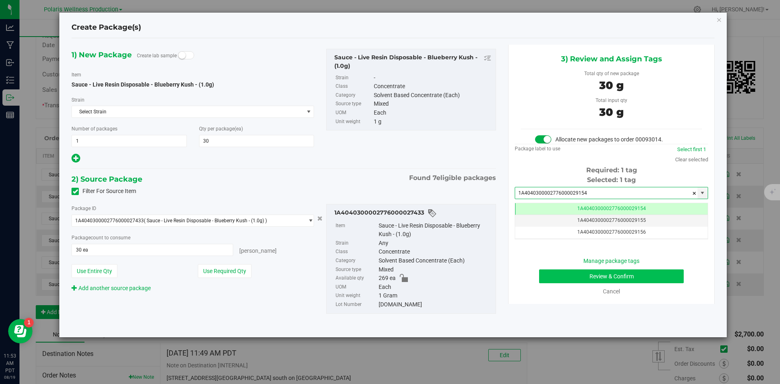
type input "1A4040300002776000029154"
click at [550, 273] on button "Review & Confirm" at bounding box center [611, 276] width 145 height 14
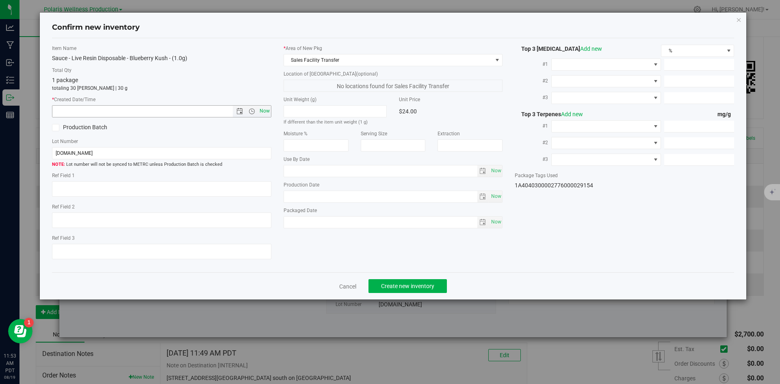
click at [268, 114] on span "Now" at bounding box center [264, 111] width 14 height 12
type input "8/19/2025 11:53 AM"
click at [423, 284] on span "Create new inventory" at bounding box center [407, 286] width 53 height 6
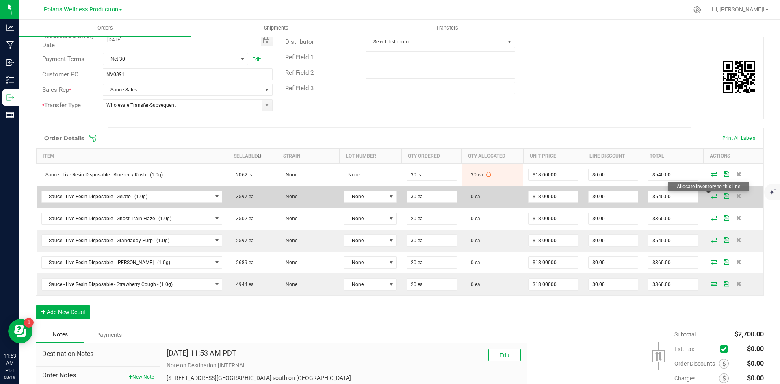
click at [711, 197] on icon at bounding box center [714, 195] width 6 height 5
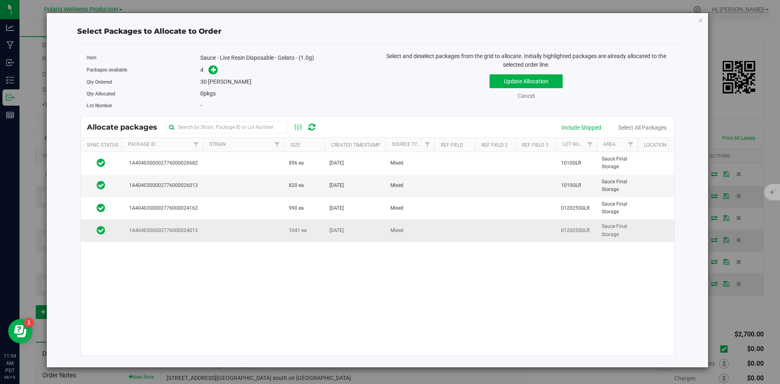
click at [243, 230] on td at bounding box center [243, 230] width 81 height 22
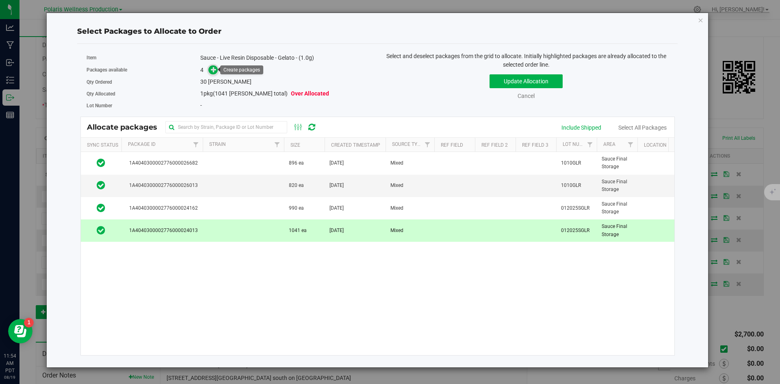
click at [215, 70] on icon at bounding box center [214, 70] width 6 height 6
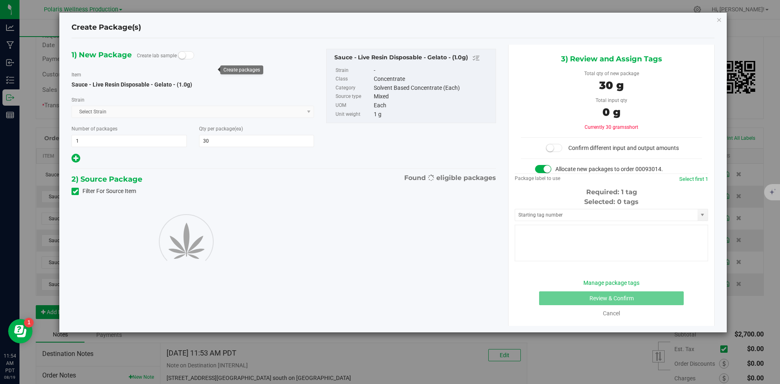
type input "30"
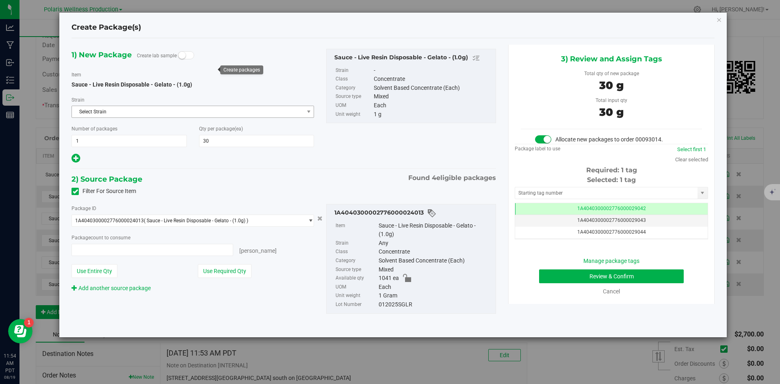
type input "30 ea"
click at [547, 190] on input "text" at bounding box center [606, 192] width 182 height 11
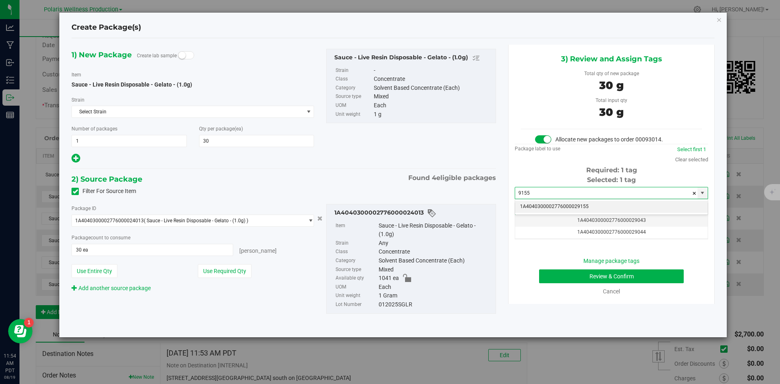
click at [545, 206] on li "1A4040300002776000029155" at bounding box center [611, 207] width 192 height 12
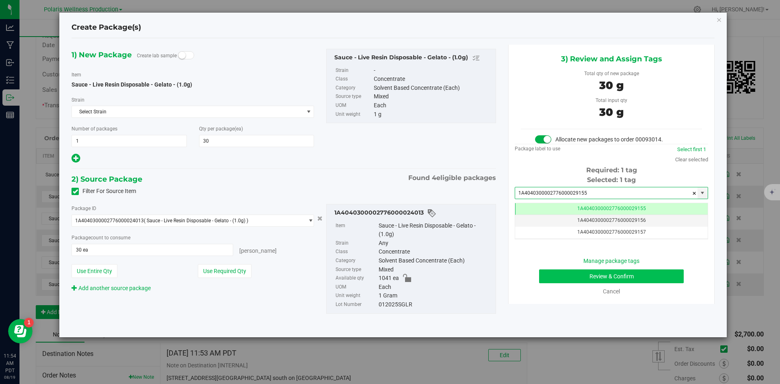
type input "1A4040300002776000029155"
click at [556, 272] on button "Review & Confirm" at bounding box center [611, 276] width 145 height 14
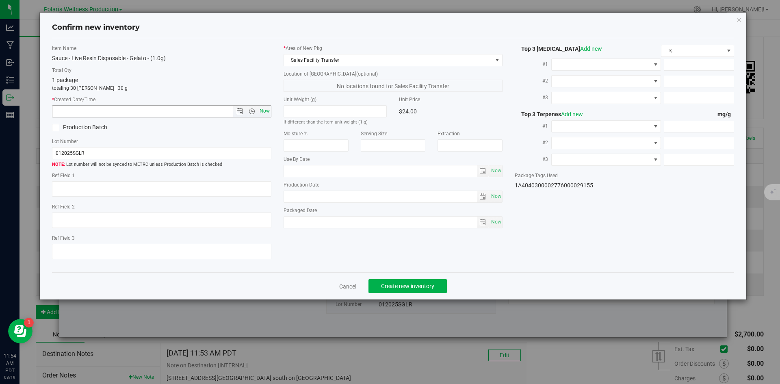
click at [261, 113] on span "Now" at bounding box center [264, 111] width 14 height 12
type input "8/19/2025 11:54 AM"
click at [434, 285] on span "Create new inventory" at bounding box center [407, 286] width 53 height 6
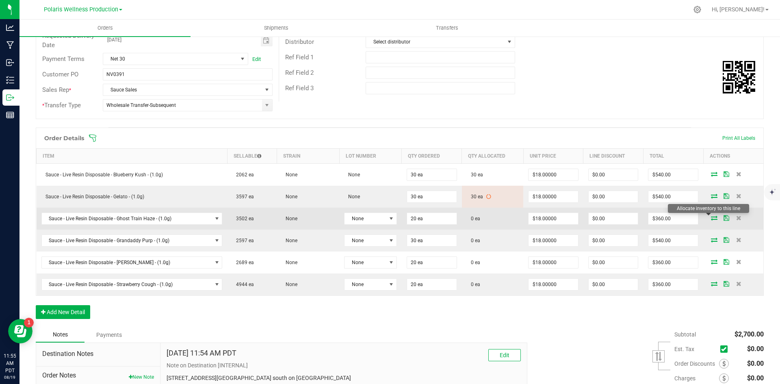
click at [711, 217] on icon at bounding box center [714, 217] width 6 height 5
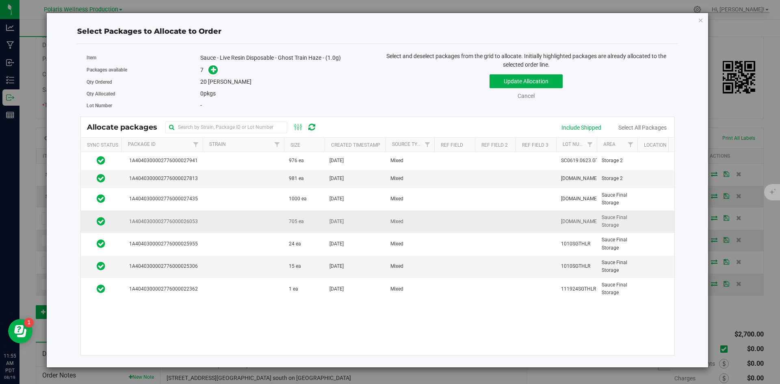
click at [252, 217] on td at bounding box center [243, 221] width 81 height 22
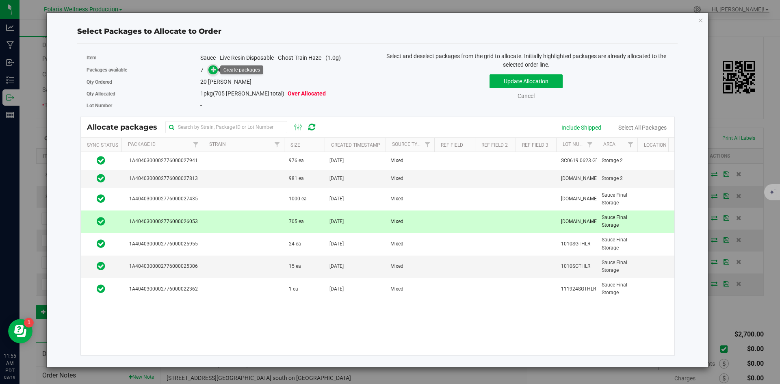
click at [212, 67] on icon at bounding box center [214, 70] width 6 height 6
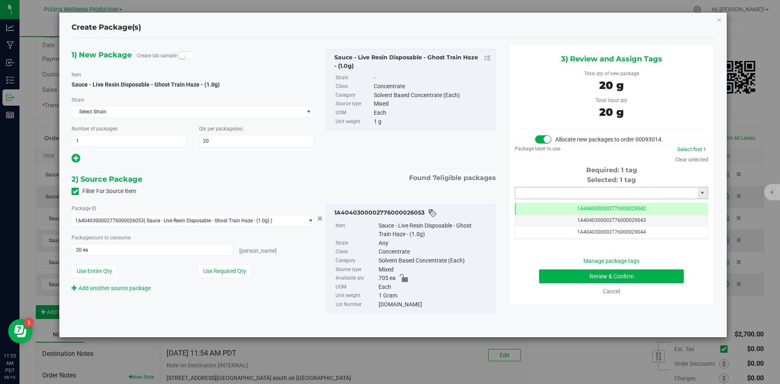
click at [545, 193] on input "text" at bounding box center [606, 192] width 182 height 11
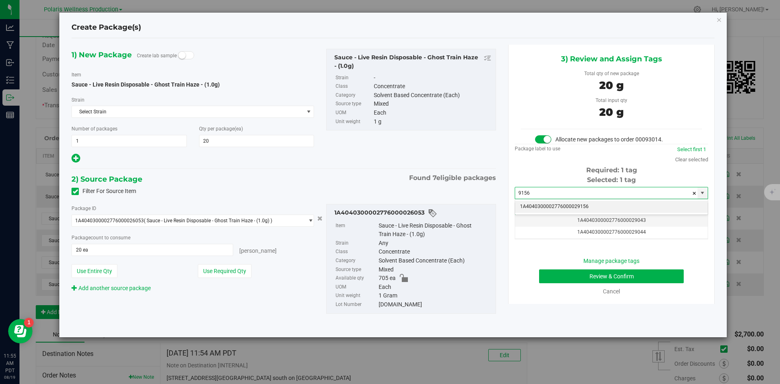
click at [546, 208] on li "1A4040300002776000029156" at bounding box center [611, 207] width 192 height 12
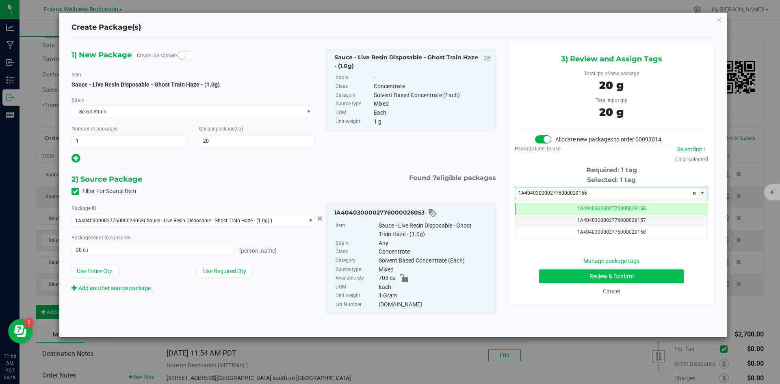
type input "1A4040300002776000029156"
click at [554, 278] on button "Review & Confirm" at bounding box center [611, 276] width 145 height 14
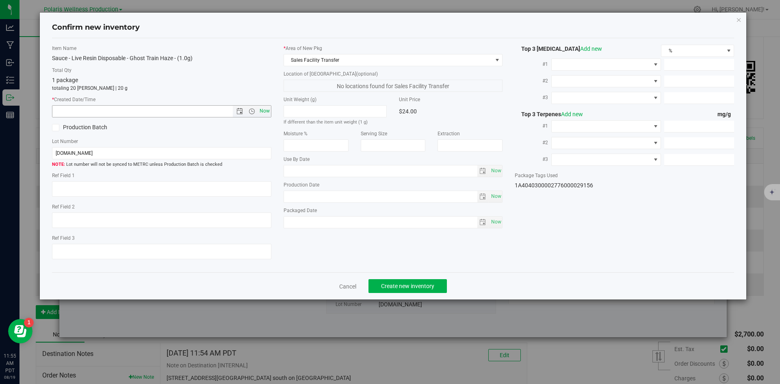
click at [266, 109] on span "Now" at bounding box center [264, 111] width 14 height 12
type input "8/19/2025 11:55 AM"
click at [433, 285] on span "Create new inventory" at bounding box center [407, 286] width 53 height 6
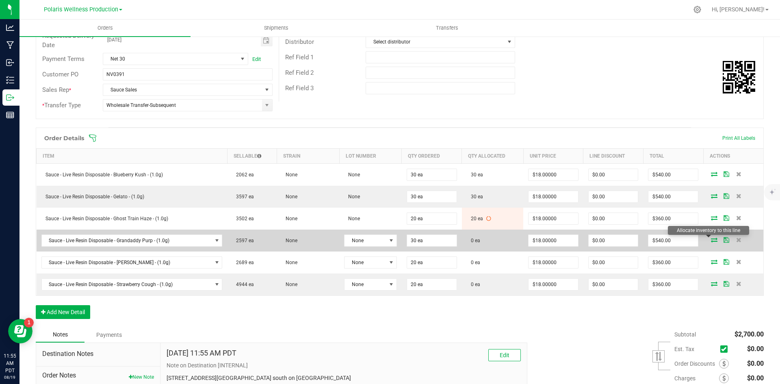
click at [711, 240] on icon at bounding box center [714, 239] width 6 height 5
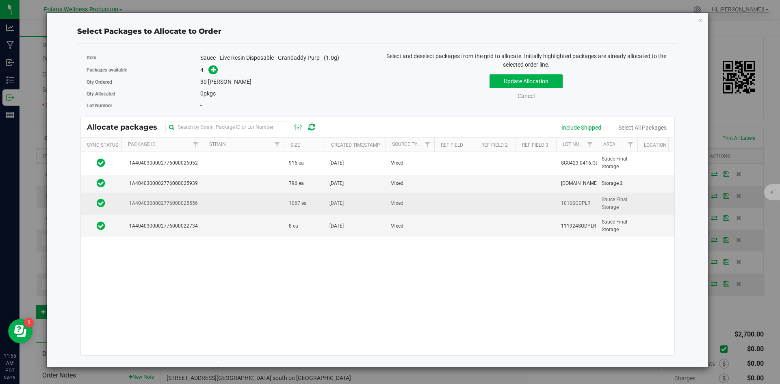
click at [269, 208] on td at bounding box center [243, 203] width 81 height 22
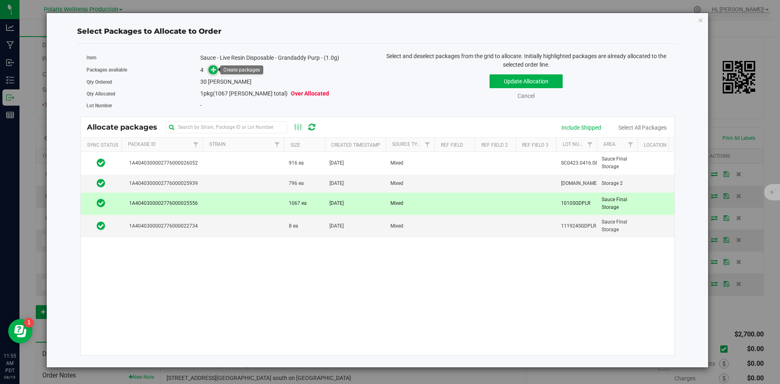
click at [216, 69] on icon at bounding box center [214, 70] width 6 height 6
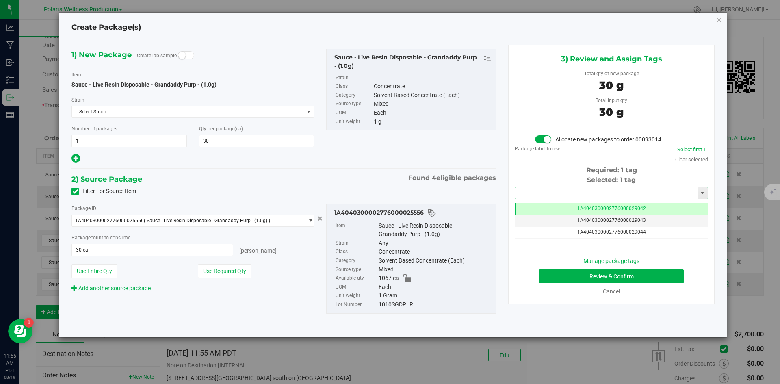
click at [579, 192] on input "text" at bounding box center [606, 192] width 182 height 11
click at [579, 205] on li "1A4040300002776000029157" at bounding box center [611, 207] width 192 height 12
type input "1A4040300002776000029157"
click at [552, 276] on button "Review & Confirm" at bounding box center [611, 276] width 145 height 14
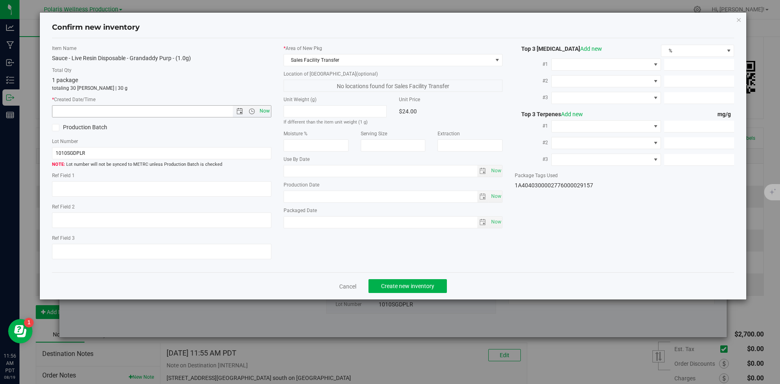
click at [260, 109] on span "Now" at bounding box center [264, 111] width 14 height 12
type input "8/19/2025 11:56 AM"
click at [409, 288] on span "Create new inventory" at bounding box center [407, 286] width 53 height 6
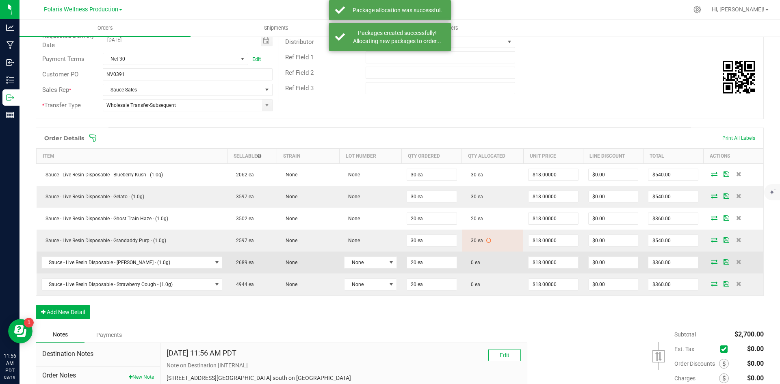
click at [711, 264] on icon at bounding box center [714, 261] width 6 height 5
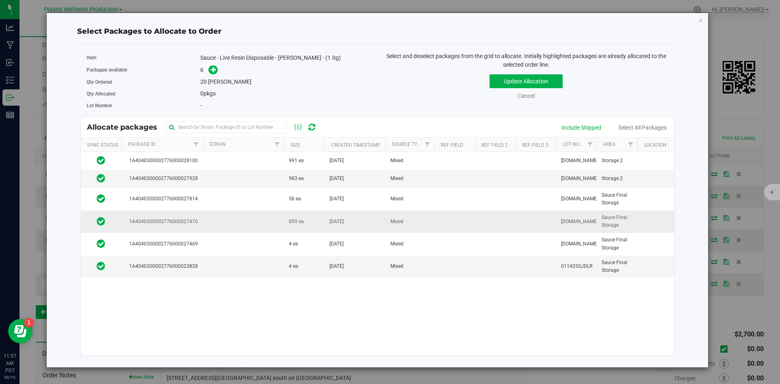
click at [284, 226] on td "859 ea" at bounding box center [304, 221] width 41 height 22
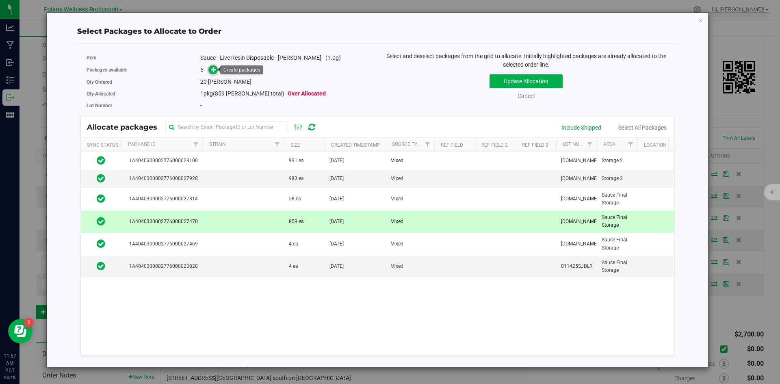
click at [212, 70] on icon at bounding box center [214, 70] width 6 height 6
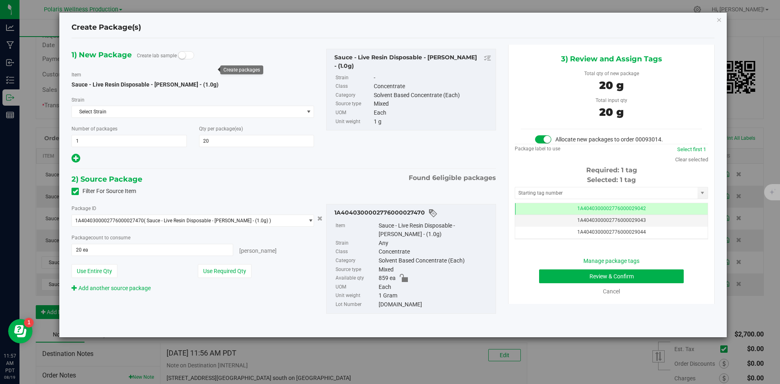
scroll to position [0, 0]
click at [595, 192] on input "text" at bounding box center [606, 192] width 182 height 11
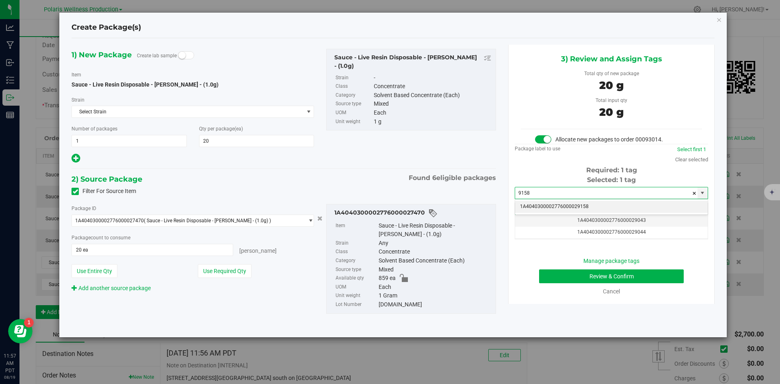
click at [572, 206] on li "1A4040300002776000029158" at bounding box center [611, 207] width 192 height 12
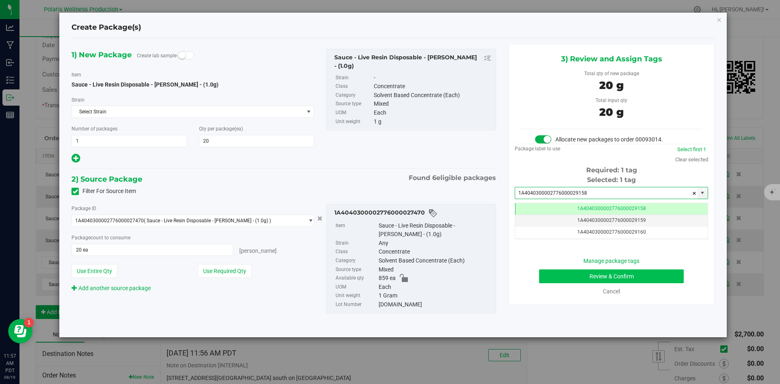
type input "1A4040300002776000029158"
click at [569, 279] on button "Review & Confirm" at bounding box center [611, 276] width 145 height 14
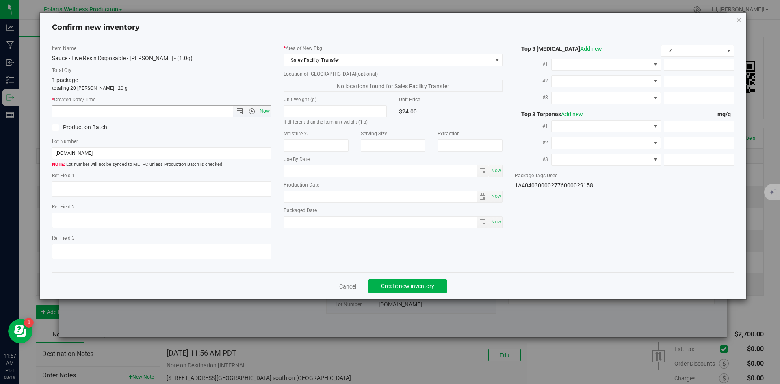
click at [263, 111] on span "Now" at bounding box center [264, 111] width 14 height 12
type input "8/19/2025 11:57 AM"
click at [424, 283] on span "Create new inventory" at bounding box center [407, 286] width 53 height 6
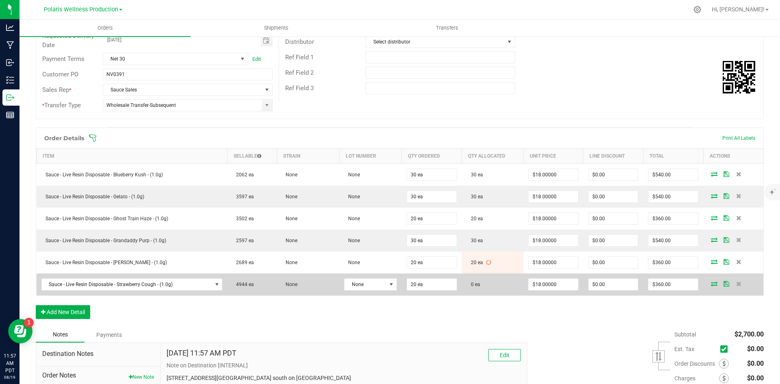
click at [711, 281] on icon at bounding box center [714, 283] width 6 height 5
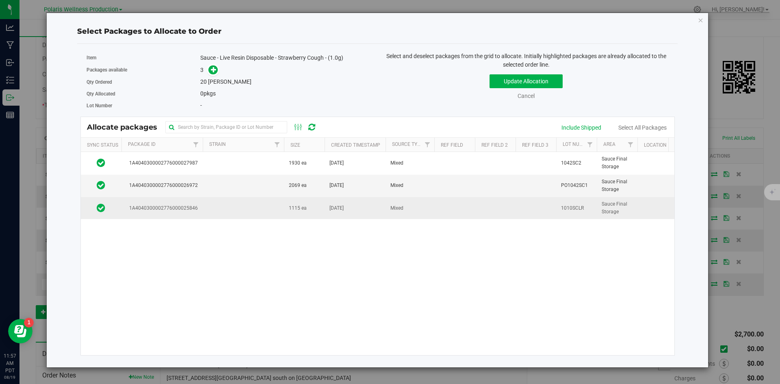
click at [230, 205] on td at bounding box center [243, 208] width 81 height 22
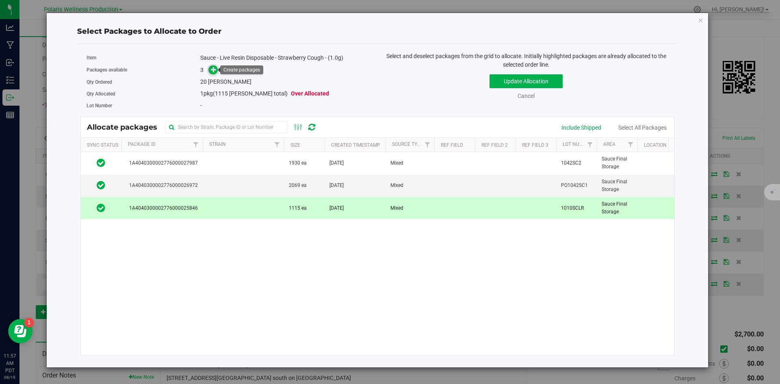
click at [214, 72] on icon at bounding box center [214, 70] width 6 height 6
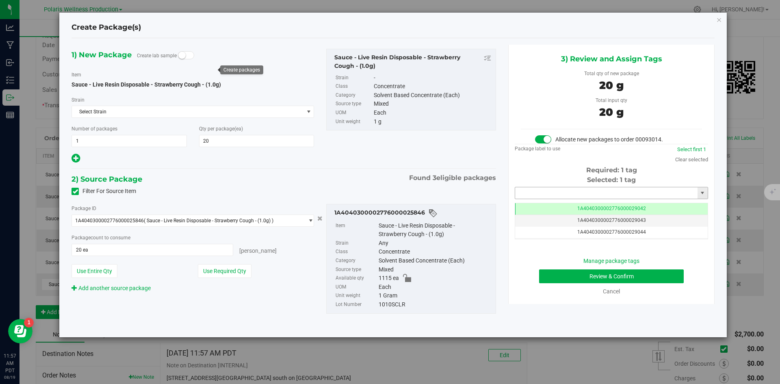
click at [563, 195] on input "text" at bounding box center [606, 192] width 182 height 11
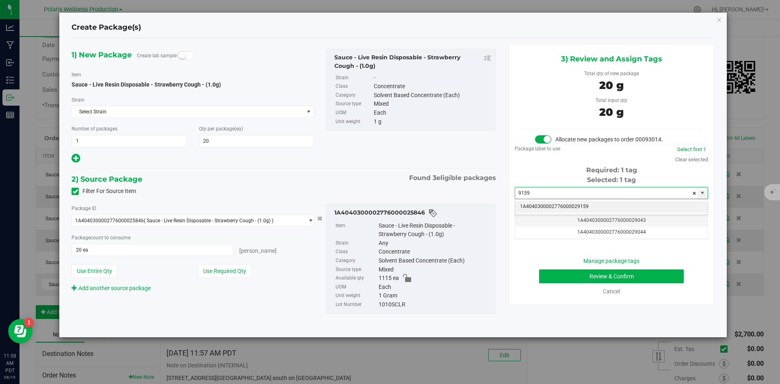
click at [562, 208] on li "1A4040300002776000029159" at bounding box center [611, 207] width 192 height 12
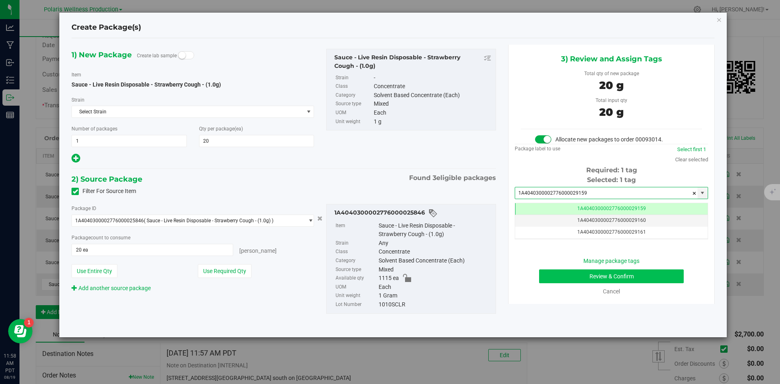
type input "1A4040300002776000029159"
click at [560, 276] on button "Review & Confirm" at bounding box center [611, 276] width 145 height 14
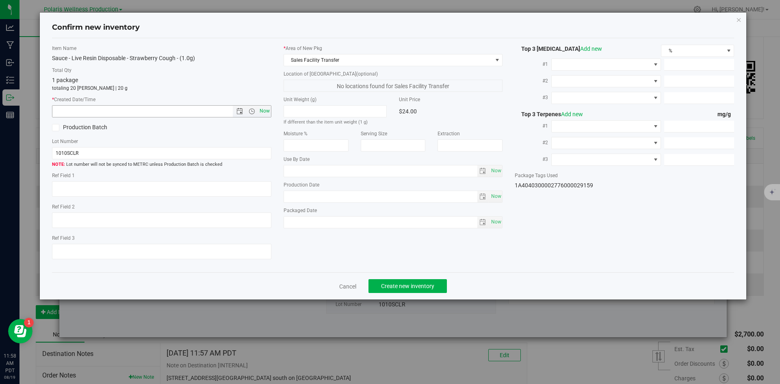
click at [262, 111] on span "Now" at bounding box center [264, 111] width 14 height 12
type input "8/19/2025 11:58 AM"
drag, startPoint x: 429, startPoint y: 284, endPoint x: 433, endPoint y: 283, distance: 4.1
click at [430, 284] on span "Create new inventory" at bounding box center [407, 286] width 53 height 6
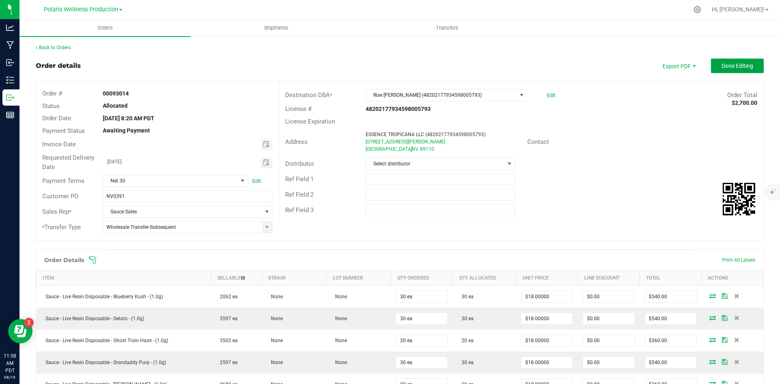
click at [722, 72] on button "Done Editing" at bounding box center [737, 65] width 53 height 15
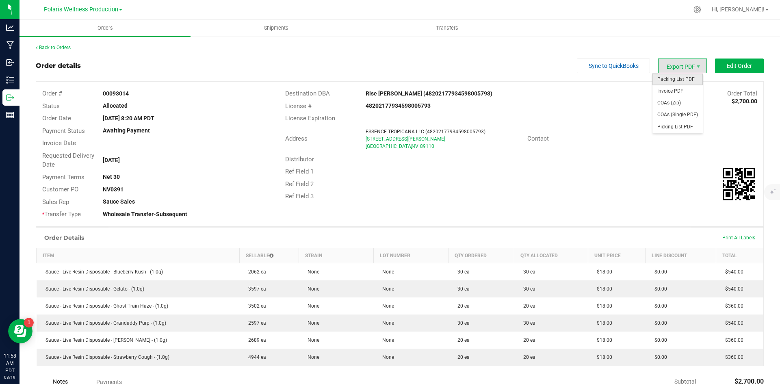
click at [677, 79] on span "Packing List PDF" at bounding box center [677, 80] width 50 height 12
